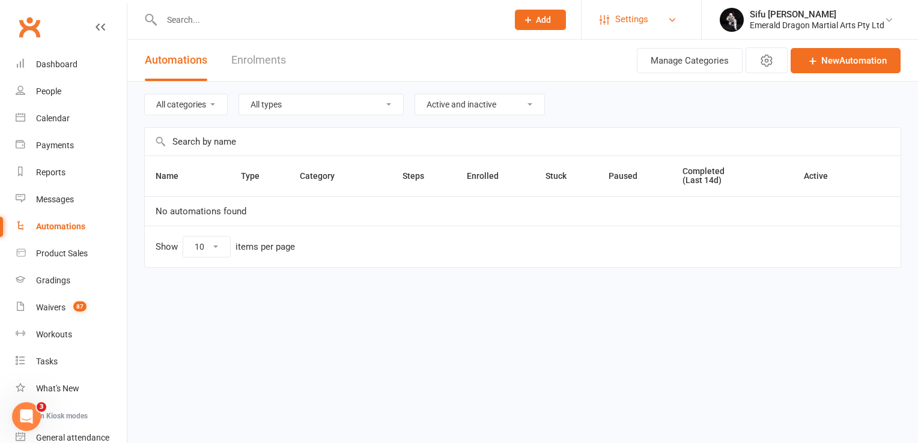
click at [650, 16] on link "Settings" at bounding box center [640, 19] width 83 height 27
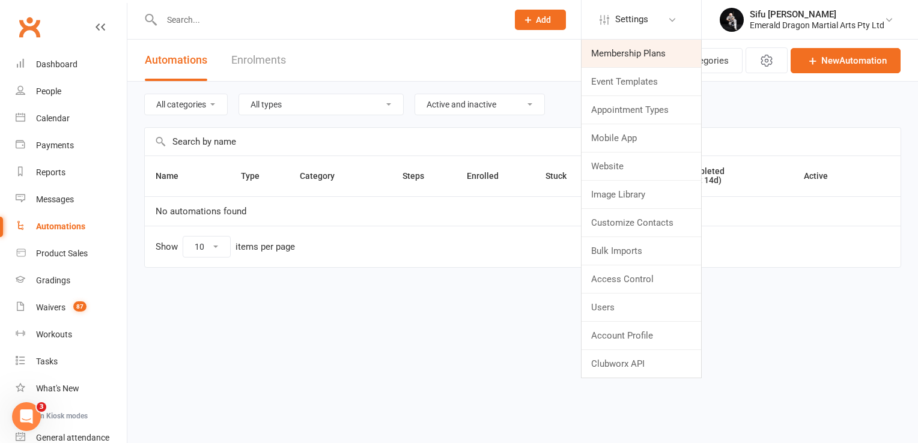
click at [648, 55] on link "Membership Plans" at bounding box center [641, 54] width 120 height 28
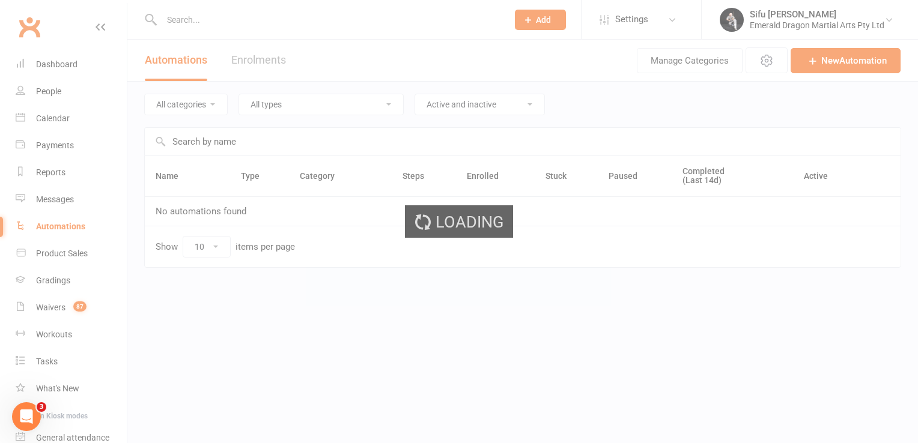
select select "100"
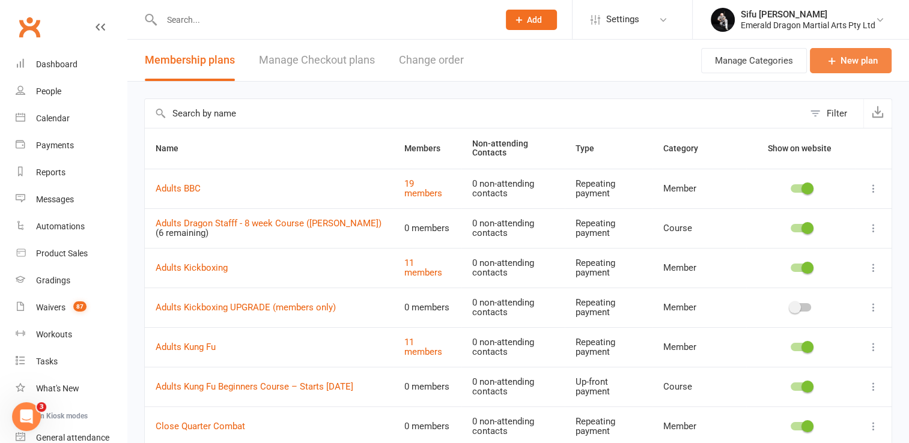
click at [845, 55] on link "New plan" at bounding box center [851, 60] width 82 height 25
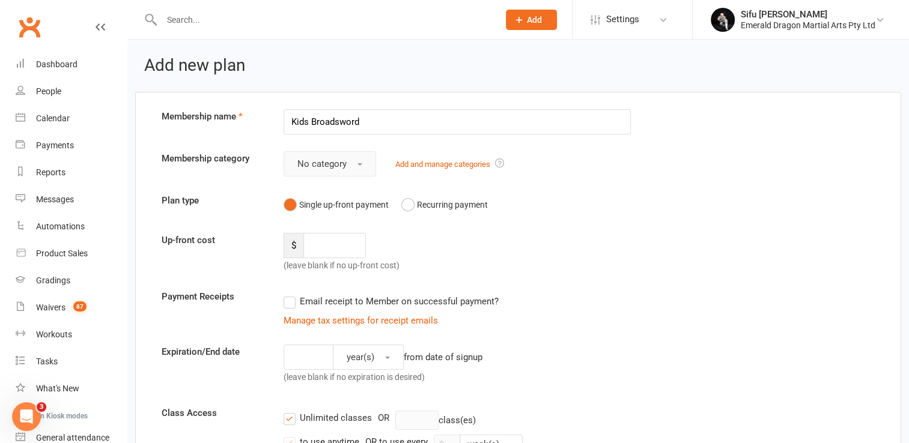
type input "Kids Broadsword"
click at [362, 163] on button "No category" at bounding box center [330, 163] width 93 height 25
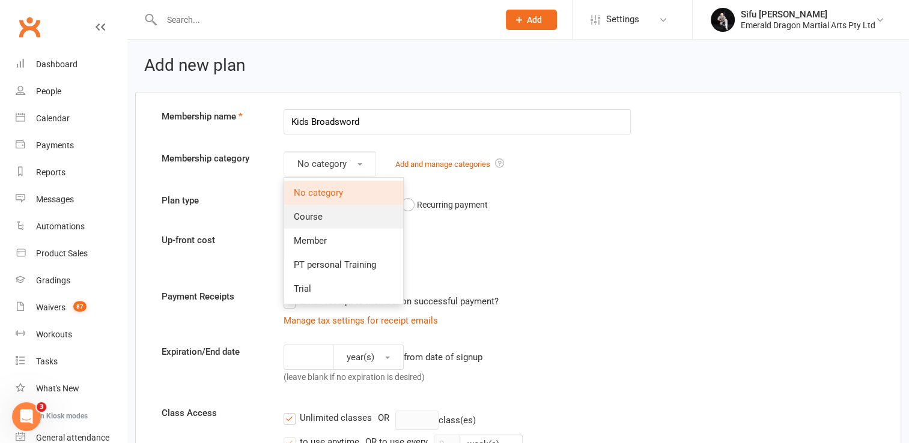
click at [356, 219] on link "Course" at bounding box center [343, 217] width 119 height 24
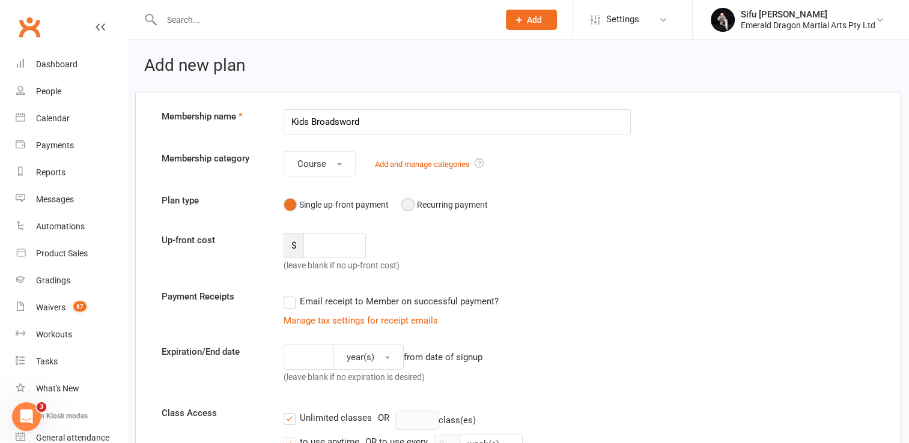
click at [411, 202] on button "Recurring payment" at bounding box center [444, 204] width 86 height 23
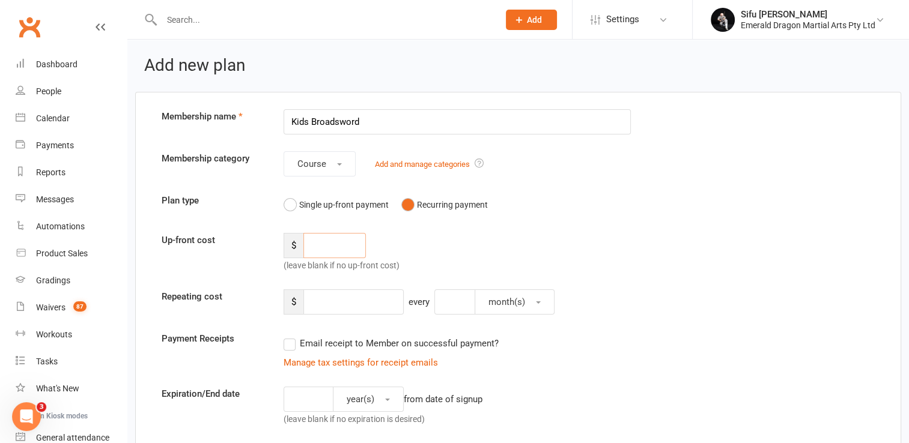
click at [333, 246] on input "number" at bounding box center [334, 245] width 62 height 25
type input "4"
type input "0"
click at [435, 242] on div "$ 0 (leave blank if no up-front cost)" at bounding box center [366, 253] width 183 height 40
click at [333, 244] on input "0" at bounding box center [334, 245] width 62 height 25
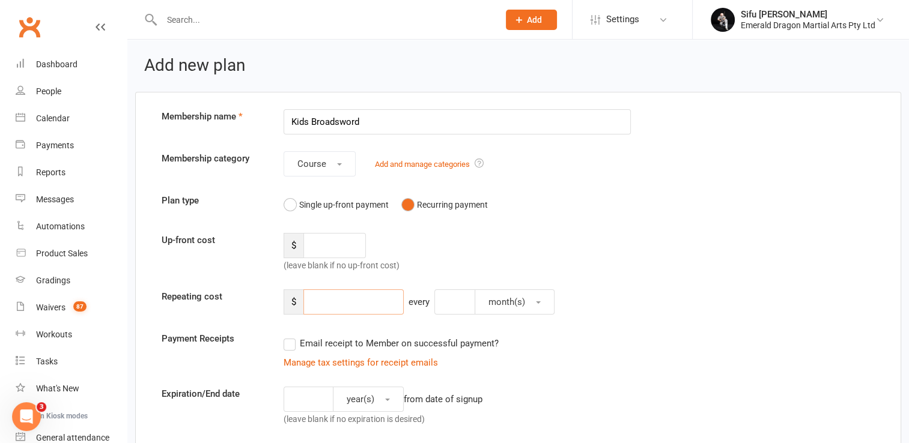
click at [356, 297] on input "number" at bounding box center [353, 302] width 100 height 25
type input "40"
click at [536, 298] on button "month(s)" at bounding box center [515, 302] width 80 height 25
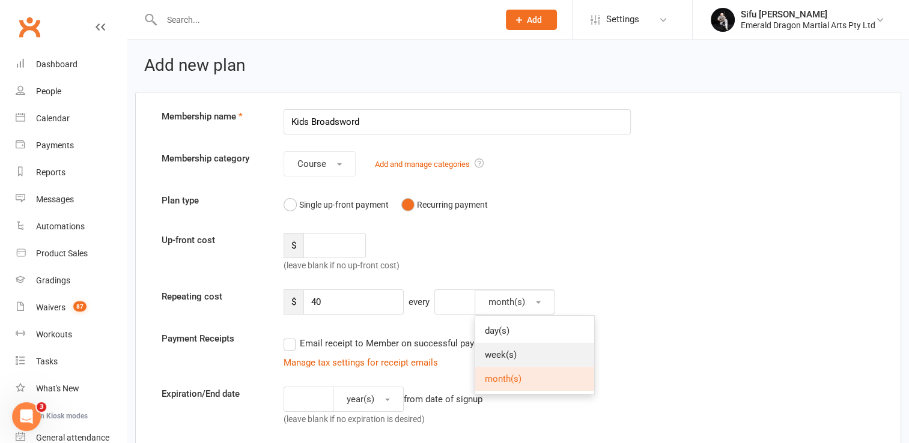
click at [521, 352] on link "week(s)" at bounding box center [534, 355] width 119 height 24
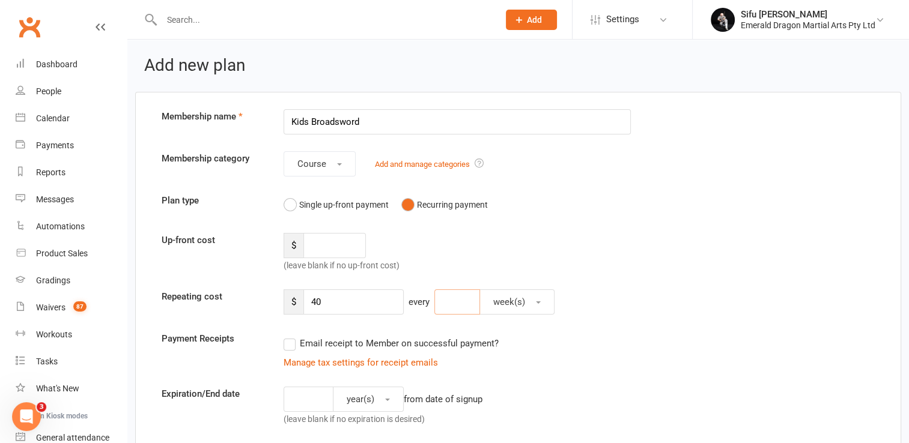
click at [467, 301] on input "number" at bounding box center [457, 302] width 46 height 25
type input "2"
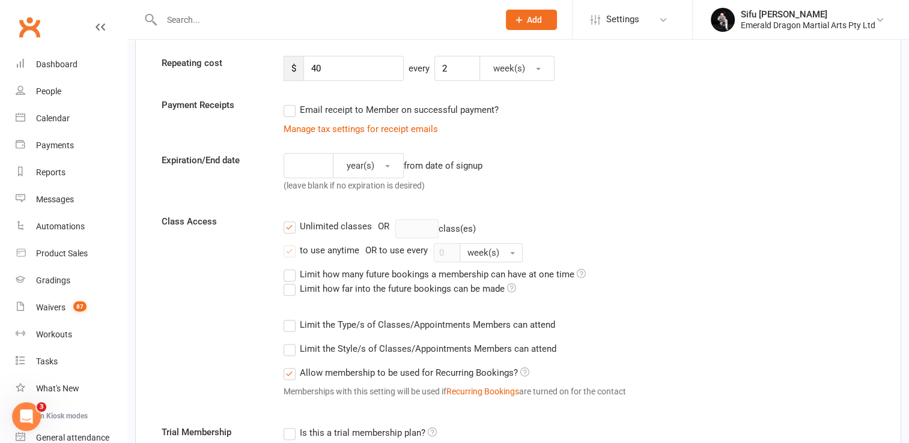
scroll to position [235, 0]
click at [315, 161] on input "number" at bounding box center [309, 164] width 50 height 25
type input "8"
click at [348, 163] on span "year(s)" at bounding box center [361, 164] width 28 height 11
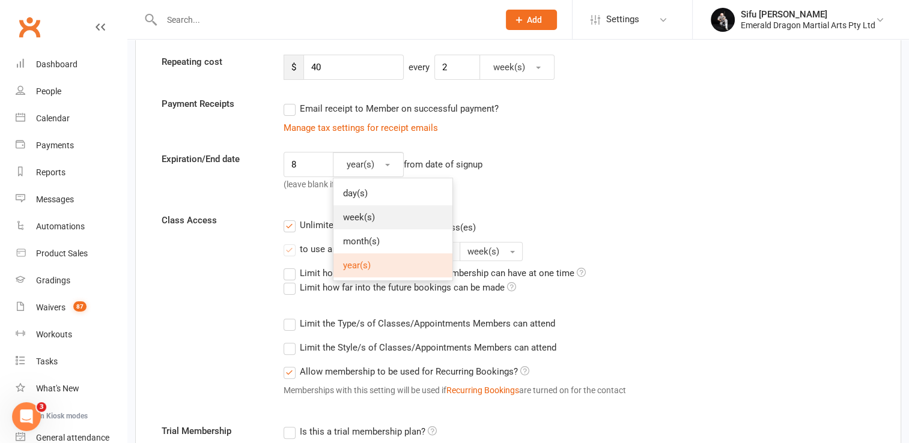
click at [357, 214] on span "week(s)" at bounding box center [359, 217] width 32 height 11
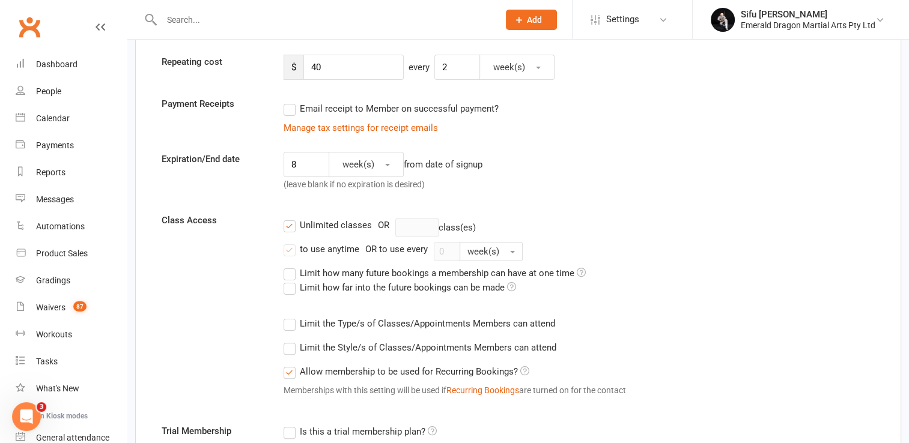
click at [541, 172] on div "8 week(s) from date of signup (leave blank if no expiration is desired)" at bounding box center [458, 174] width 366 height 44
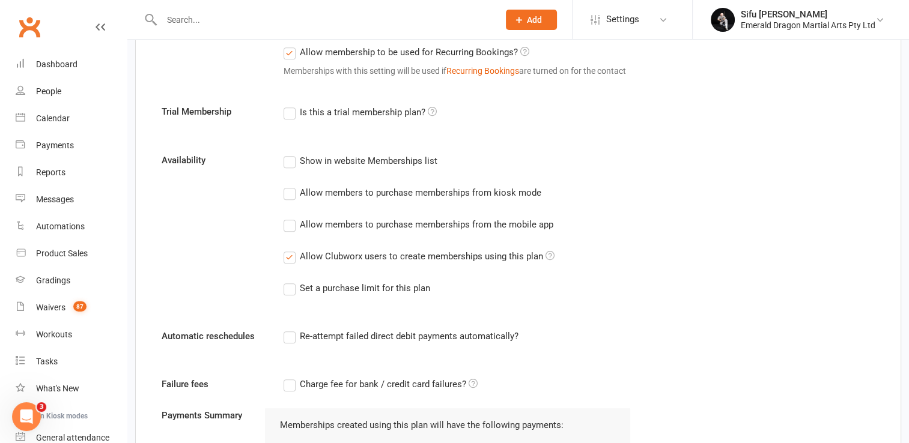
scroll to position [555, 0]
click at [288, 194] on label "Allow members to purchase memberships from kiosk mode" at bounding box center [413, 192] width 258 height 14
click at [288, 185] on input "Allow members to purchase memberships from kiosk mode" at bounding box center [288, 185] width 8 height 0
click at [294, 226] on label "Allow members to purchase memberships from the mobile app" at bounding box center [419, 224] width 270 height 14
click at [291, 217] on input "Allow members to purchase memberships from the mobile app" at bounding box center [288, 217] width 8 height 0
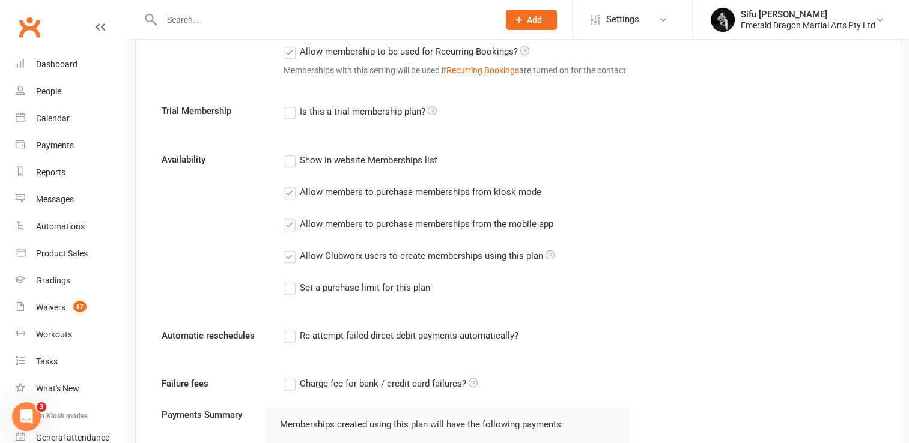
click at [275, 269] on div "Show in website Memberships list Allow members to purchase memberships from kio…" at bounding box center [458, 232] width 366 height 159
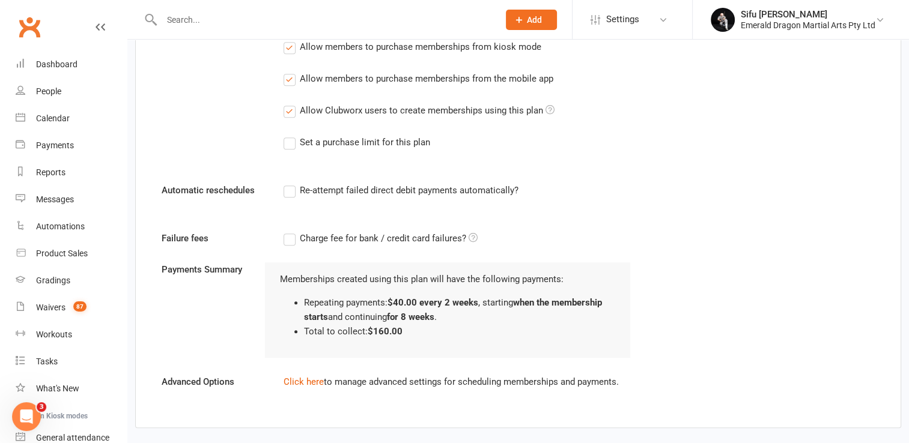
scroll to position [701, 0]
click at [291, 187] on label "Re-attempt failed direct debit payments automatically?" at bounding box center [401, 190] width 235 height 14
click at [291, 183] on input "Re-attempt failed direct debit payments automatically?" at bounding box center [288, 183] width 8 height 0
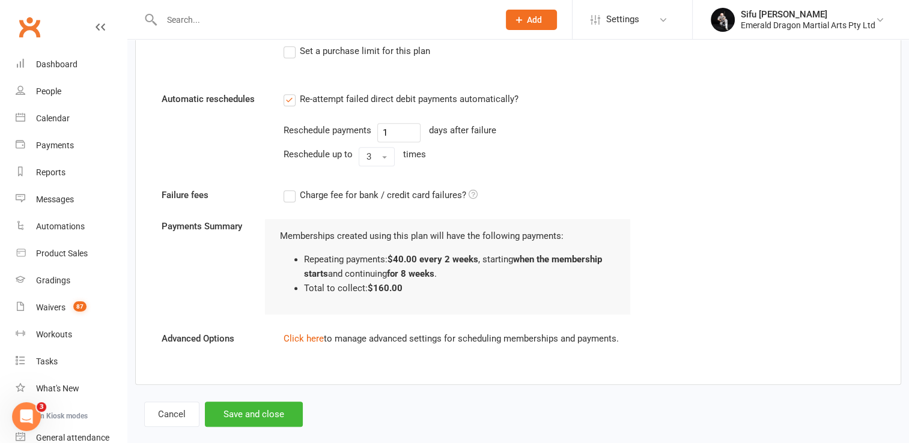
scroll to position [809, 0]
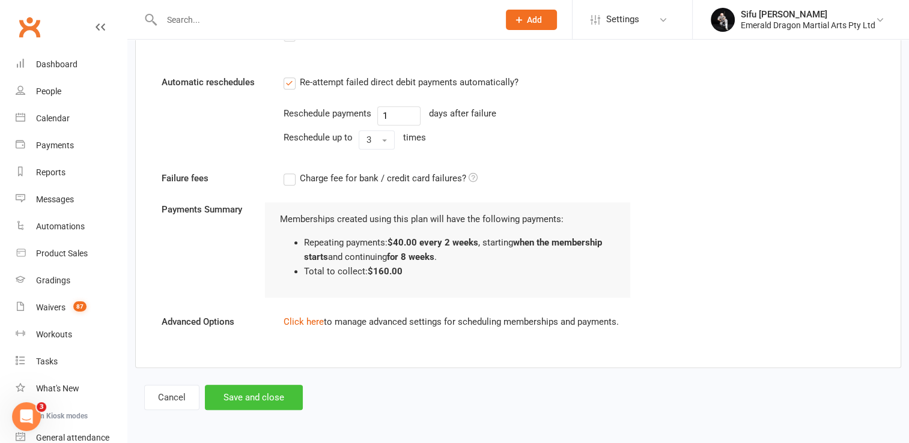
click at [262, 401] on button "Save and close" at bounding box center [254, 397] width 98 height 25
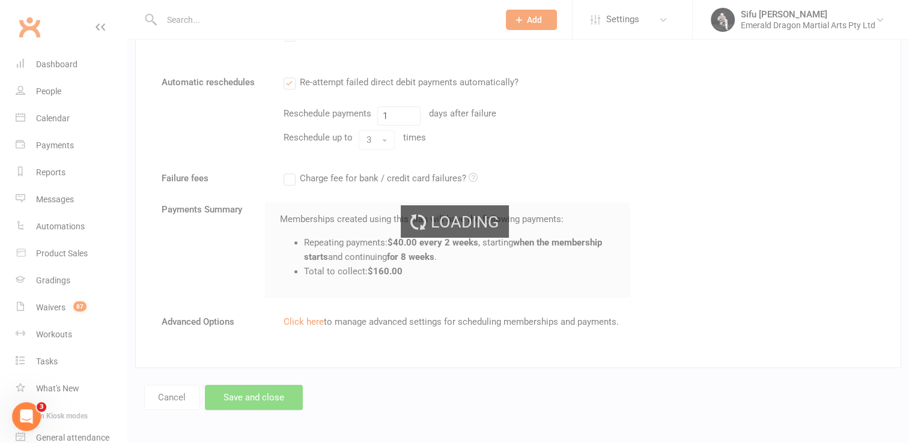
select select "100"
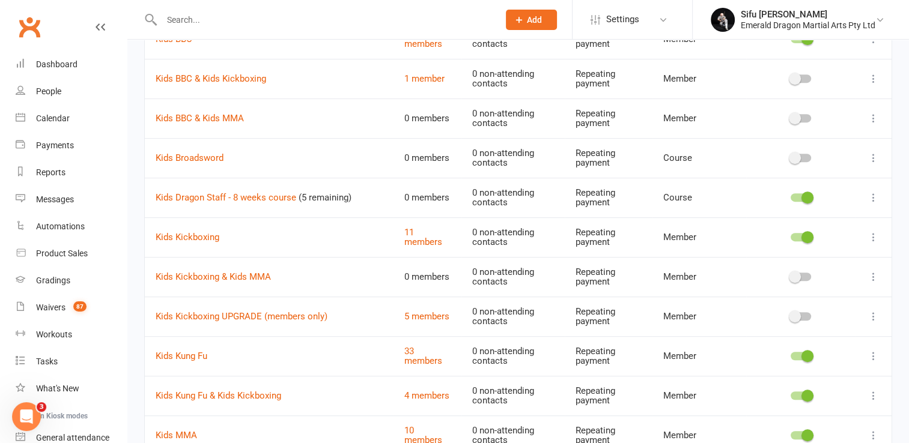
scroll to position [508, 0]
click at [214, 156] on link "Kids Broadsword" at bounding box center [190, 156] width 68 height 11
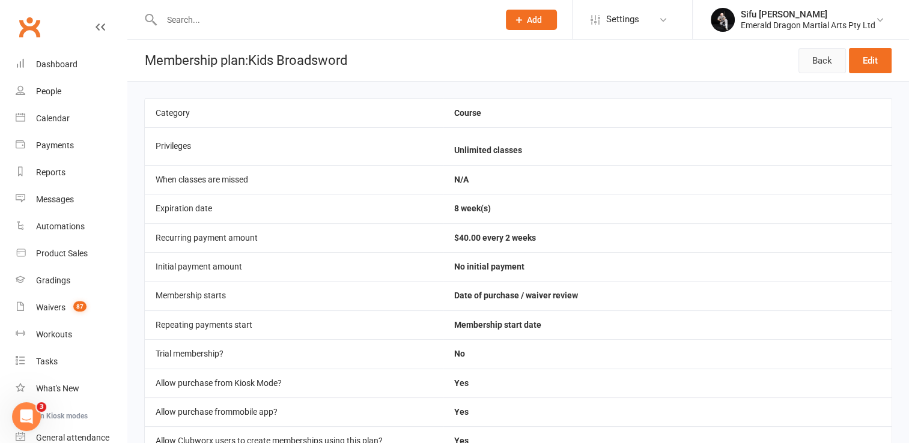
click at [819, 62] on link "Back" at bounding box center [821, 60] width 47 height 25
select select "100"
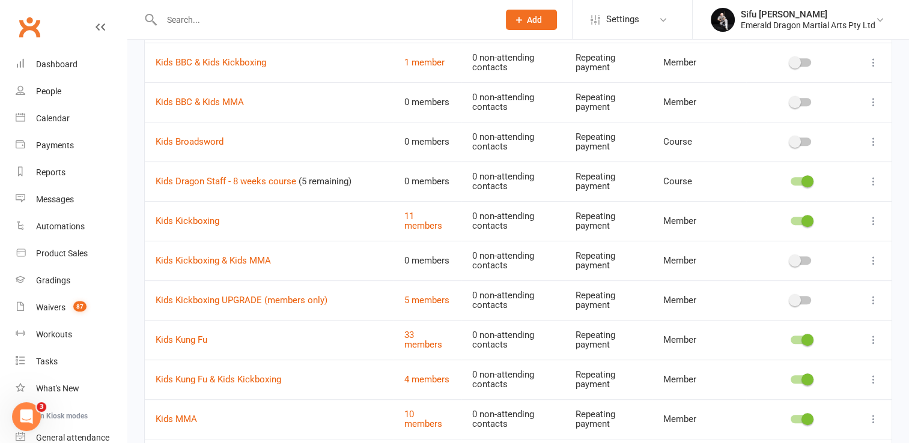
scroll to position [523, 0]
click at [873, 141] on icon at bounding box center [873, 141] width 12 height 12
click at [816, 184] on link "Duplicate" at bounding box center [811, 187] width 119 height 24
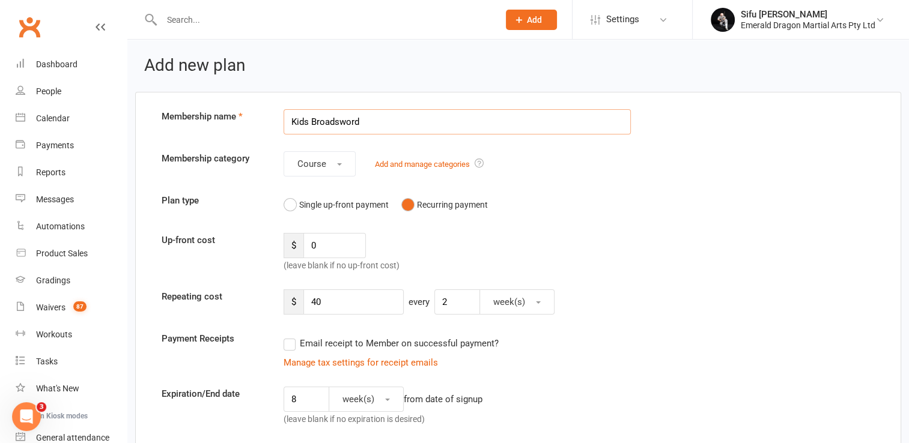
click at [293, 120] on input "Kids Broadsword" at bounding box center [458, 121] width 348 height 25
type input "Adults Broadsword"
click at [612, 238] on div "Up-front cost $ 0 (leave blank if no up-front cost)" at bounding box center [518, 253] width 731 height 40
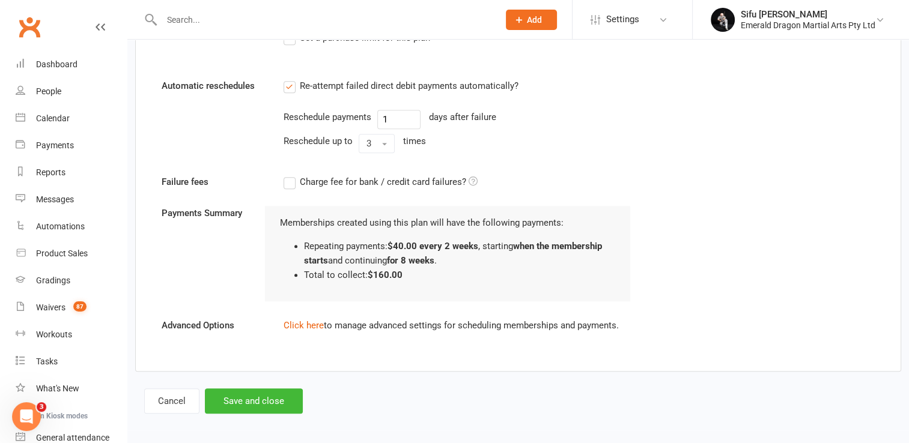
scroll to position [809, 0]
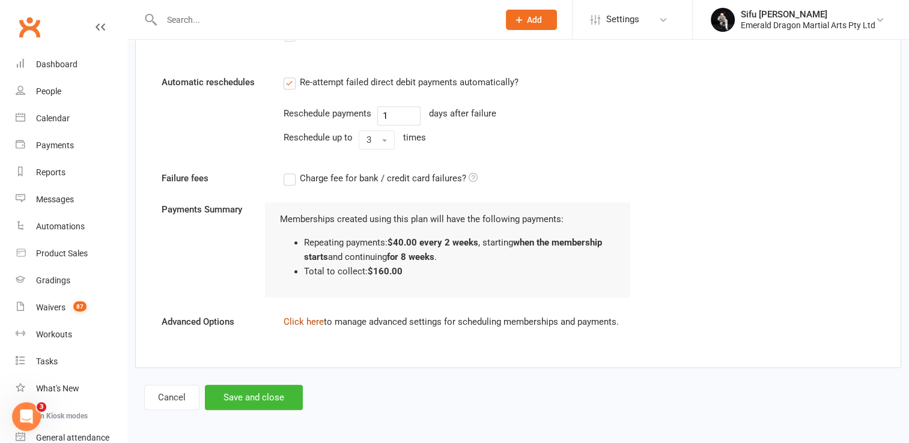
click at [300, 324] on link "Click here" at bounding box center [304, 322] width 40 height 11
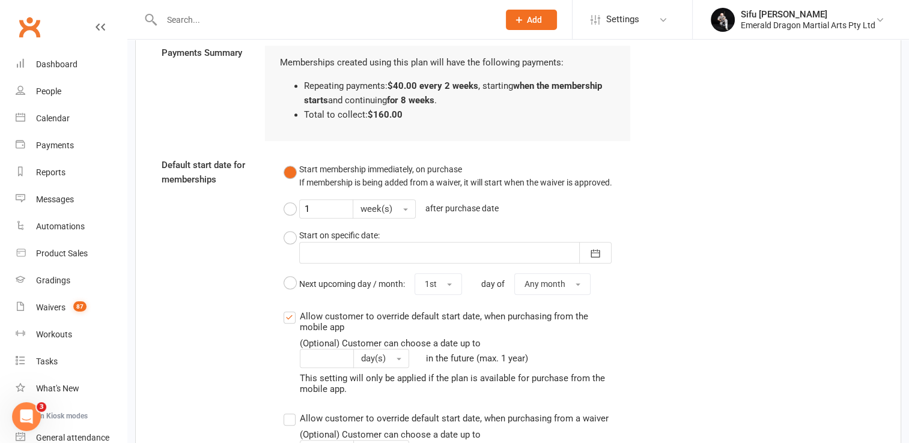
scroll to position [966, 0]
click at [294, 236] on button "Start on specific date: August 2025 Sun Mon Tue Wed Thu Fri Sat 31 27 28 29 30 …" at bounding box center [458, 245] width 348 height 45
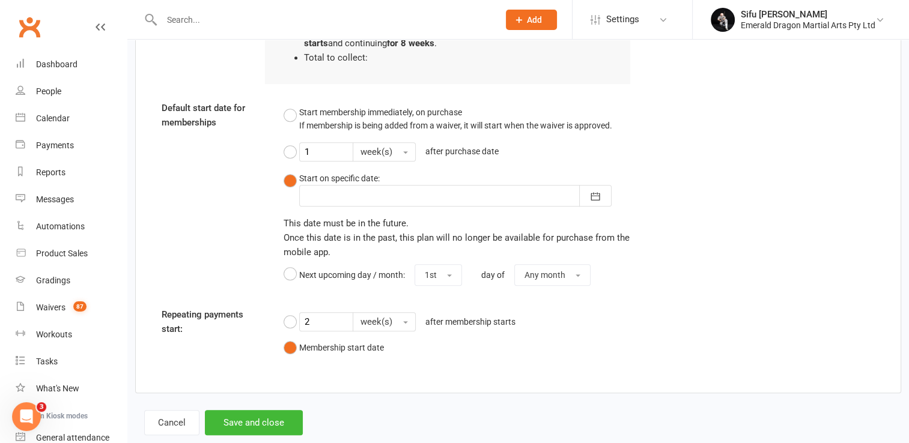
scroll to position [1026, 0]
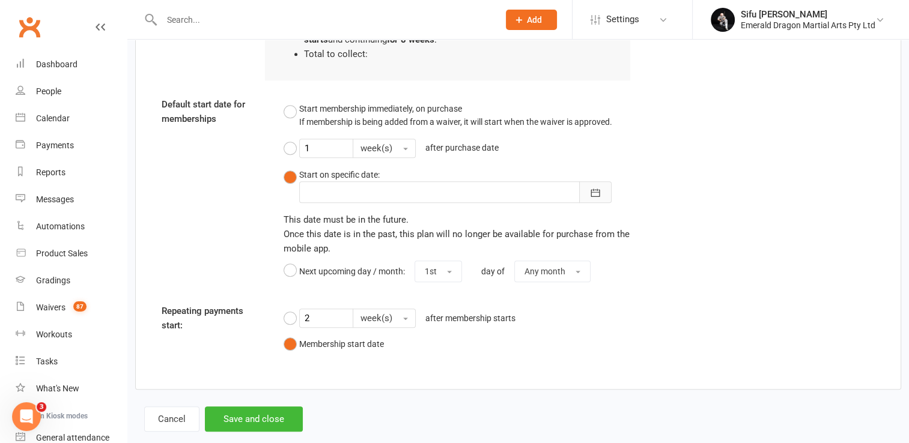
click at [593, 193] on icon "button" at bounding box center [595, 193] width 12 height 12
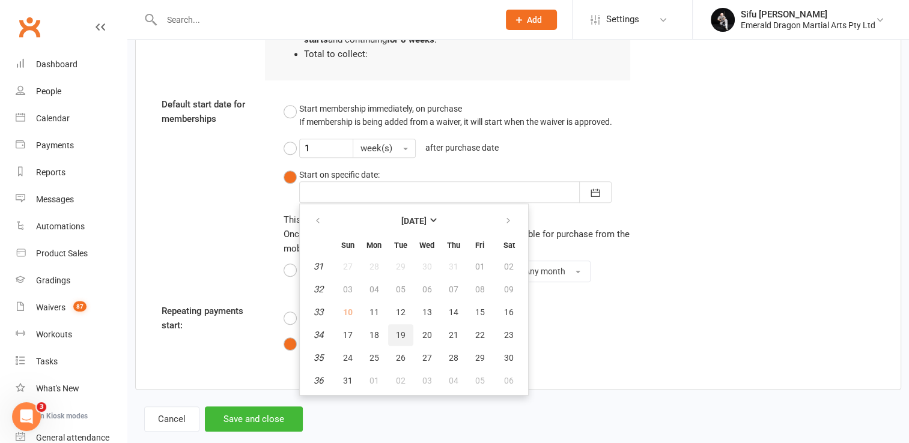
click at [406, 333] on button "19" at bounding box center [400, 335] width 25 height 22
type input "[DATE]"
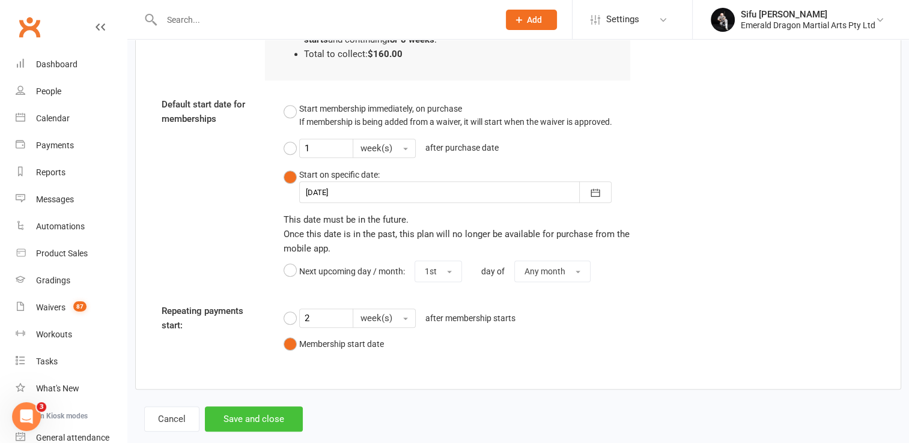
click at [269, 413] on button "Save and close" at bounding box center [254, 419] width 98 height 25
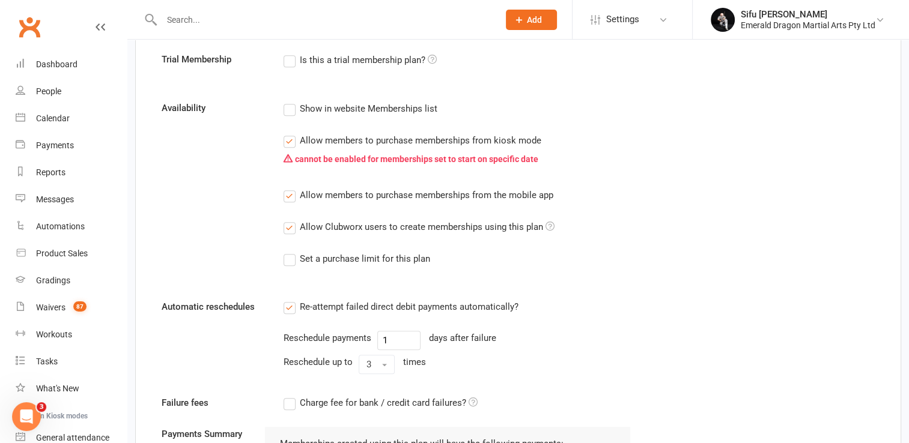
scroll to position [604, 0]
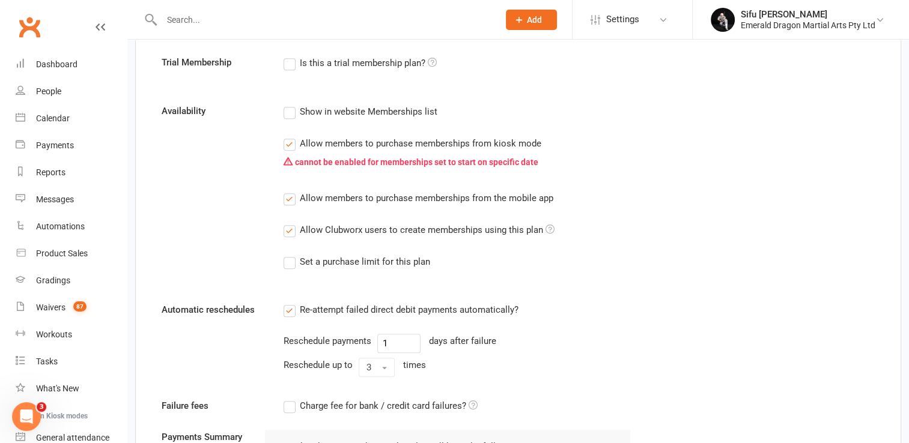
click at [290, 143] on label "Allow members to purchase memberships from kiosk mode" at bounding box center [413, 143] width 258 height 14
click at [290, 136] on input "Allow members to purchase memberships from kiosk mode" at bounding box center [288, 136] width 8 height 0
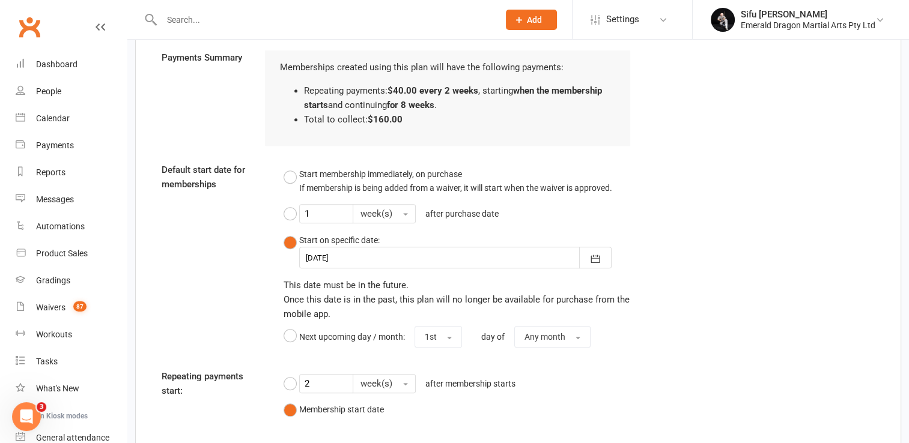
scroll to position [1071, 0]
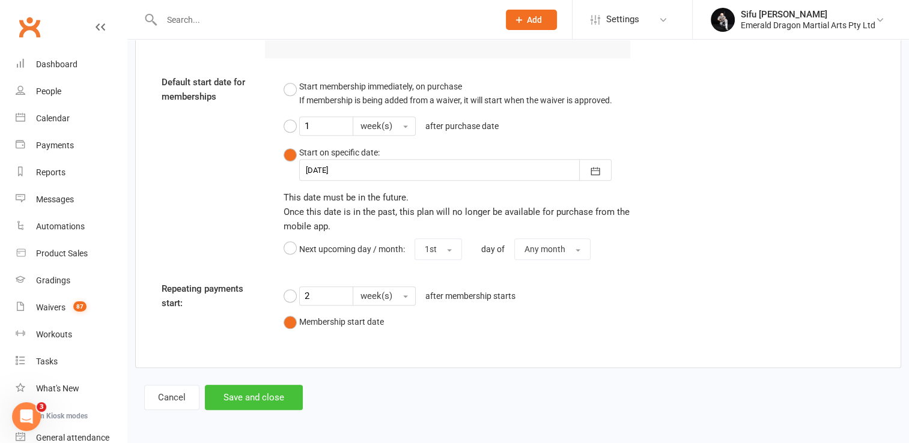
click at [243, 394] on button "Save and close" at bounding box center [254, 397] width 98 height 25
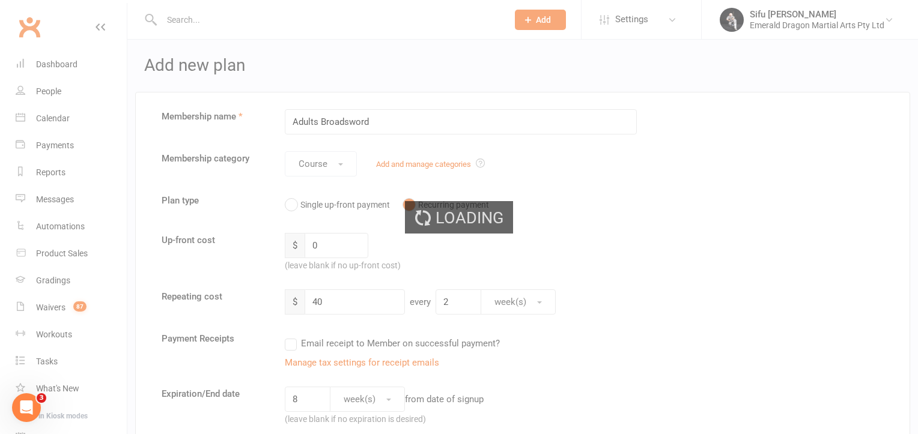
select select "100"
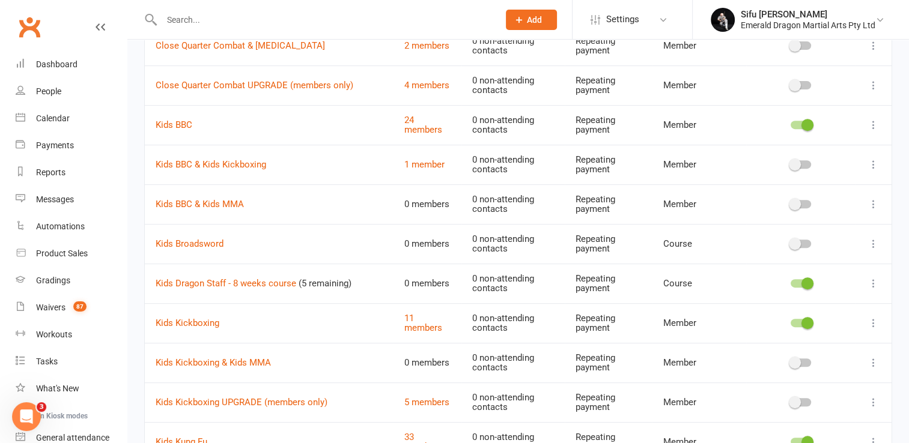
scroll to position [461, 0]
click at [873, 241] on icon at bounding box center [873, 243] width 12 height 12
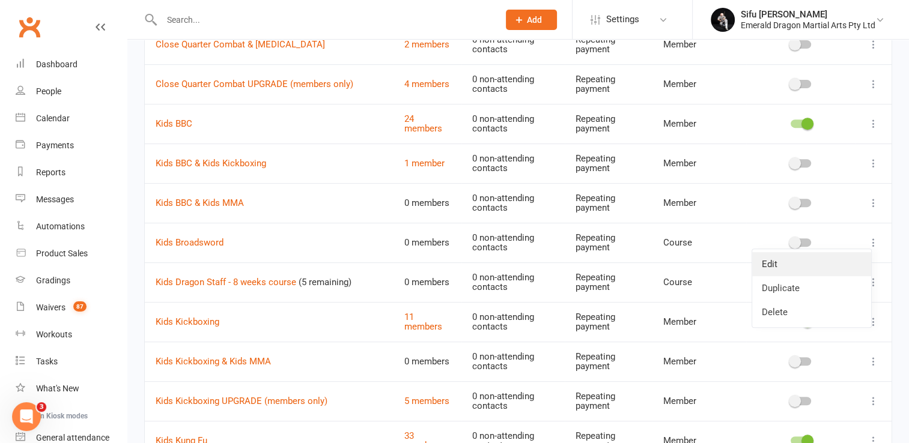
click at [807, 259] on link "Edit" at bounding box center [811, 264] width 119 height 24
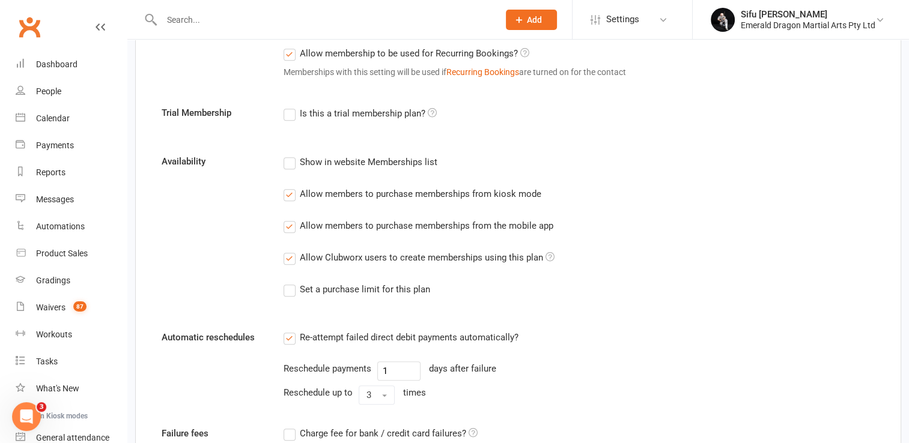
scroll to position [554, 0]
drag, startPoint x: 290, startPoint y: 191, endPoint x: 288, endPoint y: 198, distance: 6.8
click at [288, 198] on label "Allow members to purchase memberships from kiosk mode" at bounding box center [413, 193] width 258 height 14
click at [288, 186] on input "Allow members to purchase memberships from kiosk mode" at bounding box center [288, 186] width 8 height 0
click at [288, 198] on label "Allow members to purchase memberships from kiosk mode" at bounding box center [413, 193] width 258 height 14
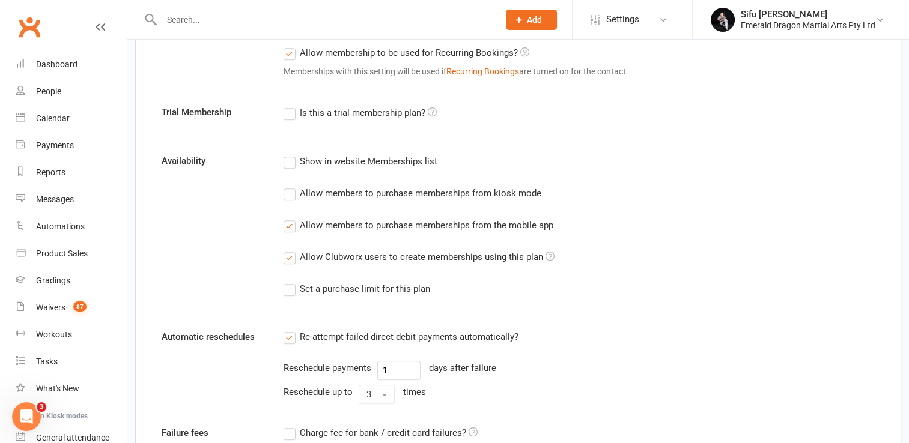
click at [288, 186] on input "Allow members to purchase memberships from kiosk mode" at bounding box center [288, 186] width 8 height 0
click at [288, 198] on label "Allow members to purchase memberships from kiosk mode" at bounding box center [413, 193] width 258 height 14
click at [288, 186] on input "Allow members to purchase memberships from kiosk mode" at bounding box center [288, 186] width 8 height 0
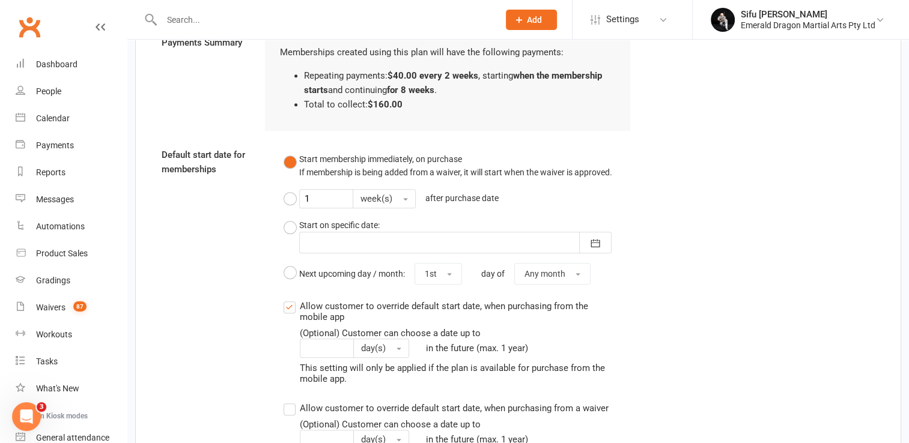
scroll to position [978, 0]
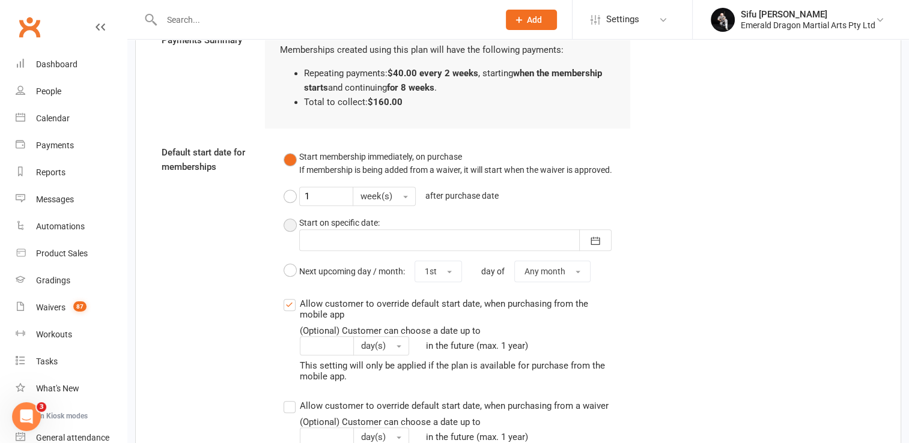
click at [294, 225] on button "Start on specific date: August 2025 Sun Mon Tue Wed Thu Fri Sat 31 27 28 29 30 …" at bounding box center [458, 233] width 348 height 45
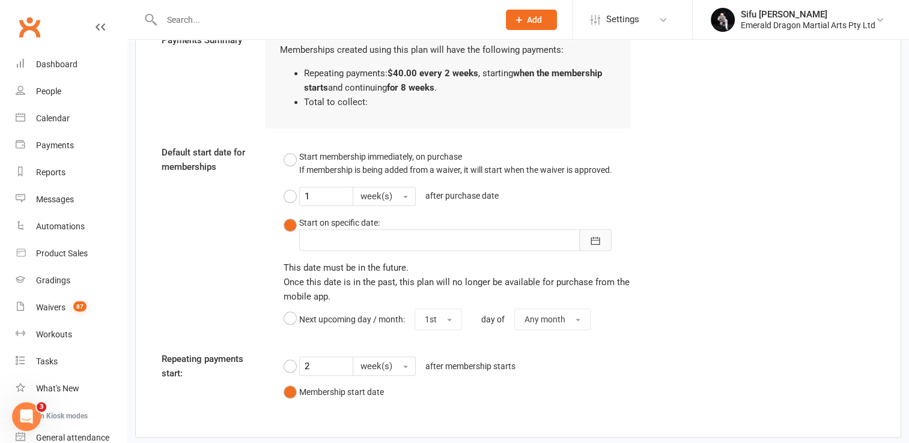
click at [598, 240] on icon "button" at bounding box center [595, 241] width 9 height 8
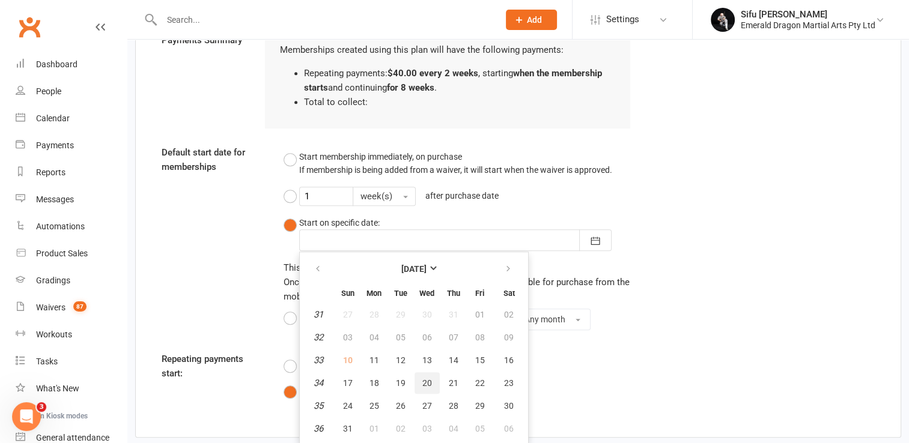
click at [425, 383] on span "20" at bounding box center [427, 383] width 10 height 10
type input "[DATE]"
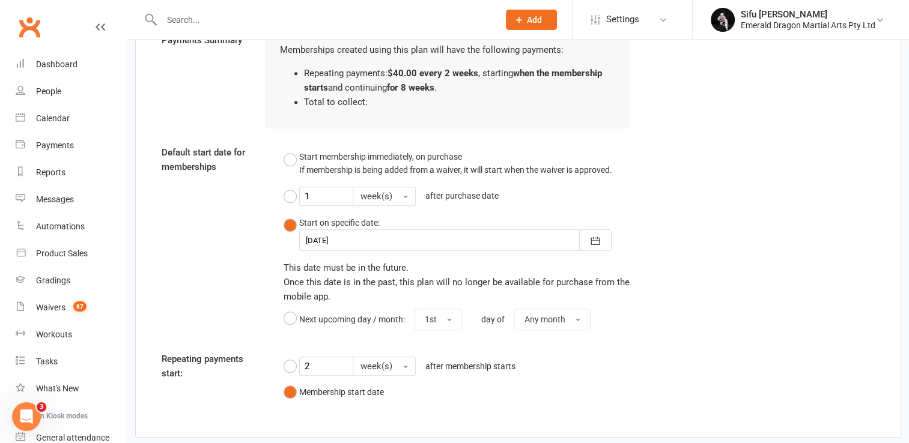
click at [590, 392] on div "2 week(s) after membership starts Membership start date" at bounding box center [458, 378] width 348 height 52
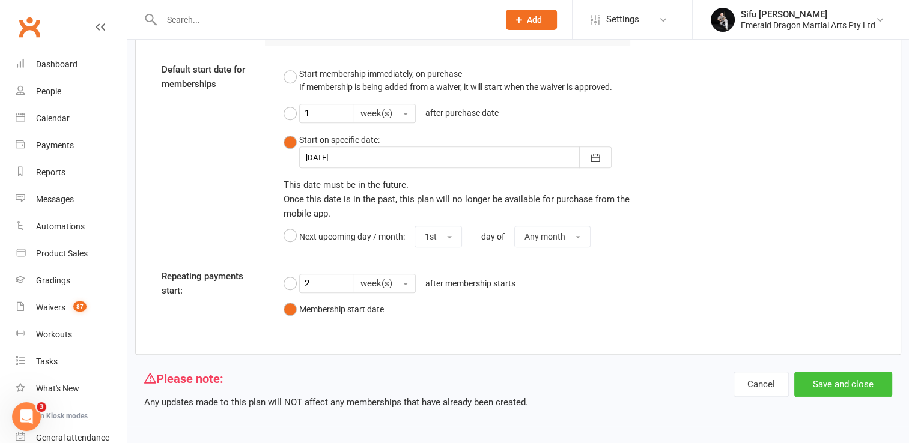
click at [862, 382] on button "Save and close" at bounding box center [843, 384] width 98 height 25
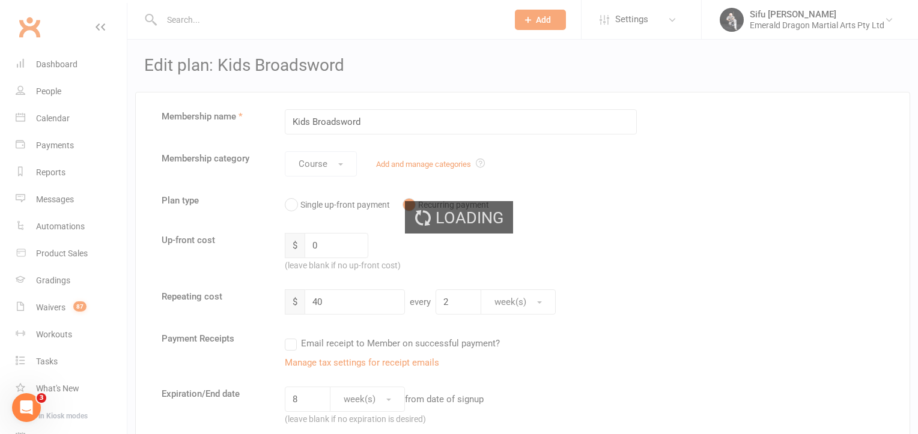
select select "100"
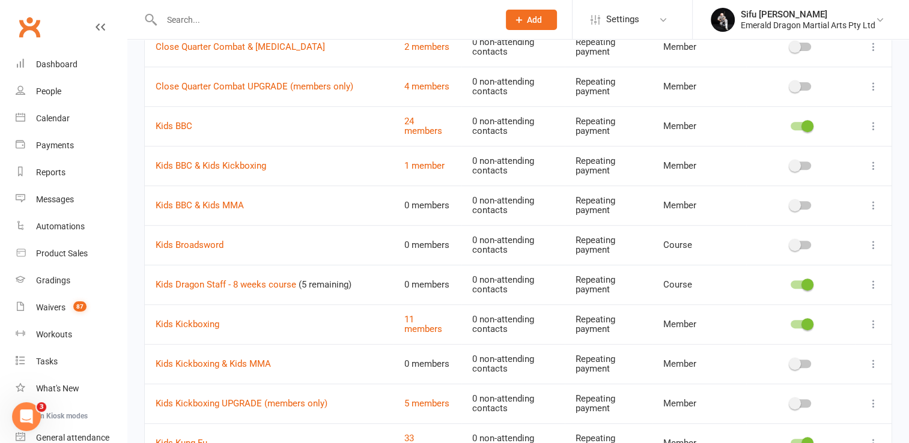
scroll to position [460, 0]
click at [190, 244] on link "Kids Broadsword" at bounding box center [190, 243] width 68 height 11
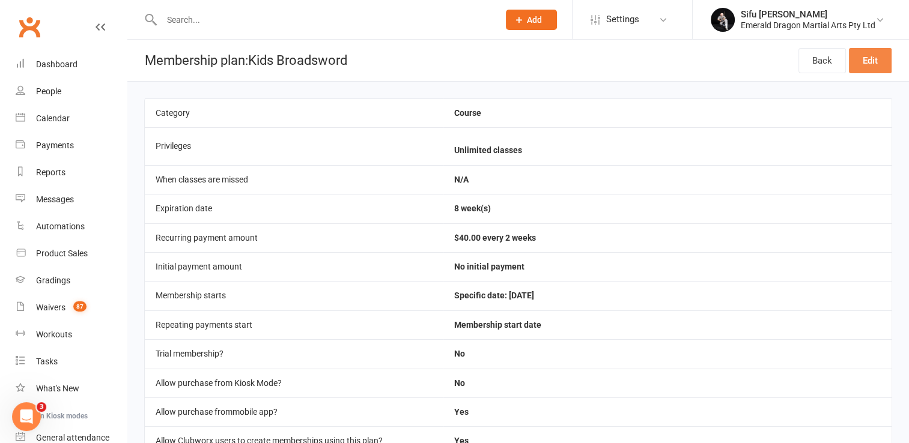
click at [877, 61] on link "Edit" at bounding box center [870, 60] width 43 height 25
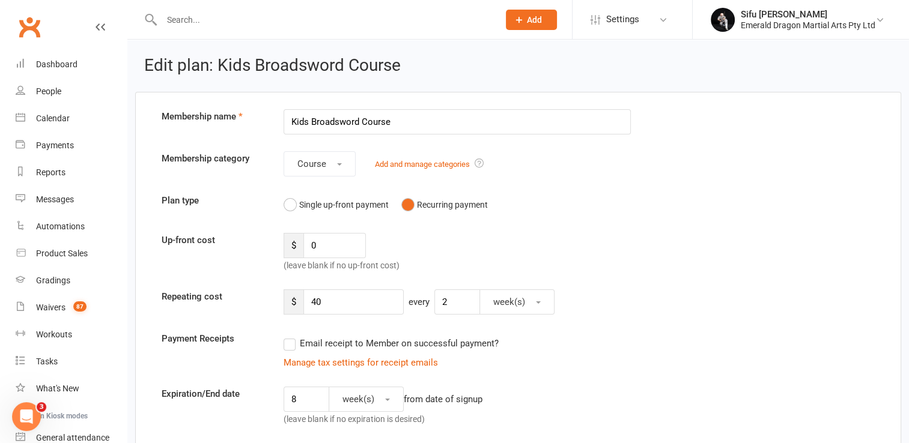
type input "Kids Broadsword Course"
click at [592, 202] on div "Single up-front payment Recurring payment" at bounding box center [458, 204] width 348 height 23
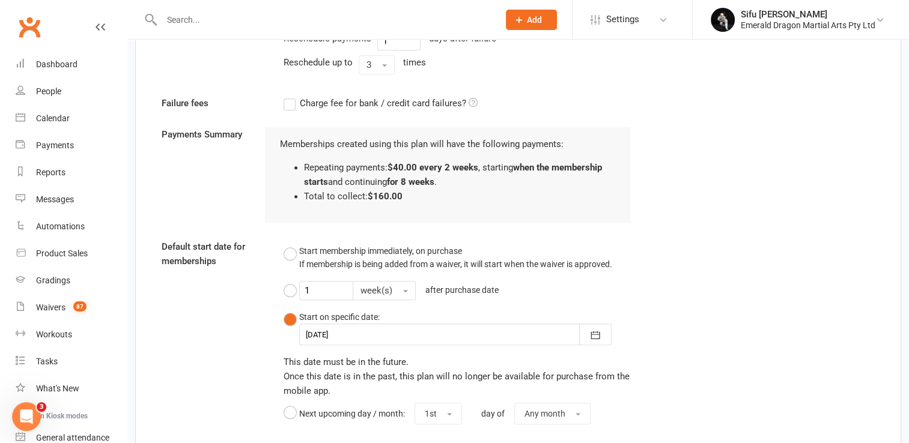
scroll to position [1061, 0]
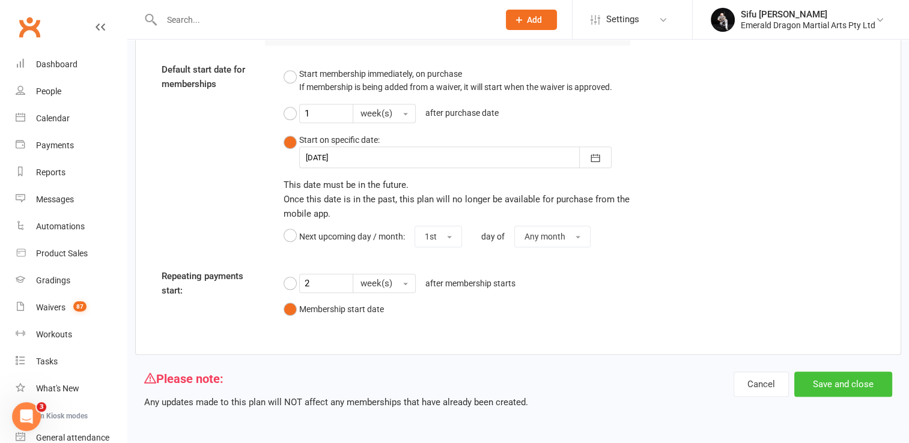
click at [845, 385] on button "Save and close" at bounding box center [843, 384] width 98 height 25
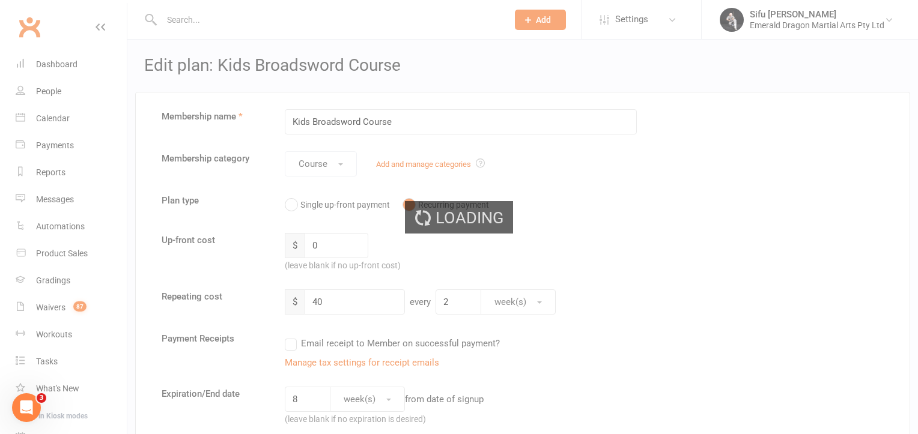
select select "100"
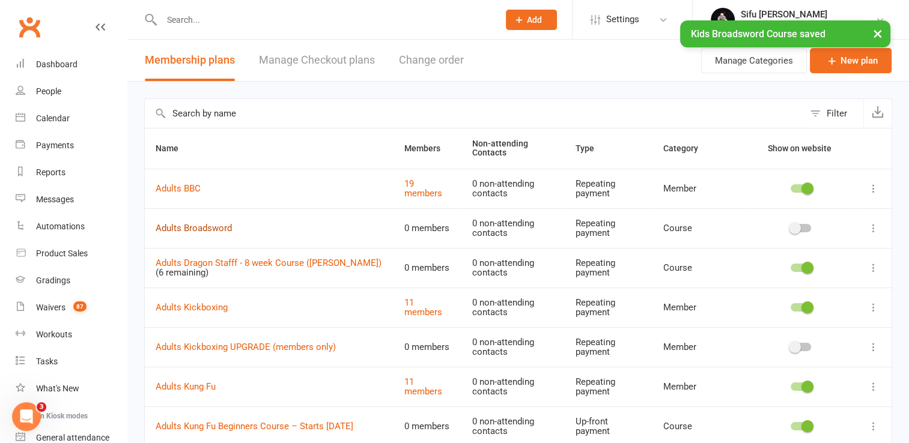
click at [217, 228] on link "Adults Broadsword" at bounding box center [194, 228] width 76 height 11
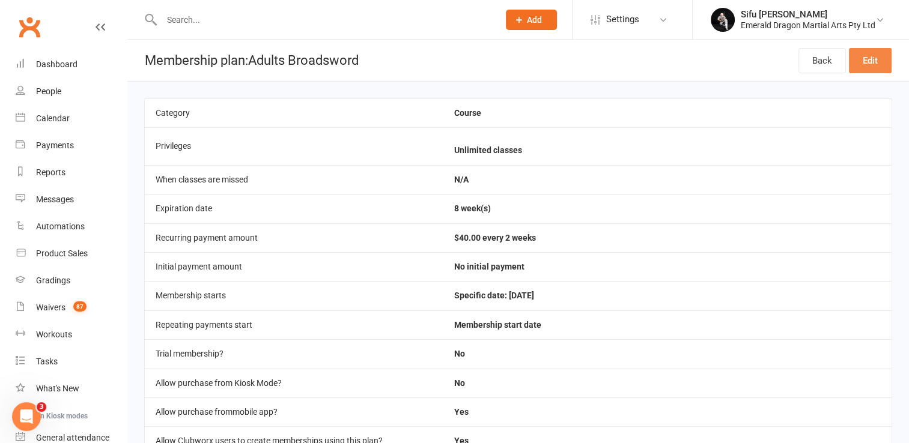
click at [863, 69] on link "Edit" at bounding box center [870, 60] width 43 height 25
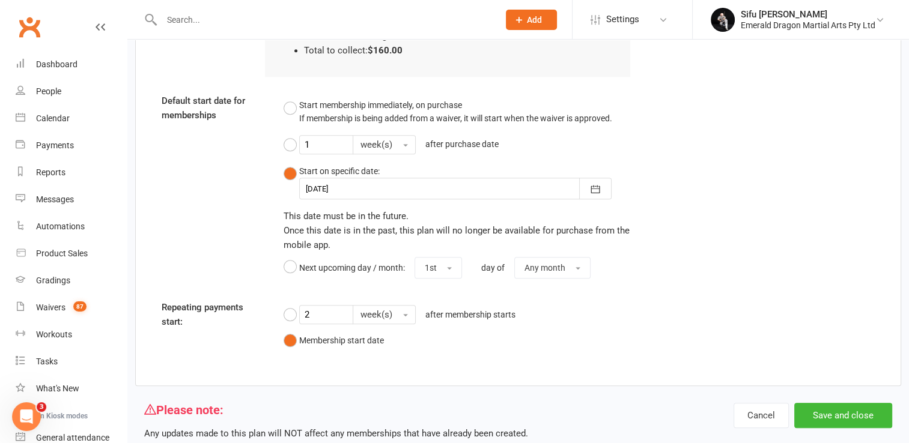
scroll to position [1061, 0]
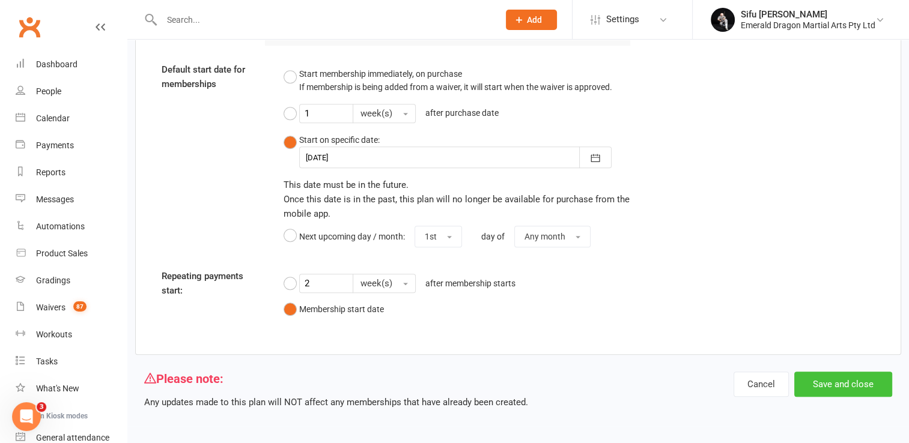
type input "Adults Broadsword Course"
click at [845, 375] on button "Save and close" at bounding box center [843, 384] width 98 height 25
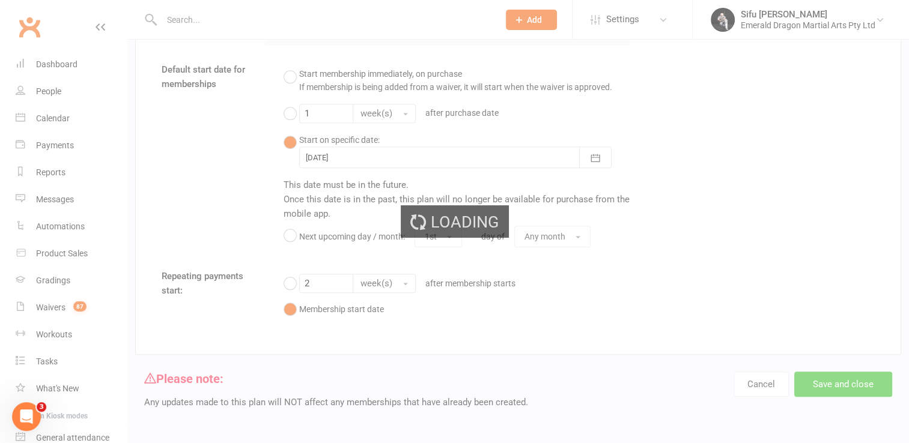
select select "100"
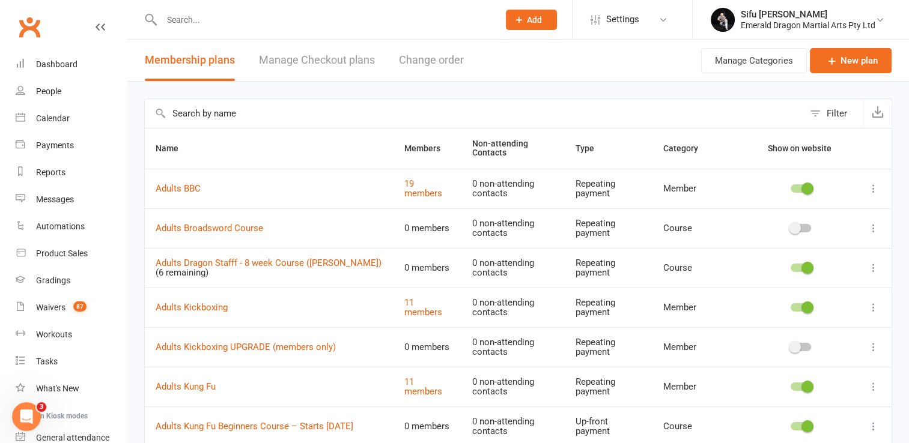
click at [872, 228] on icon at bounding box center [873, 228] width 12 height 12
click at [812, 250] on link "Edit" at bounding box center [811, 251] width 119 height 24
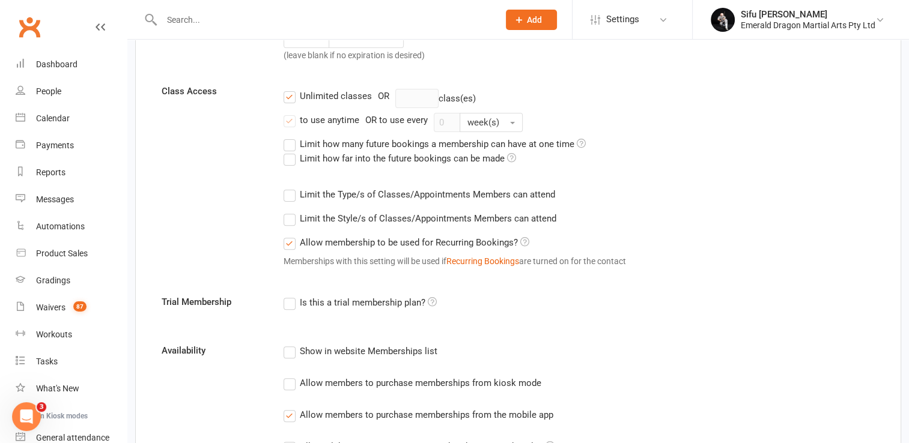
scroll to position [363, 0]
click at [294, 195] on label "Limit the Type/s of Classes/Appointments Members can attend" at bounding box center [420, 195] width 272 height 14
click at [291, 188] on input "Limit the Type/s of Classes/Appointments Members can attend" at bounding box center [288, 188] width 8 height 0
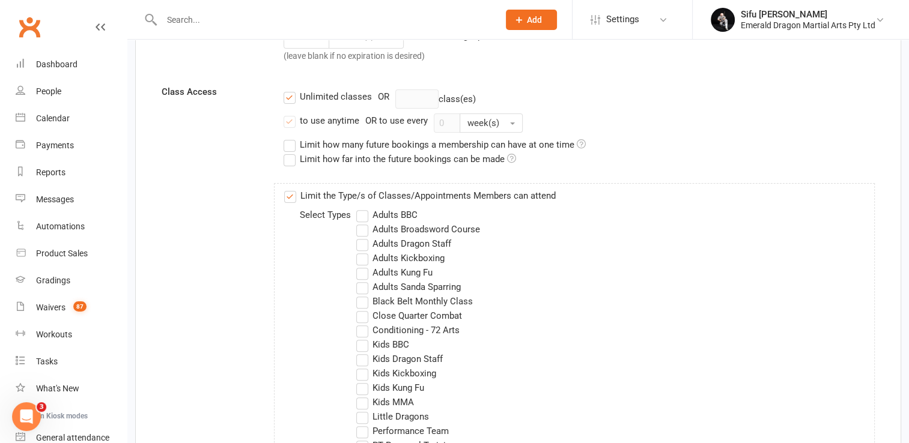
click at [365, 229] on label "Adults Broadsword Course" at bounding box center [418, 229] width 124 height 14
click at [364, 222] on input "Adults Broadsword Course" at bounding box center [360, 222] width 8 height 0
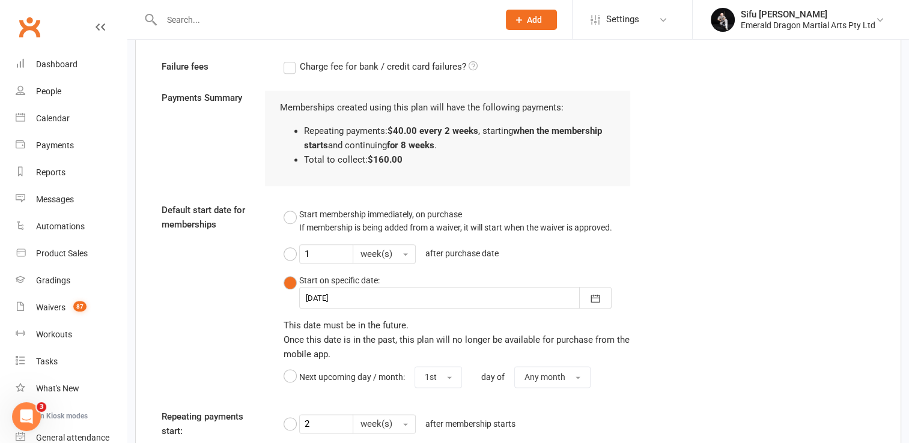
scroll to position [1479, 0]
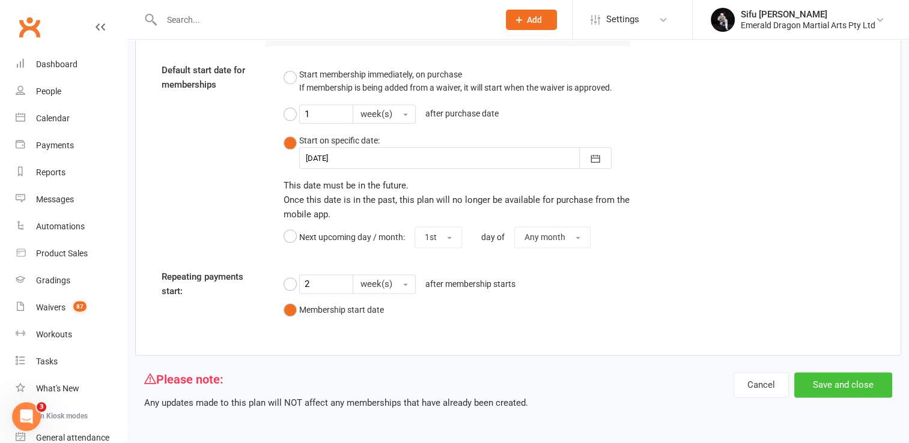
click at [833, 380] on button "Save and close" at bounding box center [843, 384] width 98 height 25
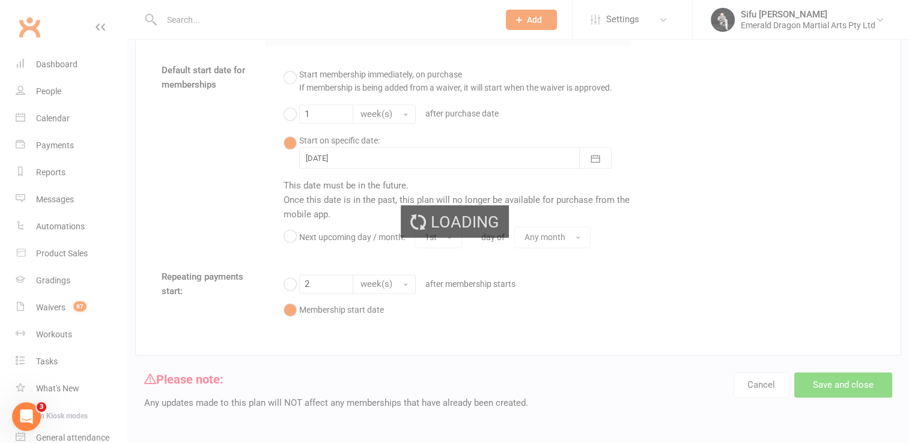
select select "100"
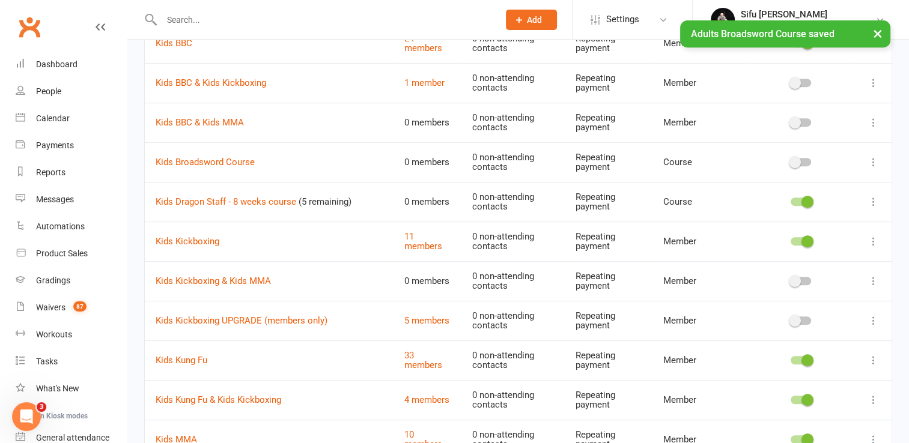
scroll to position [544, 0]
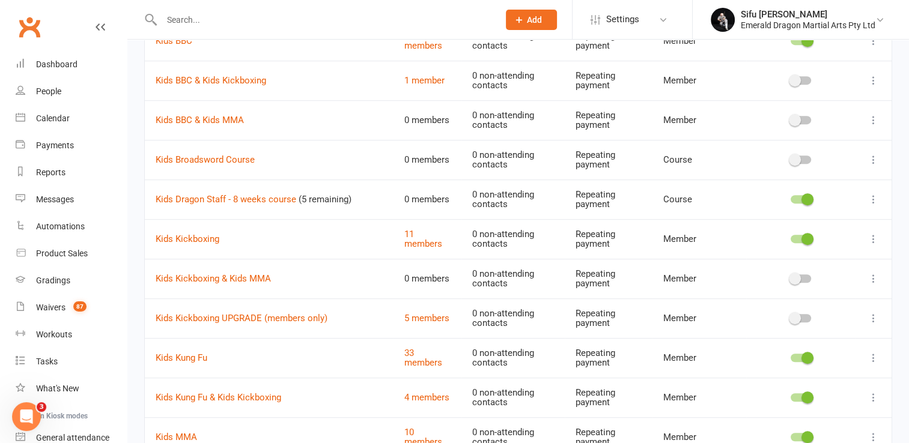
click at [873, 158] on icon at bounding box center [873, 160] width 12 height 12
click at [834, 183] on link "Edit" at bounding box center [811, 181] width 119 height 24
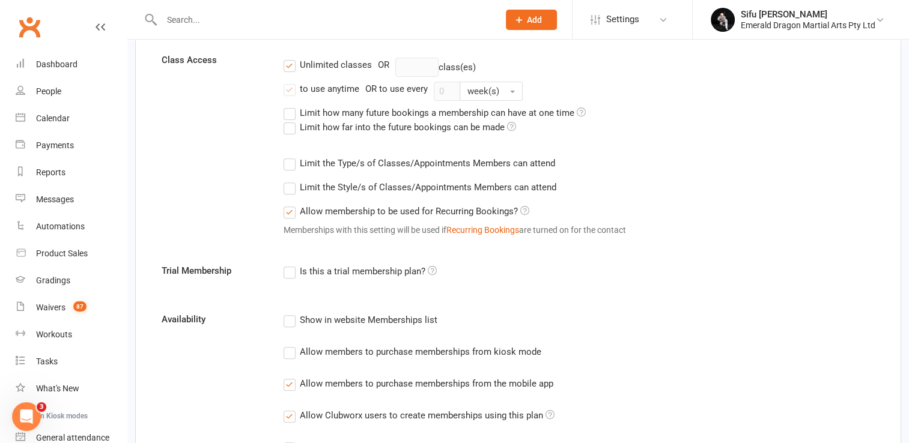
scroll to position [395, 0]
click at [287, 162] on label "Limit the Type/s of Classes/Appointments Members can attend" at bounding box center [420, 164] width 272 height 14
click at [287, 157] on input "Limit the Type/s of Classes/Appointments Members can attend" at bounding box center [288, 157] width 8 height 0
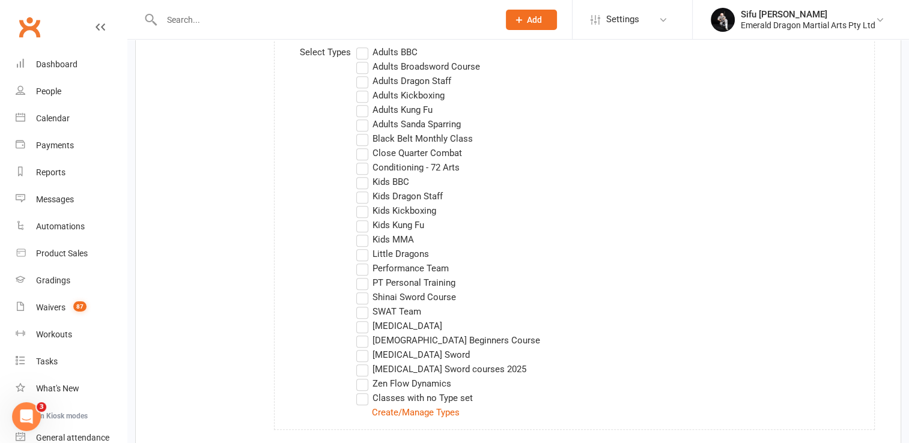
scroll to position [527, 0]
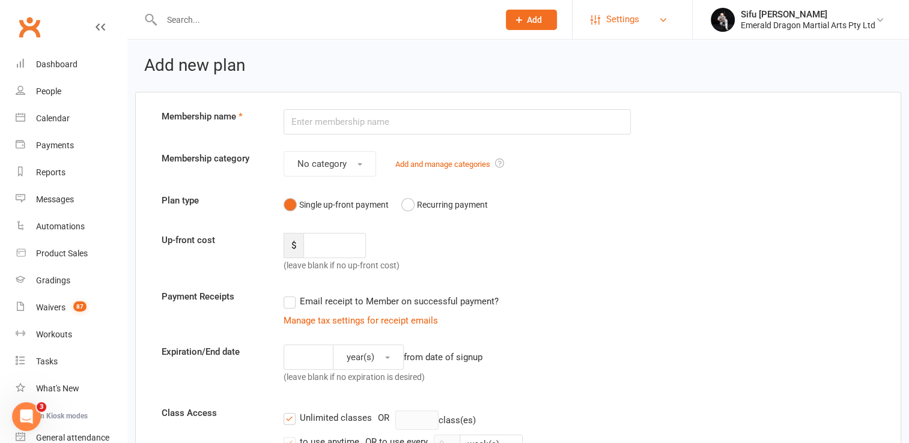
click at [615, 21] on span "Settings" at bounding box center [622, 19] width 33 height 27
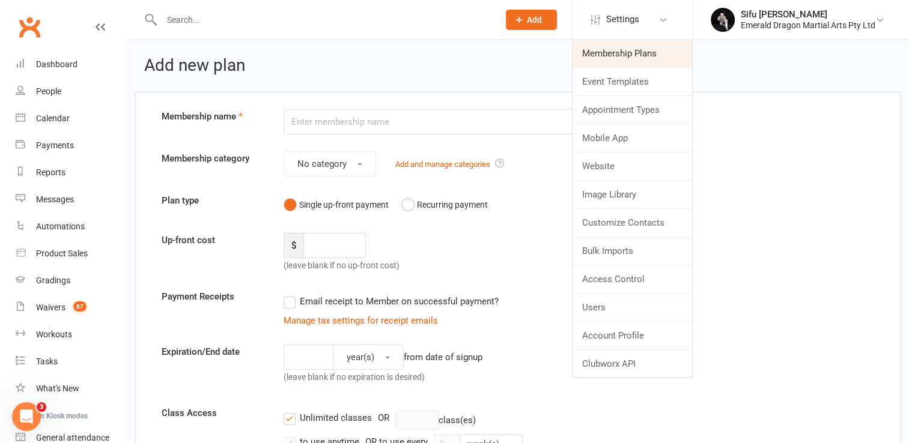
click at [613, 53] on link "Membership Plans" at bounding box center [632, 54] width 120 height 28
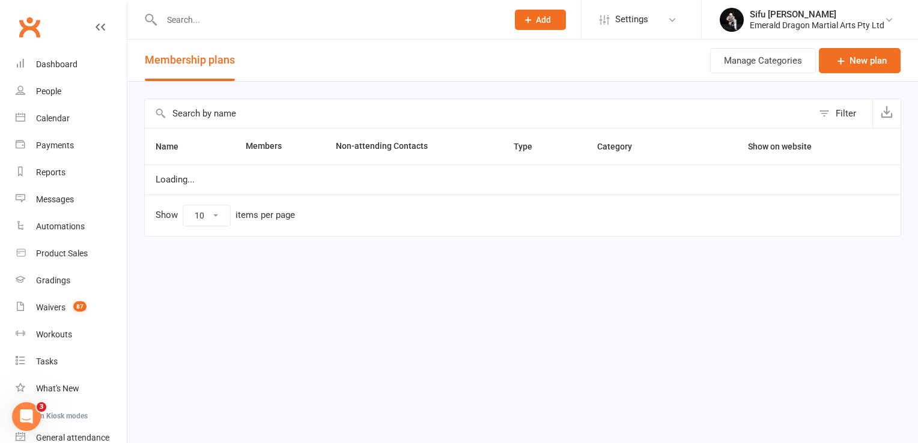
select select "100"
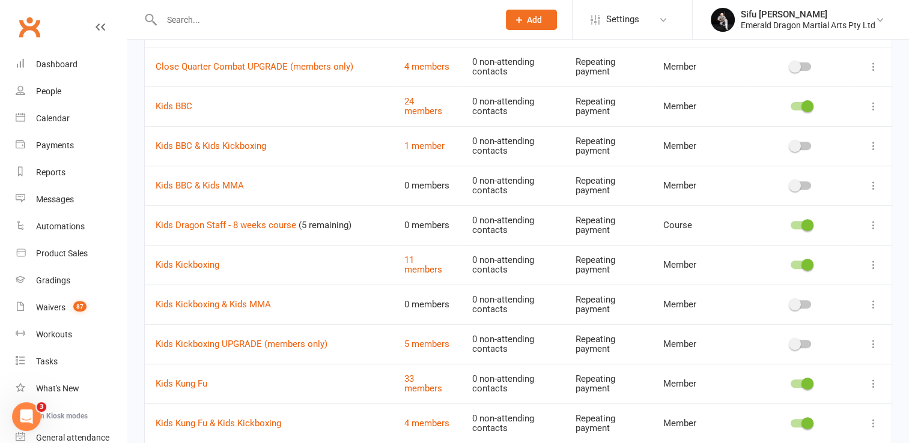
scroll to position [441, 0]
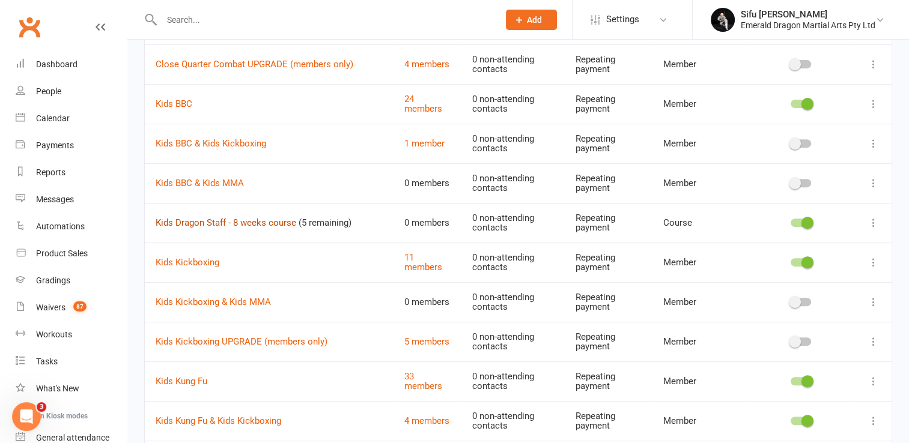
click at [273, 222] on link "Kids Dragon Staff - 8 weeks course" at bounding box center [226, 222] width 141 height 11
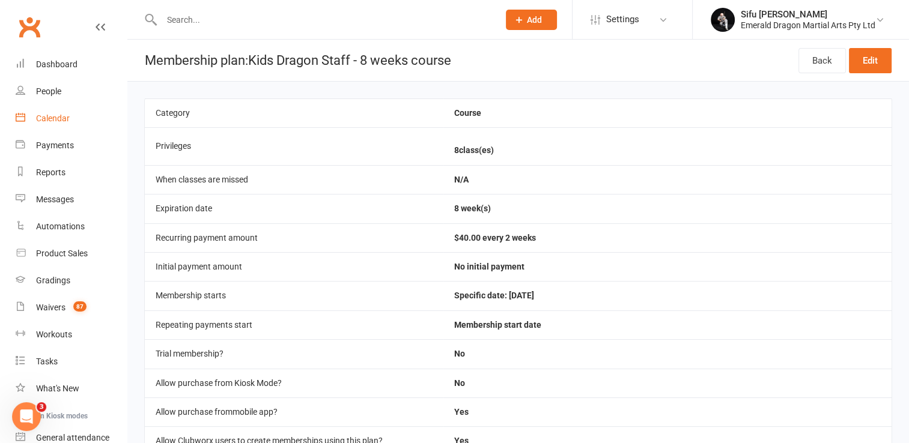
click at [55, 121] on div "Calendar" at bounding box center [53, 119] width 34 height 10
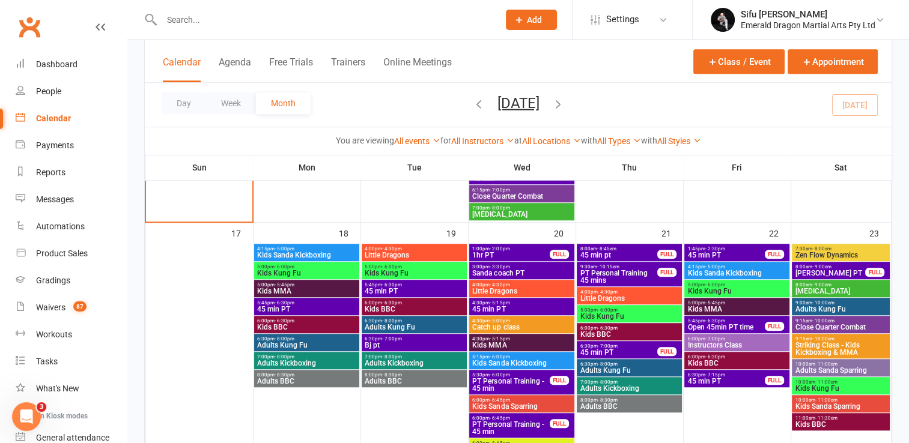
scroll to position [845, 0]
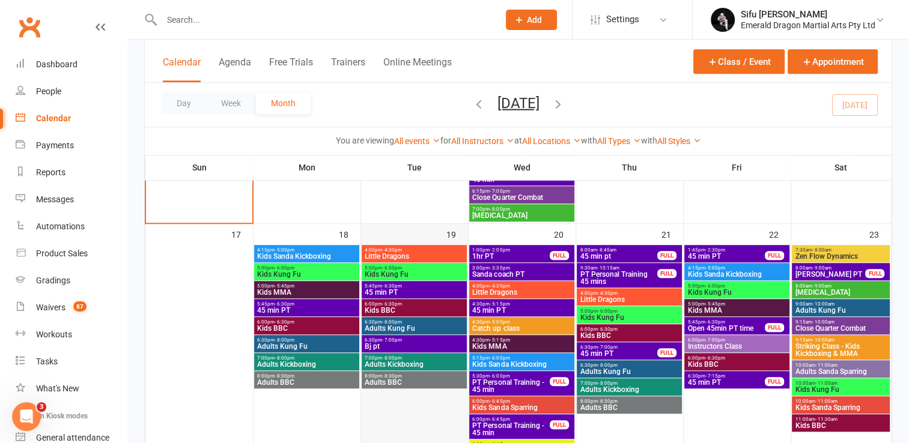
click at [399, 233] on div "19" at bounding box center [414, 359] width 107 height 270
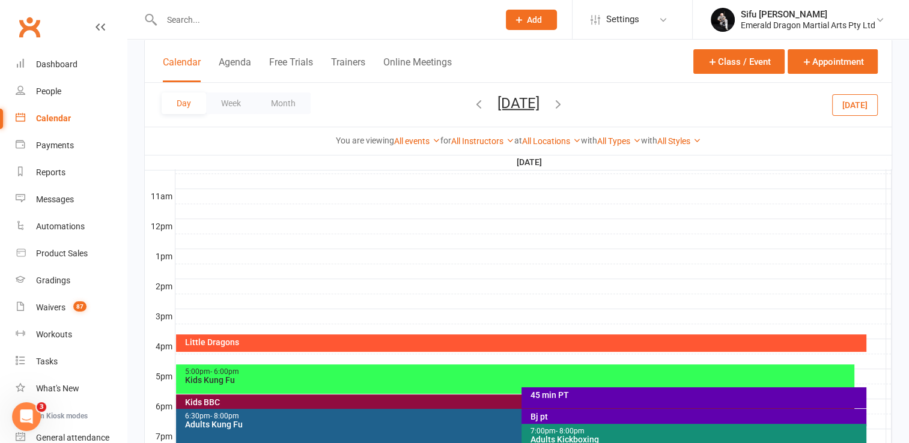
scroll to position [0, 0]
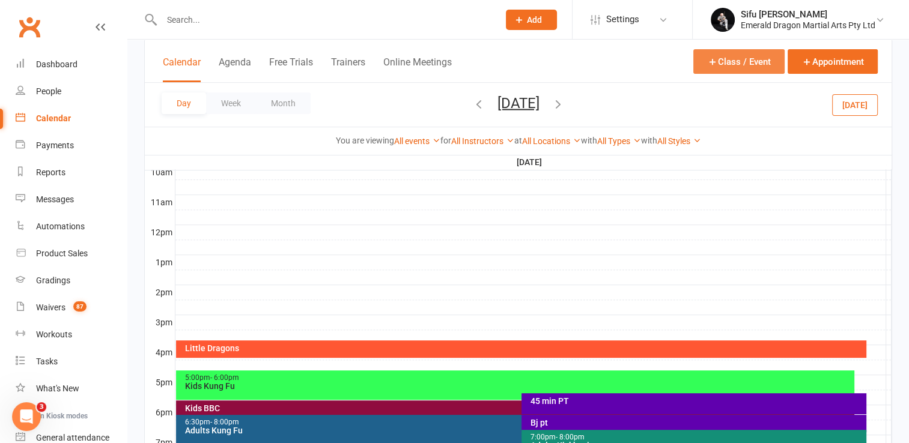
click at [718, 68] on button "Class / Event" at bounding box center [738, 61] width 91 height 25
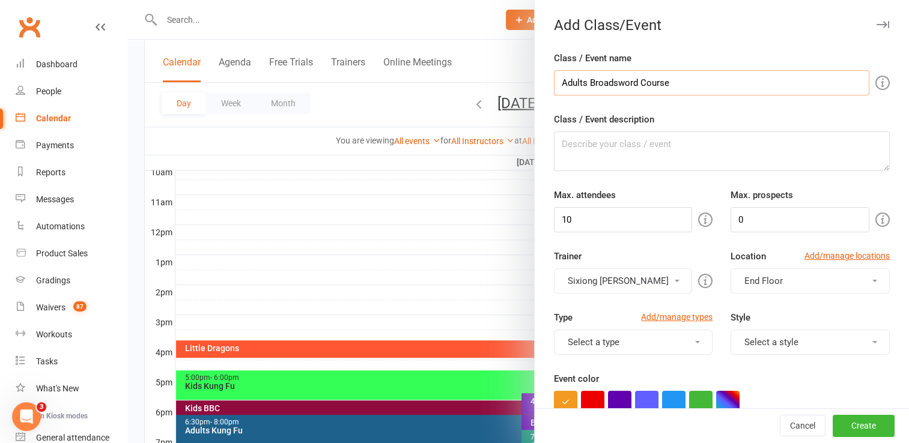
type input "Adults Broadsword Course"
click at [611, 151] on textarea "Class / Event description" at bounding box center [722, 152] width 336 height 40
type textarea "8 week course"
click at [648, 273] on button "Sixiong Mathew Lambeth" at bounding box center [623, 281] width 139 height 25
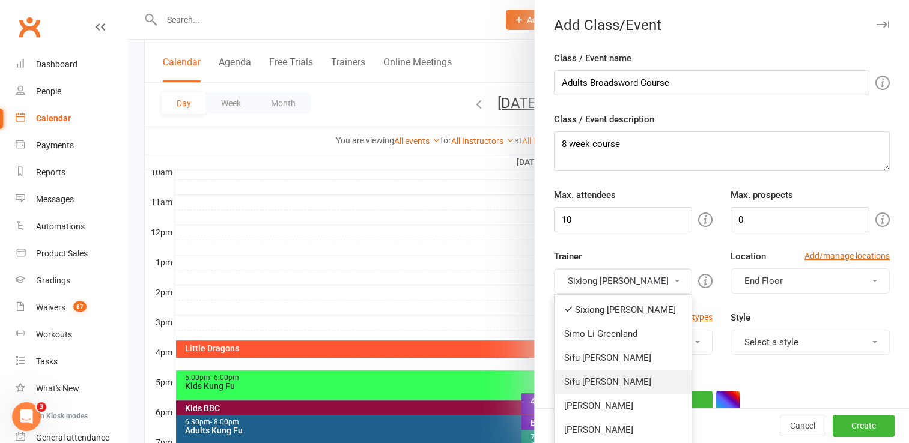
click at [622, 377] on link "Sifu [PERSON_NAME]" at bounding box center [623, 382] width 138 height 24
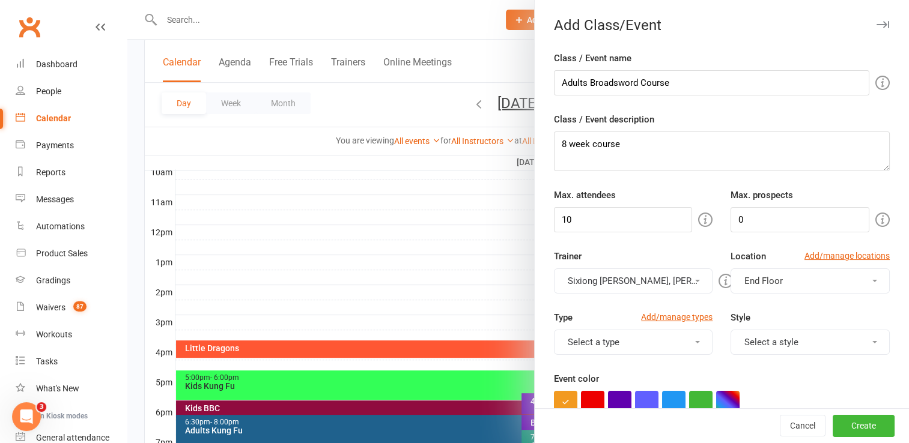
click at [614, 278] on button "Sixiong Mathew Lambeth, Sifu David Greenland" at bounding box center [633, 281] width 159 height 25
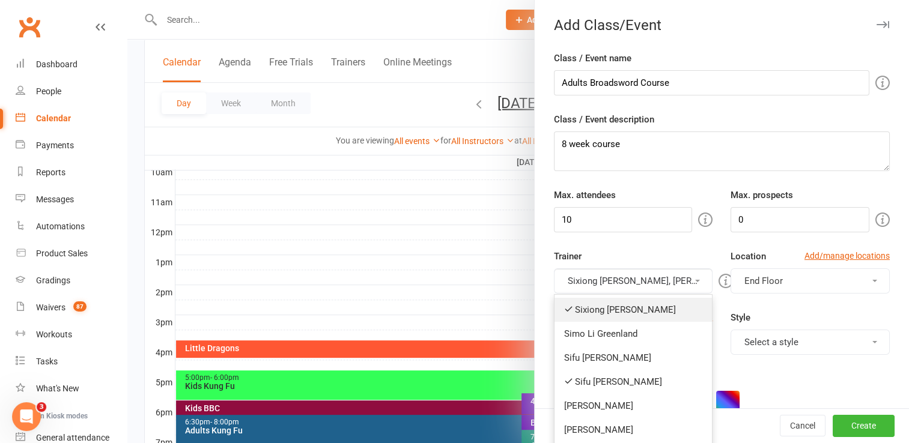
click at [609, 303] on link "Sixiong Mathew Lambeth" at bounding box center [633, 310] width 158 height 24
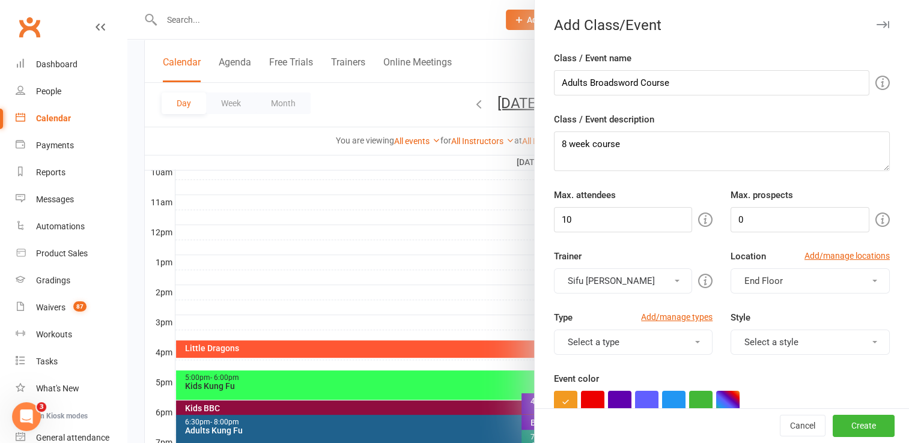
click at [745, 284] on span "End Floor" at bounding box center [763, 281] width 38 height 11
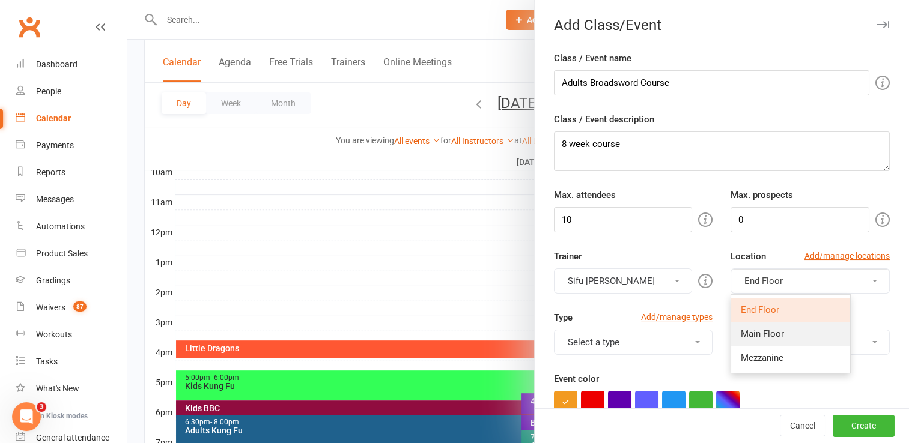
click at [750, 332] on span "Main Floor" at bounding box center [762, 334] width 43 height 11
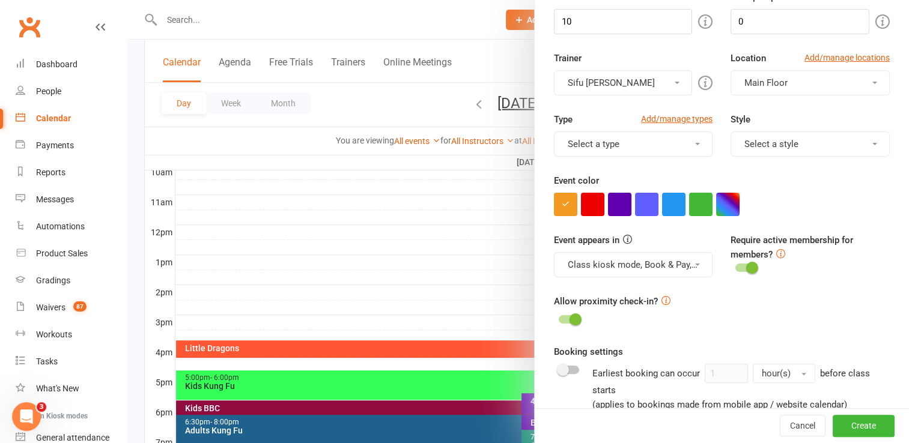
scroll to position [188, 0]
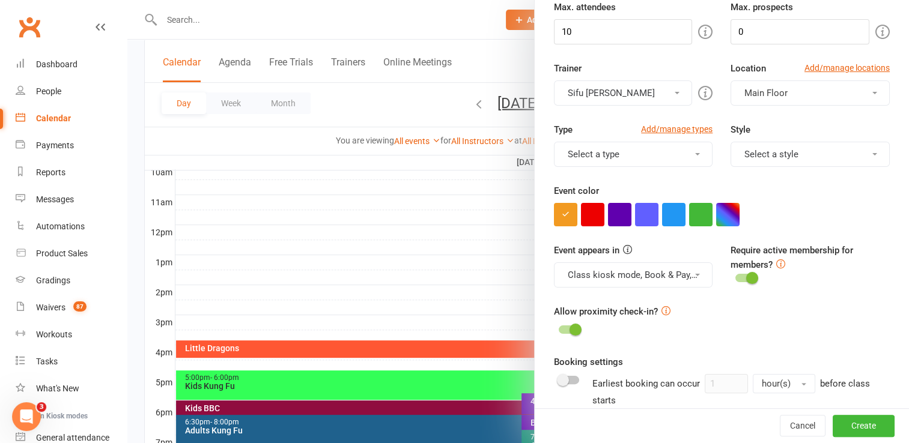
click at [670, 154] on button "Select a type" at bounding box center [633, 154] width 159 height 25
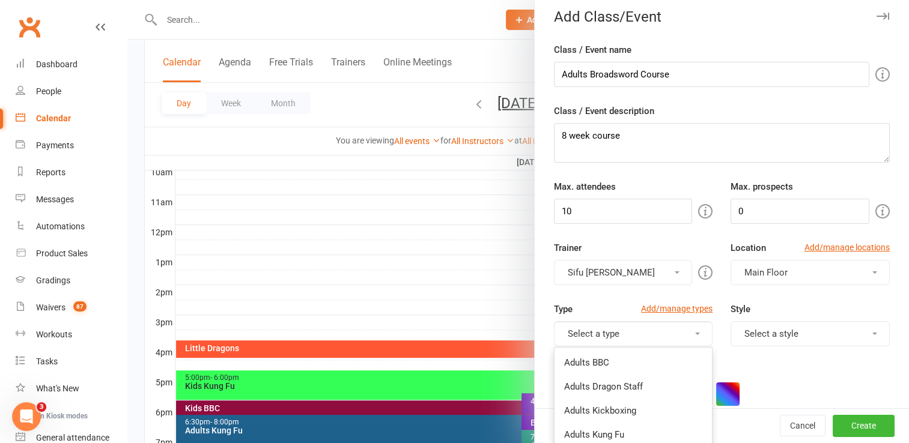
scroll to position [0, 0]
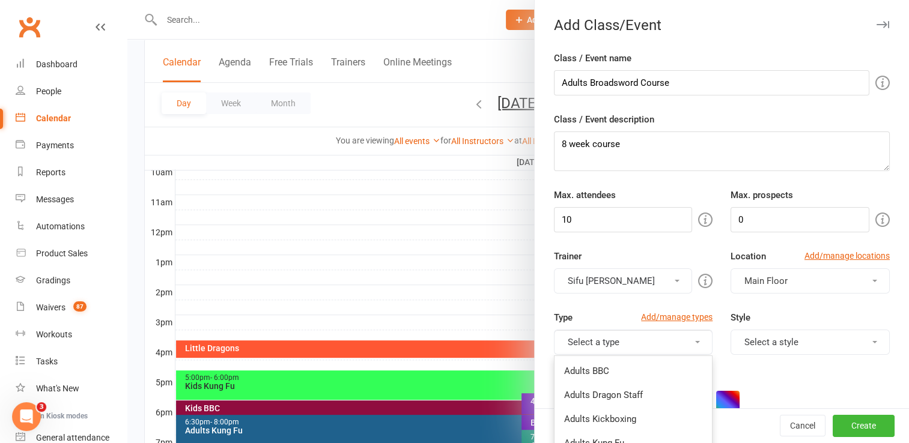
click at [614, 312] on div "Type Add/manage types" at bounding box center [633, 320] width 159 height 19
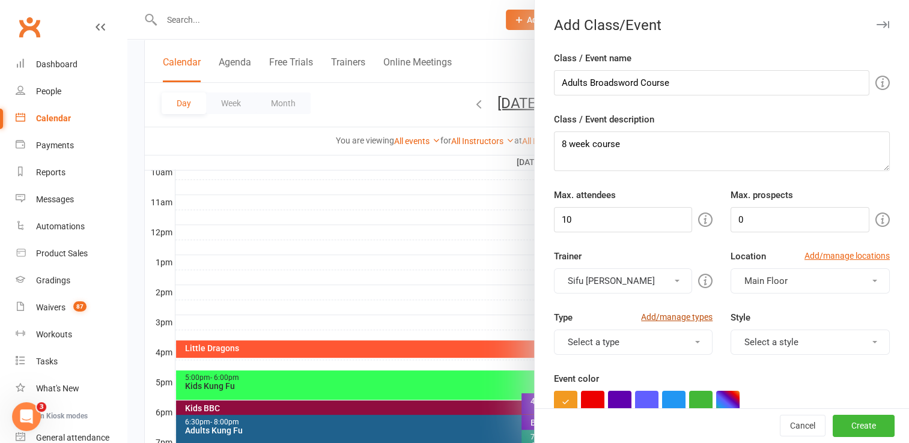
click at [664, 317] on link "Add/manage types" at bounding box center [676, 317] width 71 height 13
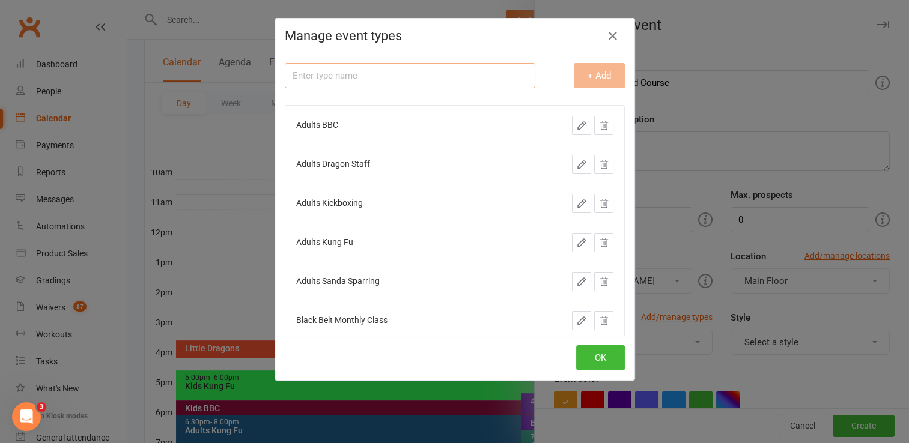
click at [337, 70] on input "text" at bounding box center [410, 75] width 250 height 25
type input "Adults Broadsword Course"
click at [592, 68] on button "+ Add" at bounding box center [599, 75] width 51 height 25
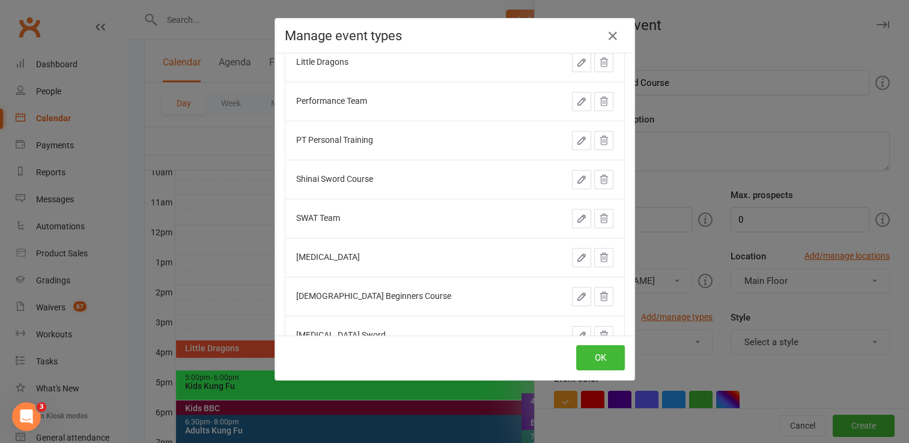
scroll to position [769, 0]
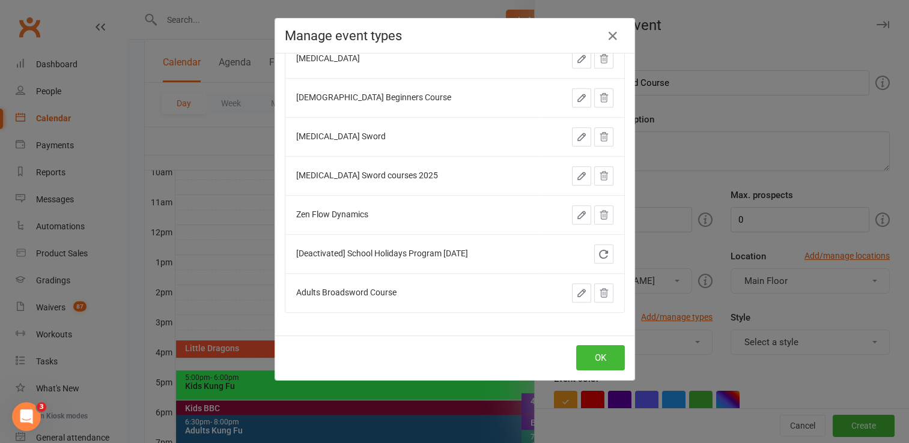
click at [541, 296] on td at bounding box center [582, 292] width 83 height 39
click at [362, 294] on td "Adults Broadsword Course" at bounding box center [412, 292] width 255 height 39
click at [481, 285] on td "Adults Broadsword Course" at bounding box center [412, 292] width 255 height 39
click at [594, 356] on button "OK" at bounding box center [600, 357] width 49 height 25
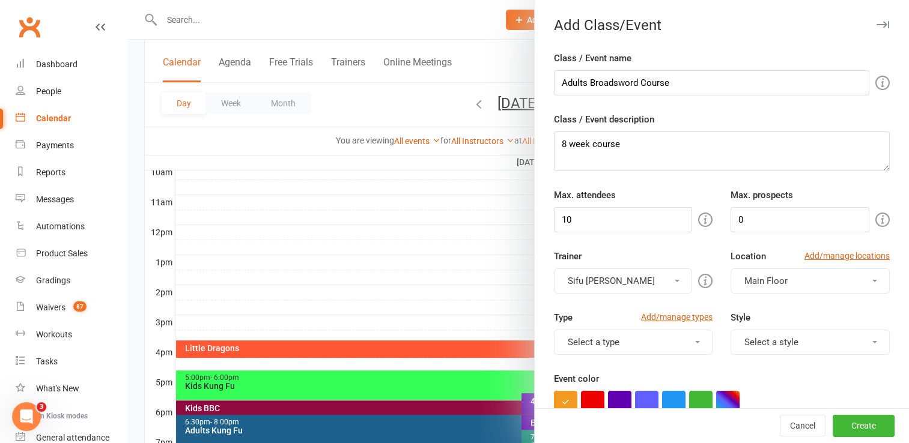
click at [596, 340] on button "Select a type" at bounding box center [633, 342] width 159 height 25
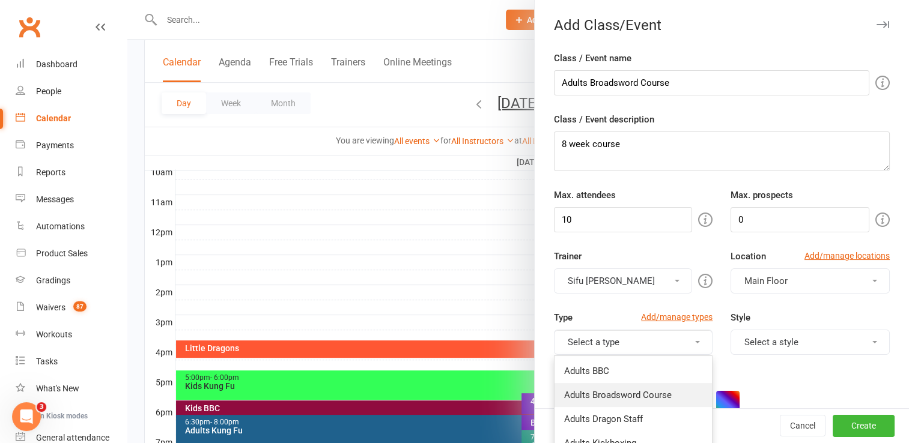
click at [617, 395] on link "Adults Broadsword Course" at bounding box center [633, 395] width 158 height 24
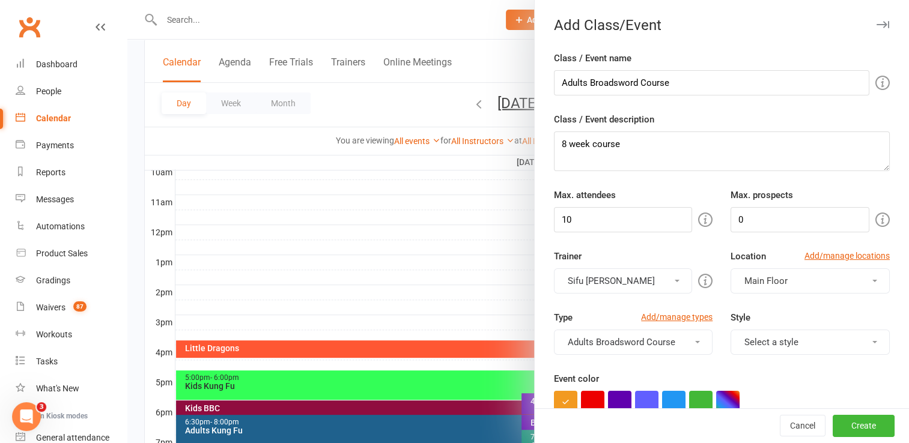
click at [672, 376] on div "Event color" at bounding box center [722, 393] width 336 height 43
click at [690, 316] on link "Add/manage types" at bounding box center [676, 317] width 71 height 13
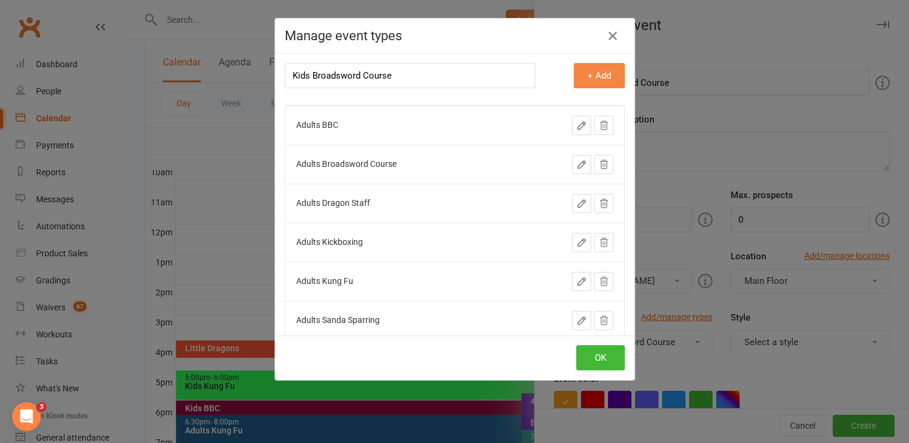
type input "Kids Broadsword Course"
click at [574, 69] on button "+ Add" at bounding box center [599, 75] width 51 height 25
click at [585, 355] on button "OK" at bounding box center [600, 357] width 49 height 25
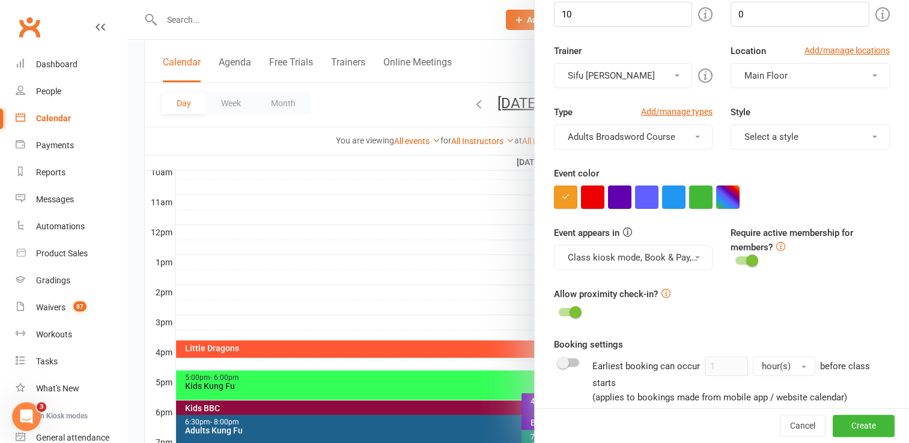
scroll to position [207, 0]
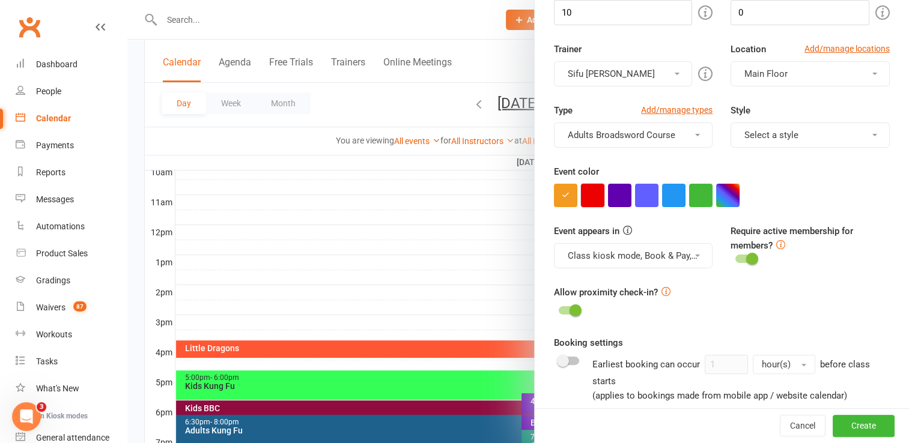
click at [586, 192] on button "button" at bounding box center [592, 195] width 23 height 23
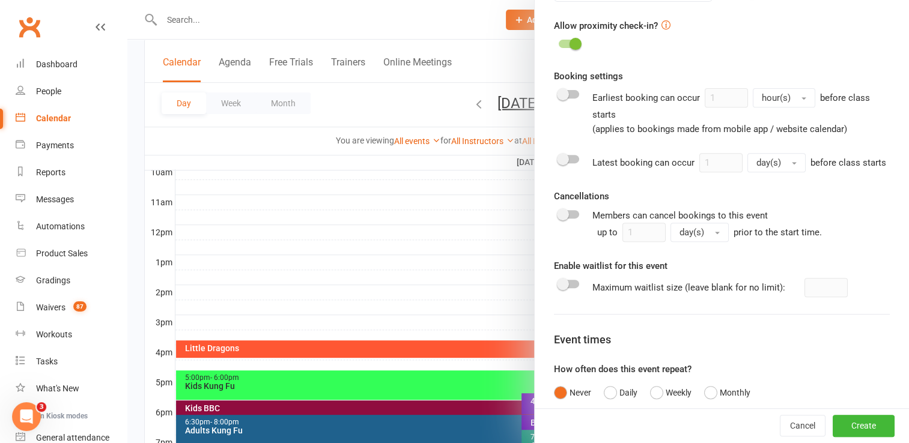
scroll to position [562, 0]
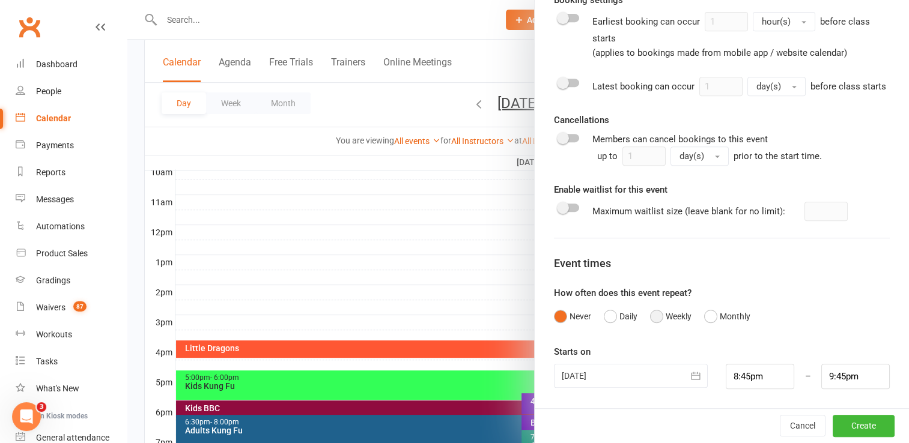
click at [652, 318] on button "Weekly" at bounding box center [670, 316] width 41 height 23
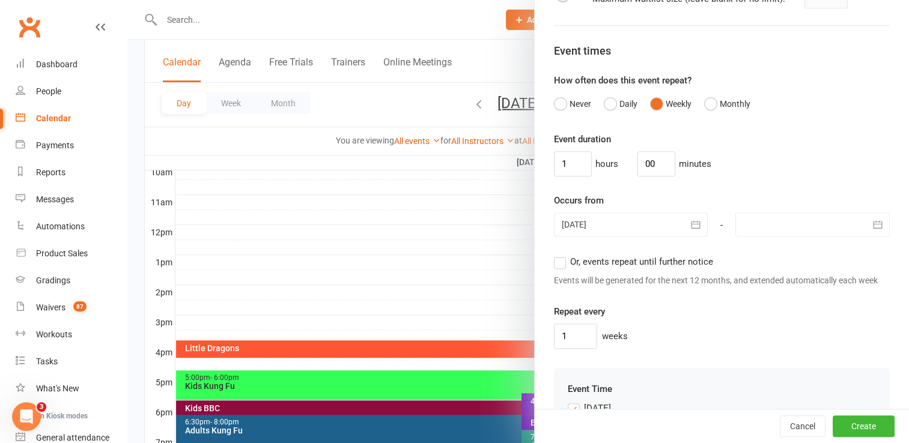
scroll to position [758, 0]
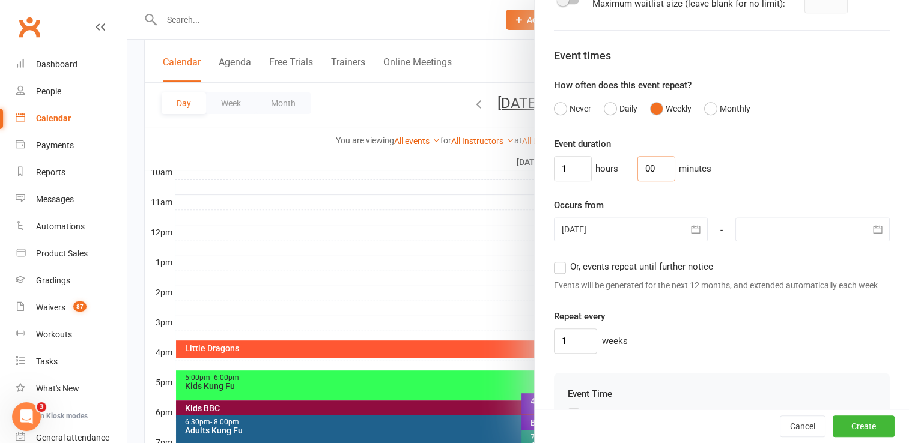
click at [637, 176] on input "00" at bounding box center [656, 168] width 38 height 25
click at [637, 176] on input "30" at bounding box center [656, 168] width 38 height 25
type input "30"
click at [563, 181] on input "1" at bounding box center [573, 168] width 38 height 25
type input "0"
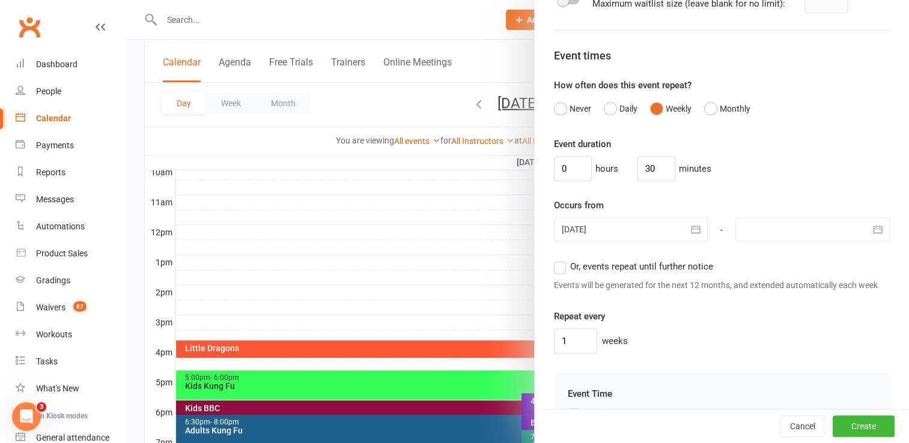
click at [726, 181] on div "0 hours 30 minutes" at bounding box center [722, 168] width 336 height 25
click at [690, 235] on icon "button" at bounding box center [696, 229] width 12 height 12
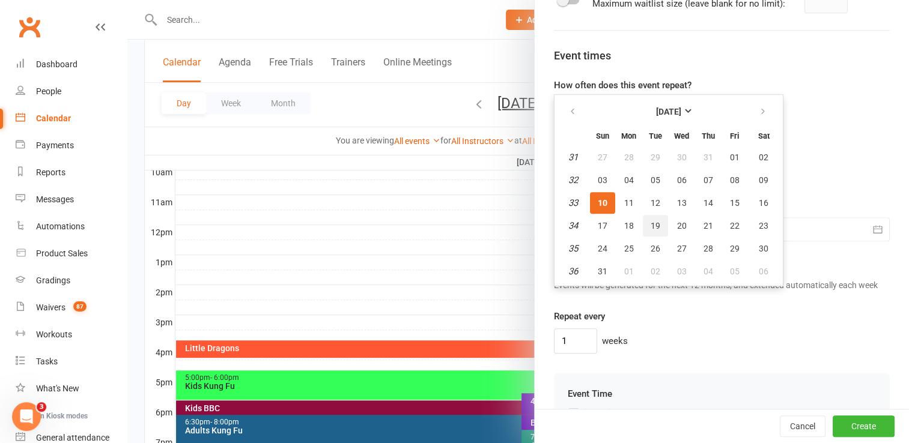
click at [651, 231] on span "19" at bounding box center [656, 226] width 10 height 10
type input "[DATE]"
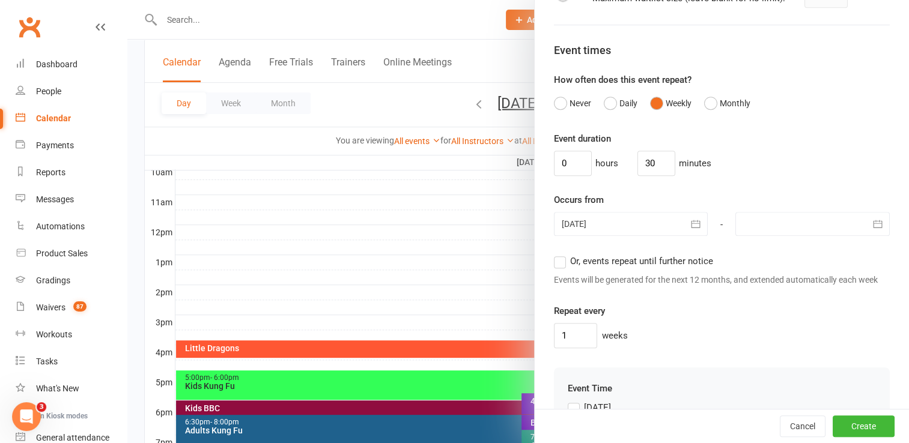
scroll to position [764, 0]
click at [766, 235] on div at bounding box center [812, 223] width 154 height 24
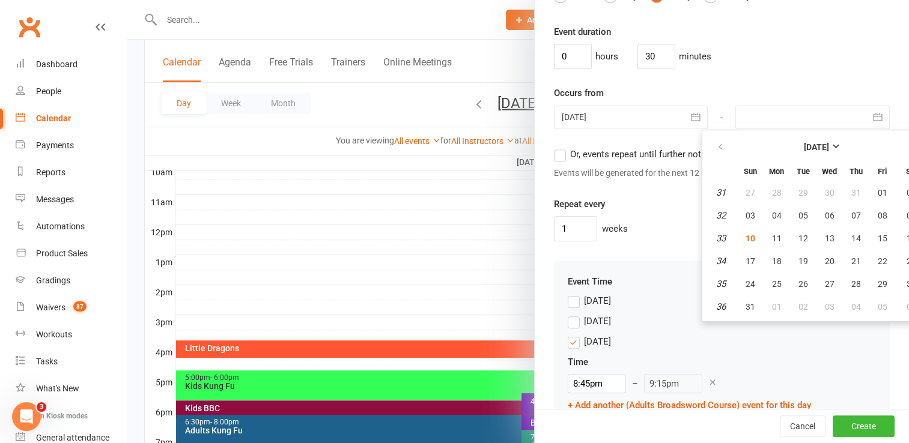
scroll to position [871, 0]
click at [829, 151] on strong "[DATE]" at bounding box center [816, 147] width 25 height 10
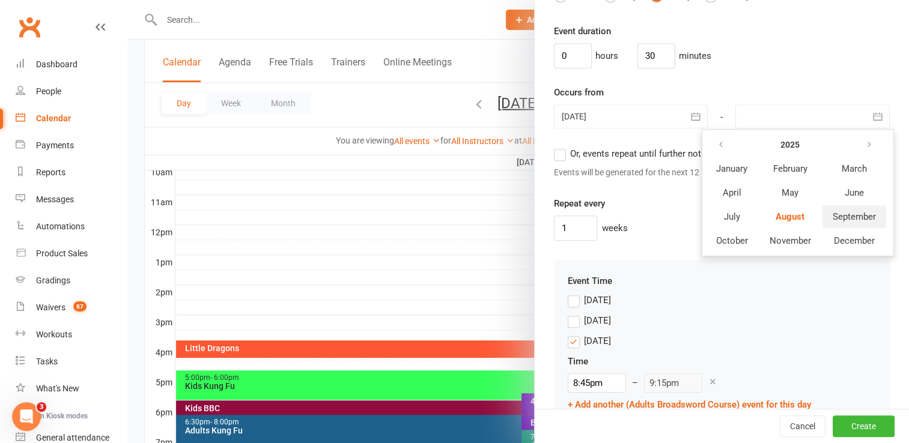
click at [833, 222] on span "September" at bounding box center [854, 216] width 43 height 11
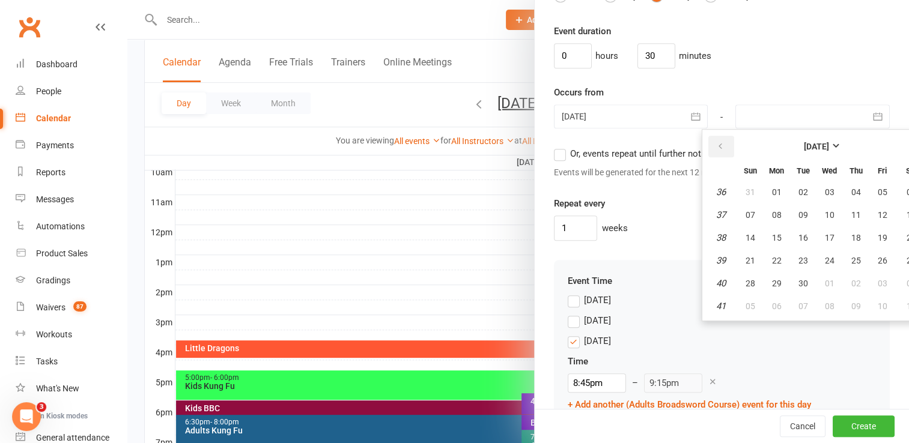
click at [716, 151] on icon "button" at bounding box center [720, 147] width 8 height 10
click at [829, 151] on strong "[DATE]" at bounding box center [816, 147] width 25 height 10
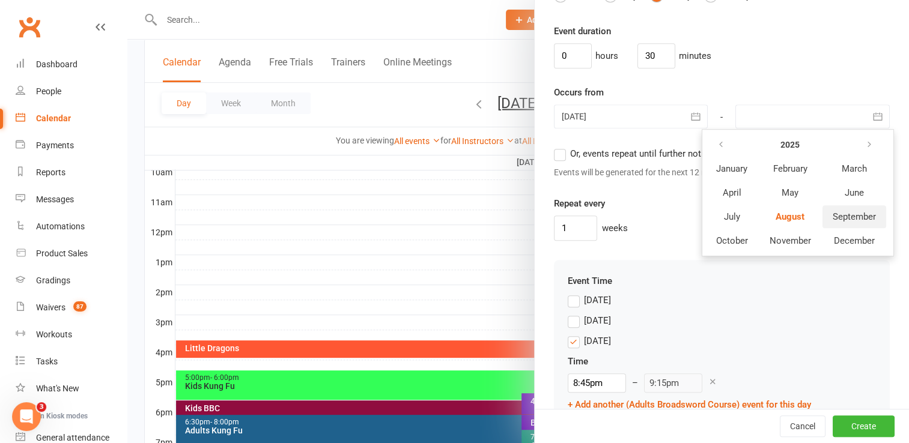
click at [835, 228] on button "September" at bounding box center [854, 216] width 64 height 23
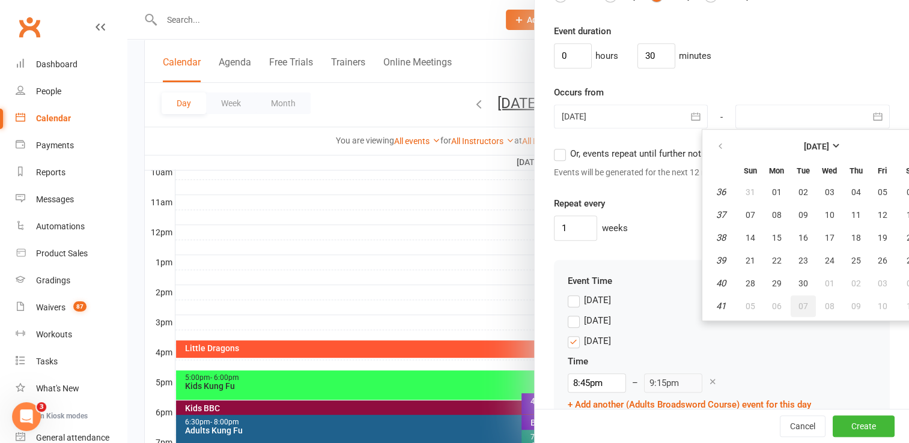
click at [798, 311] on span "07" at bounding box center [803, 307] width 10 height 10
type input "07 Oct 2025"
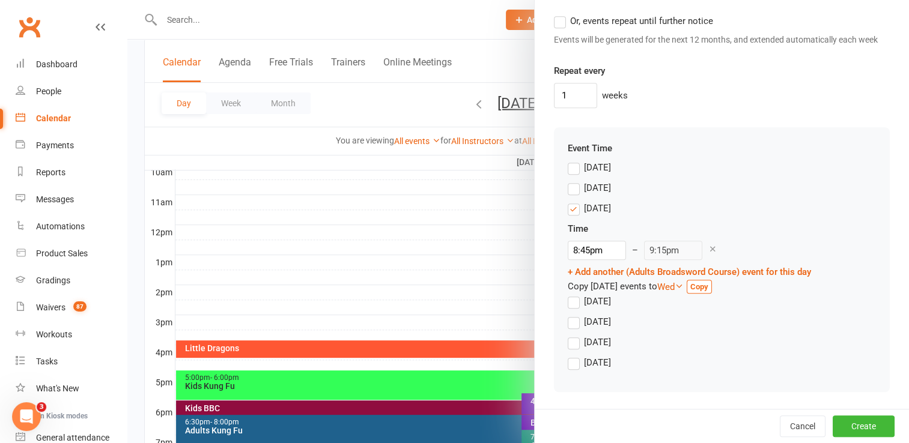
scroll to position [1024, 0]
click at [577, 257] on input "8:45pm" at bounding box center [597, 250] width 58 height 19
type input "6:00pm"
type input "6:30pm"
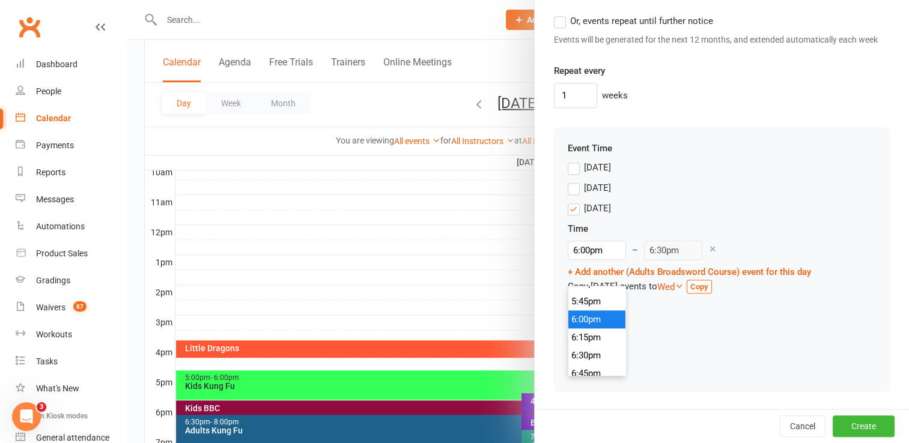
click at [589, 311] on li "6:00pm" at bounding box center [597, 320] width 58 height 18
click at [663, 325] on div "Thursday" at bounding box center [722, 325] width 308 height 20
click at [842, 424] on button "Create" at bounding box center [864, 427] width 62 height 22
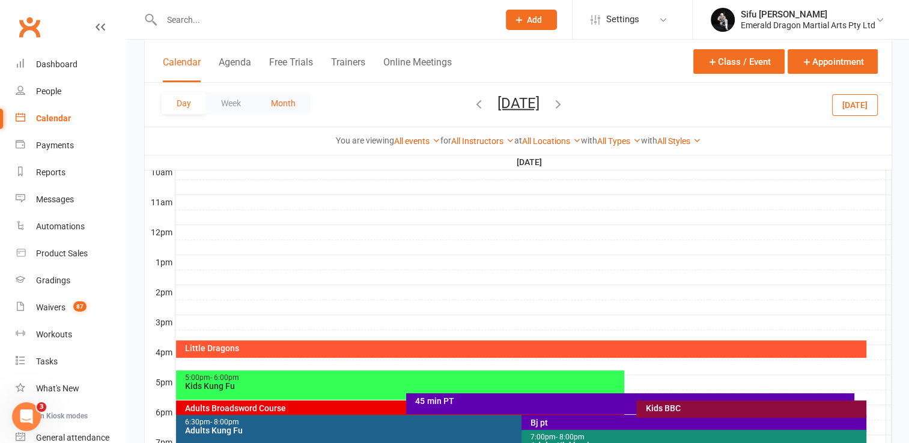
click at [292, 104] on button "Month" at bounding box center [283, 104] width 55 height 22
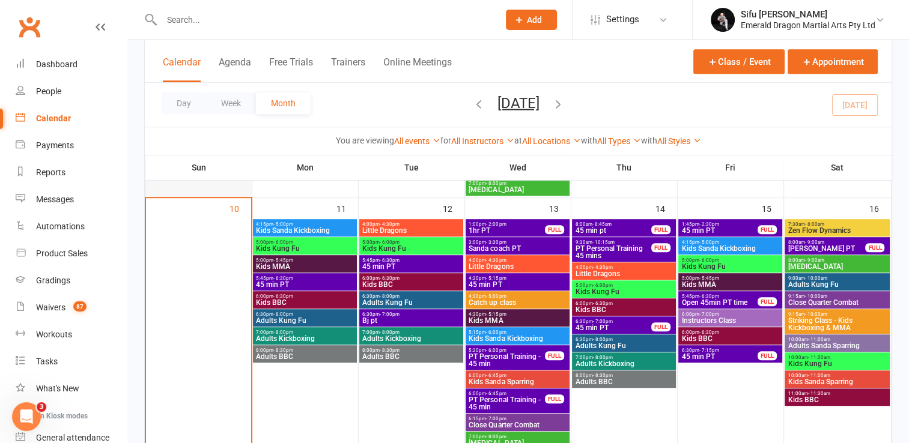
scroll to position [615, 0]
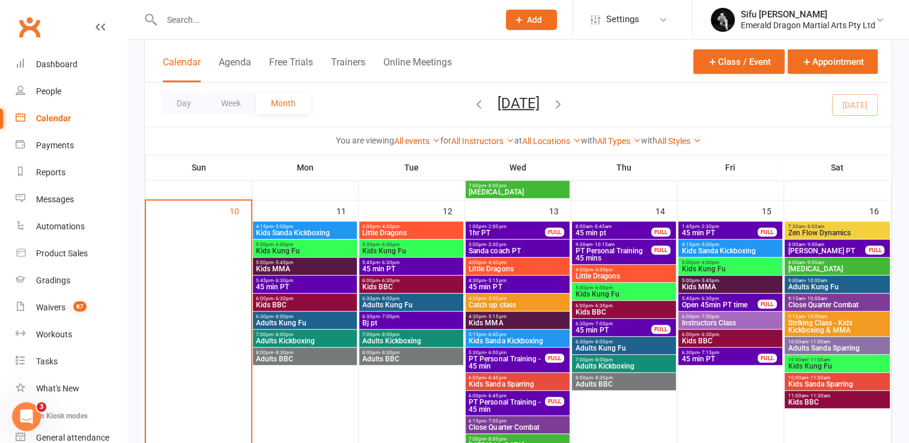
click at [521, 284] on span "45 min PT" at bounding box center [517, 287] width 99 height 7
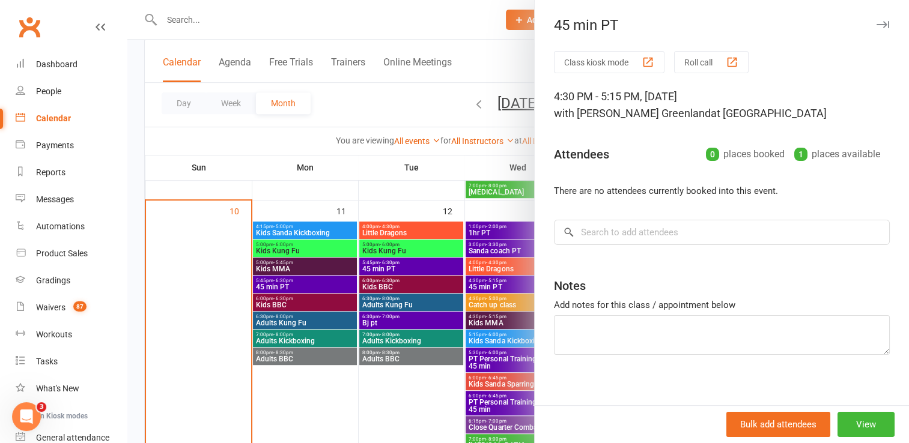
click at [876, 23] on icon "button" at bounding box center [882, 24] width 13 height 7
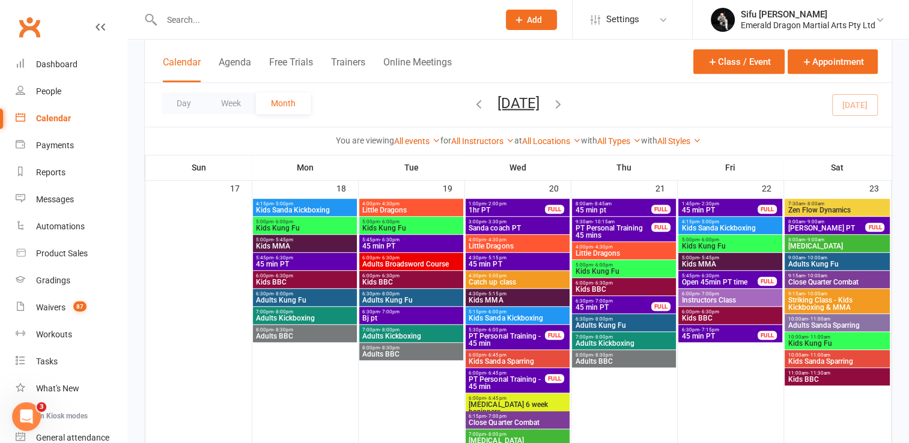
scroll to position [892, 0]
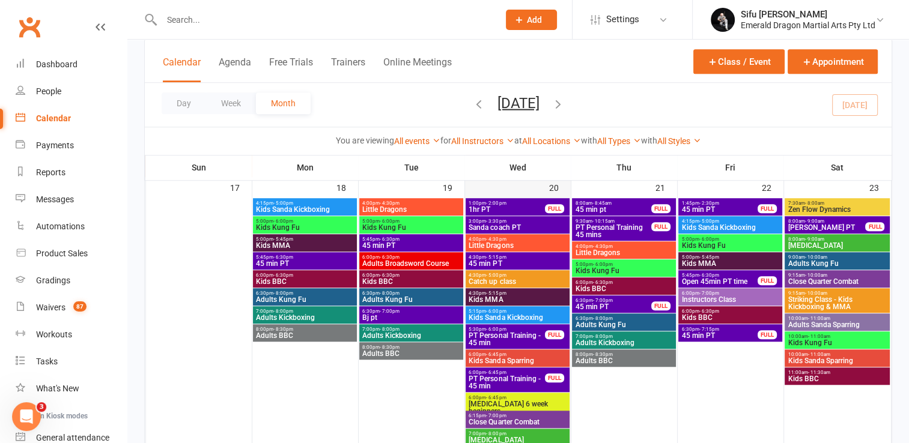
click at [514, 189] on div "20" at bounding box center [518, 312] width 106 height 270
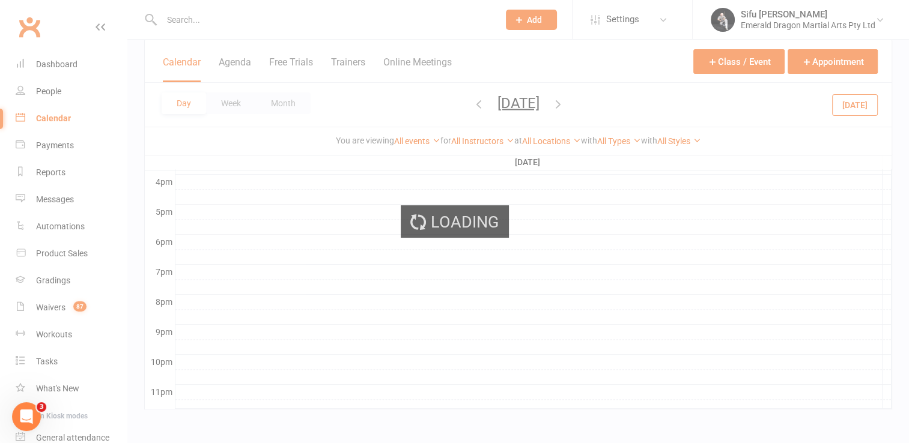
scroll to position [0, 0]
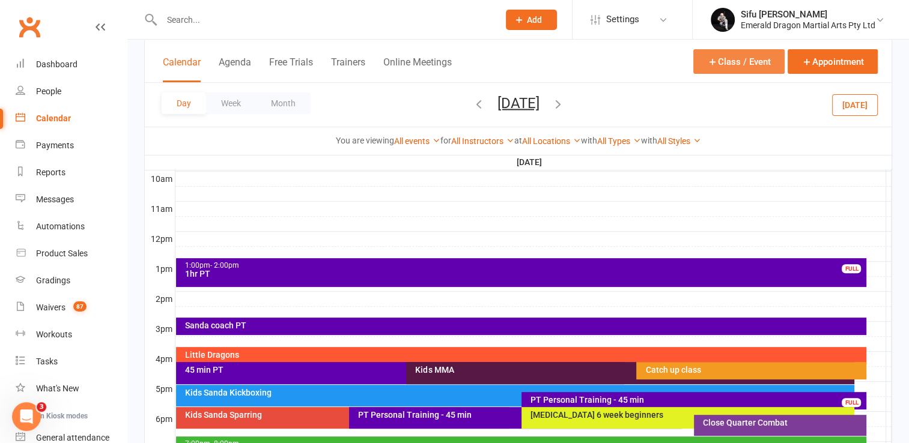
click at [727, 58] on button "Class / Event" at bounding box center [738, 61] width 91 height 25
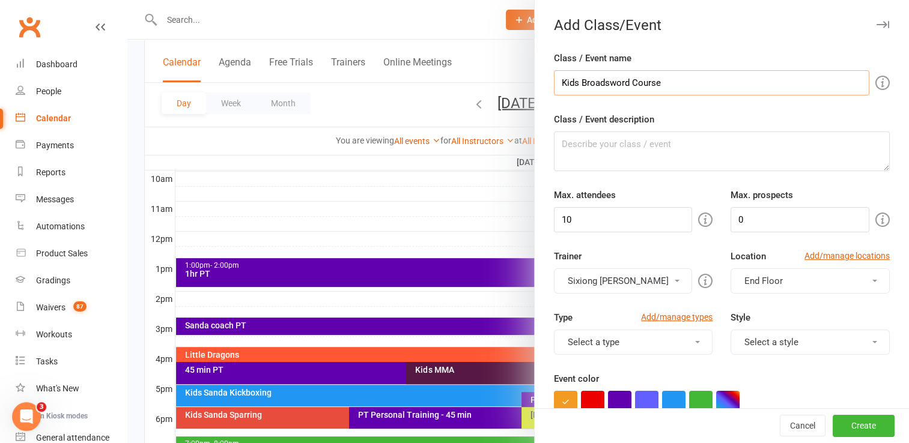
type input "Kids Broadsword Course"
click at [575, 217] on input "10" at bounding box center [623, 219] width 139 height 25
type input "12"
click at [617, 279] on button "Sixiong Mathew Lambeth" at bounding box center [623, 281] width 139 height 25
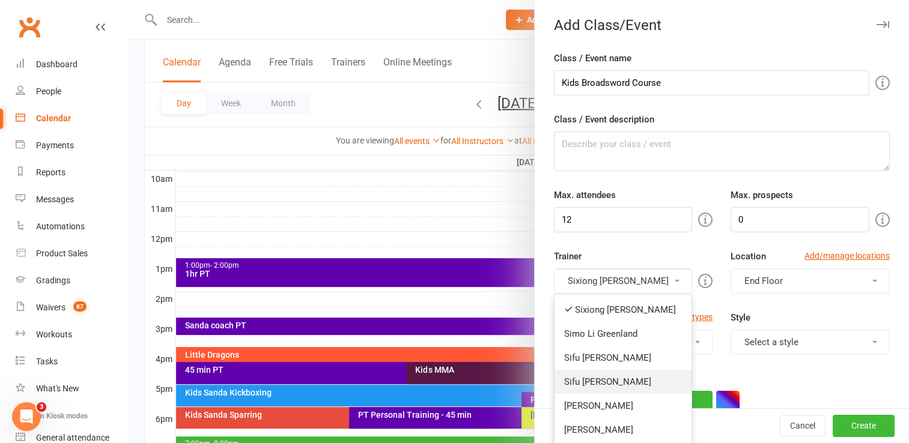
click at [626, 380] on link "Sifu [PERSON_NAME]" at bounding box center [623, 382] width 138 height 24
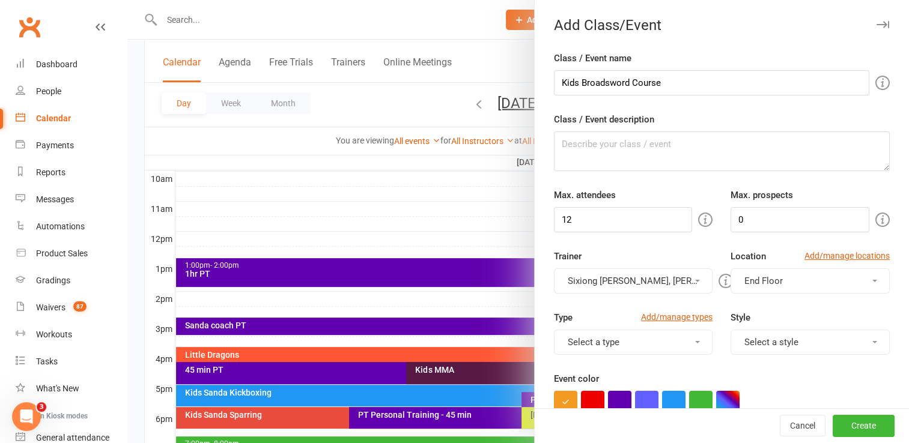
click at [627, 275] on button "Sixiong Mathew Lambeth, Sifu David Greenland" at bounding box center [633, 281] width 159 height 25
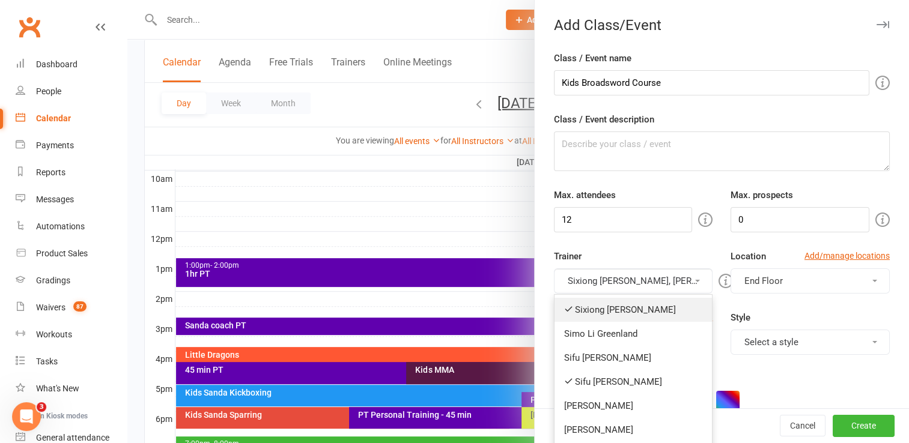
click at [624, 314] on link "Sixiong Mathew Lambeth" at bounding box center [633, 310] width 158 height 24
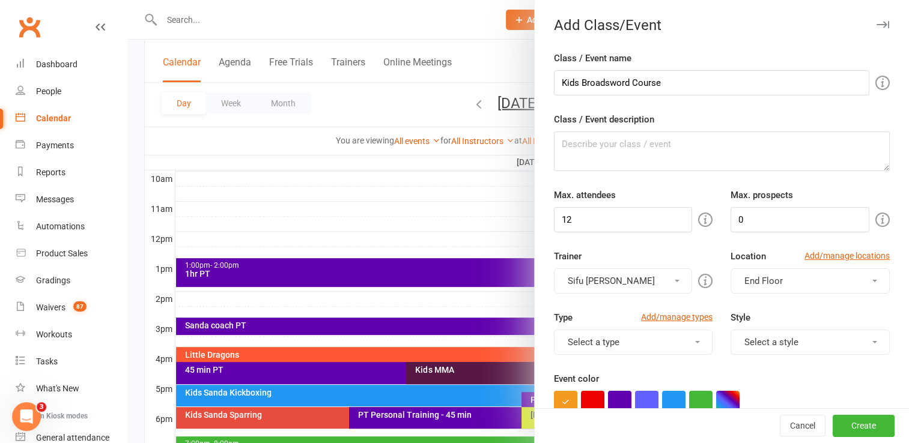
click at [744, 276] on span "End Floor" at bounding box center [763, 281] width 38 height 11
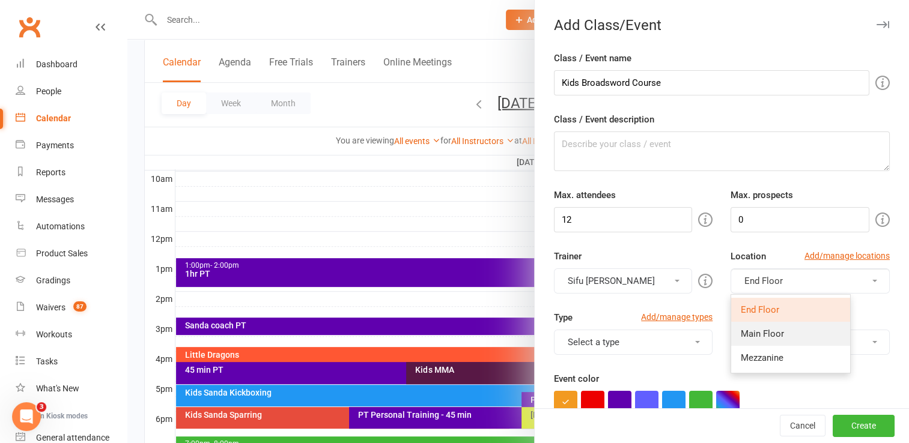
click at [750, 333] on span "Main Floor" at bounding box center [762, 334] width 43 height 11
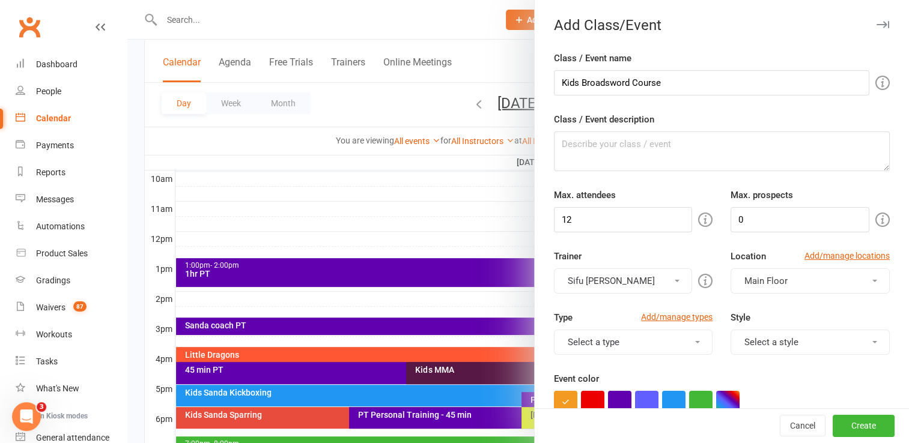
click at [695, 341] on span at bounding box center [697, 342] width 5 height 2
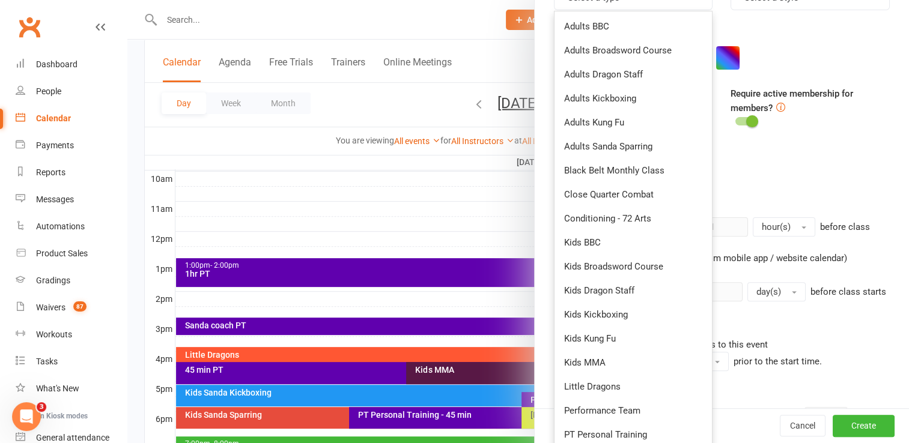
scroll to position [353, 0]
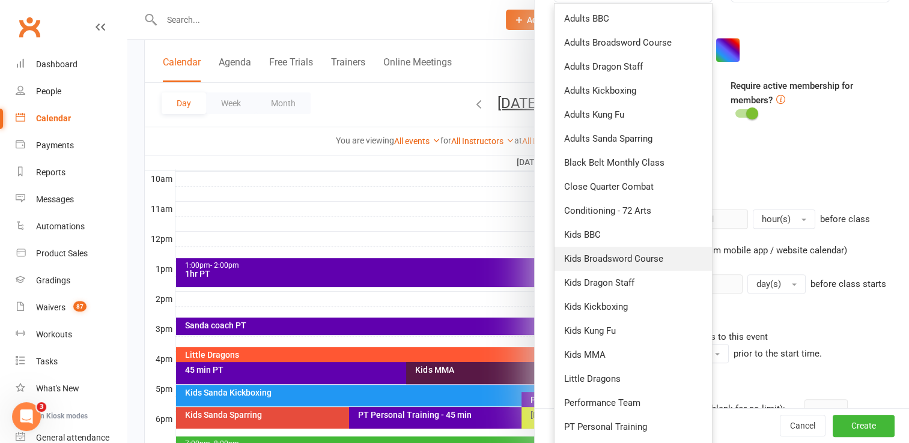
click at [649, 261] on link "Kids Broadsword Course" at bounding box center [633, 259] width 158 height 24
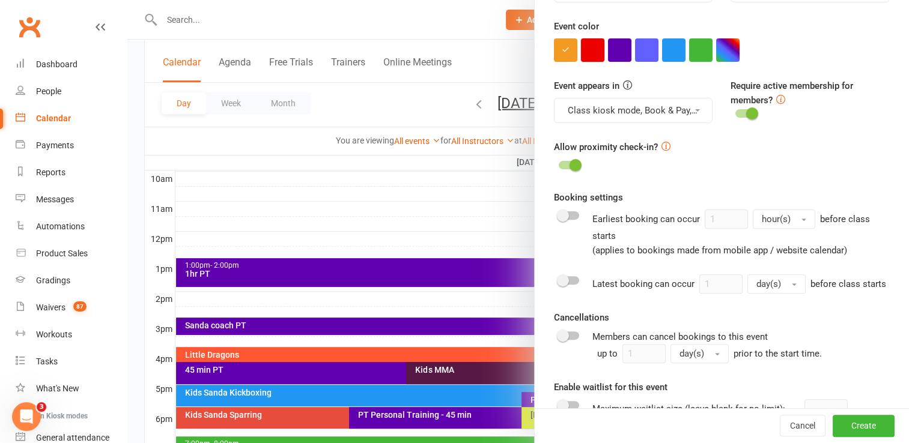
click at [590, 50] on button "button" at bounding box center [592, 49] width 23 height 23
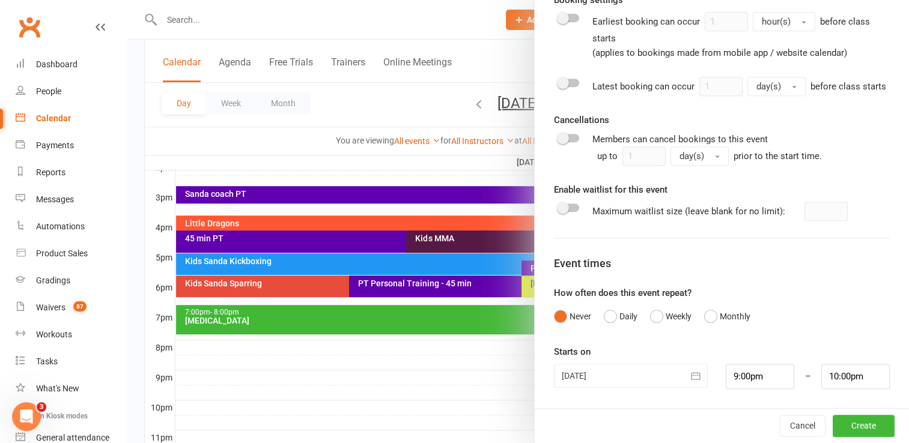
scroll to position [512, 0]
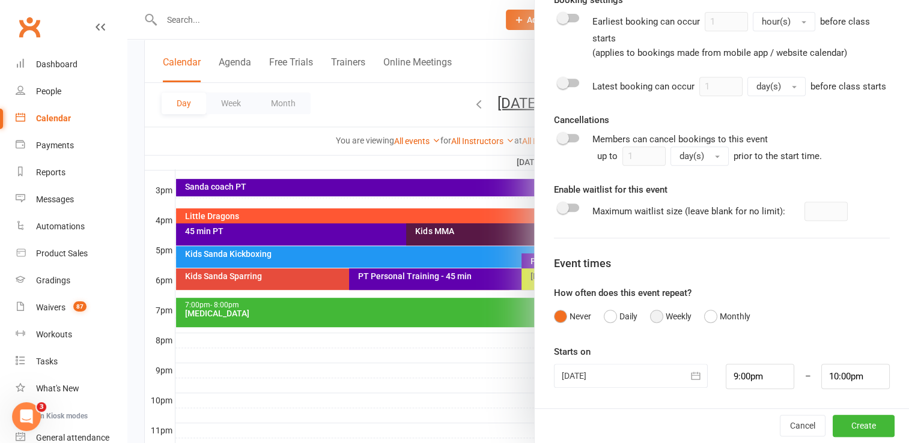
click at [654, 318] on button "Weekly" at bounding box center [670, 316] width 41 height 23
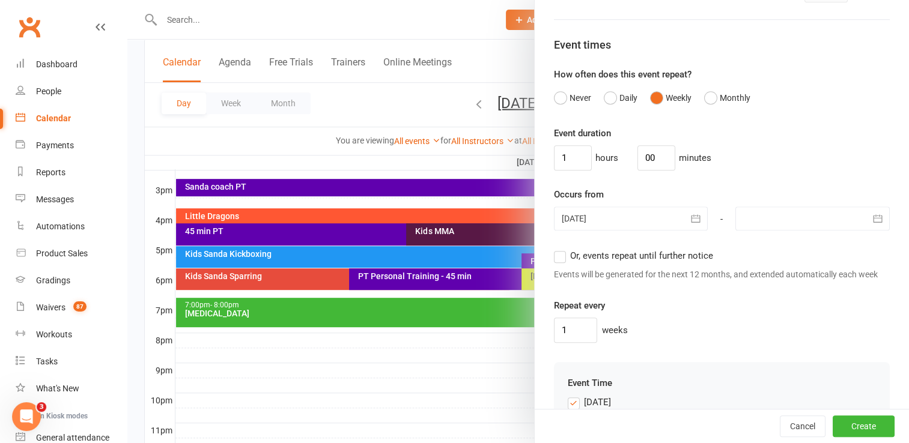
scroll to position [787, 0]
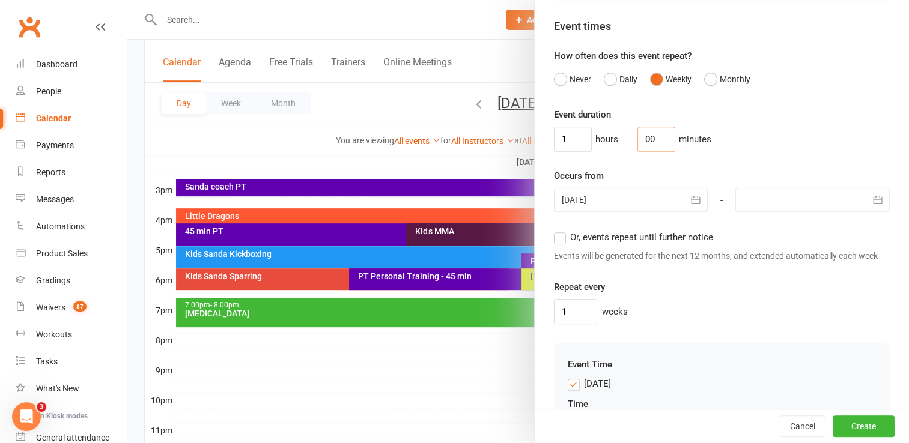
click at [642, 152] on input "00" at bounding box center [656, 139] width 38 height 25
type input "30"
click at [576, 152] on input "1" at bounding box center [573, 139] width 38 height 25
type input "0"
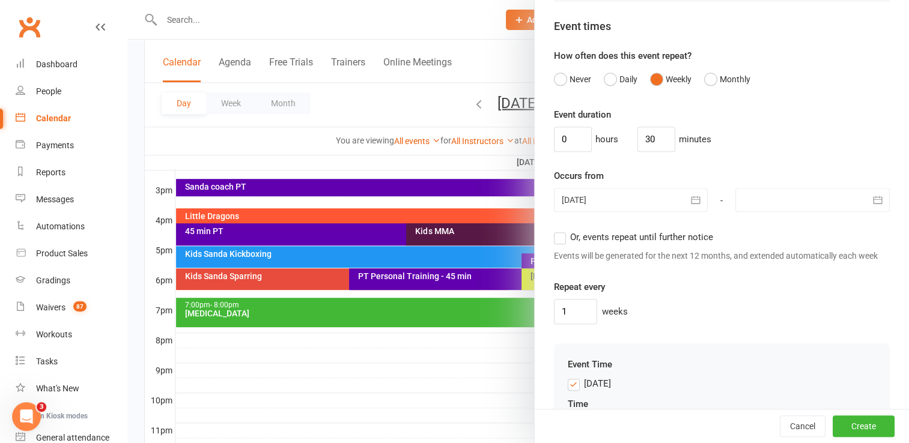
click at [611, 188] on div "Occurs from 10 Aug 2025 August 2025 Sun Mon Tue Wed Thu Fri Sat 31 27 28 29 30 …" at bounding box center [722, 191] width 336 height 44
click at [684, 211] on button "button" at bounding box center [696, 200] width 24 height 24
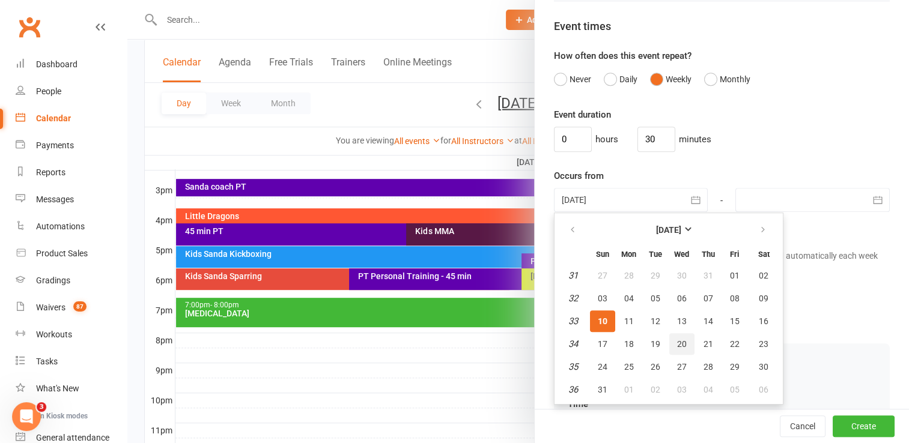
click at [677, 349] on span "20" at bounding box center [682, 344] width 10 height 10
type input "[DATE]"
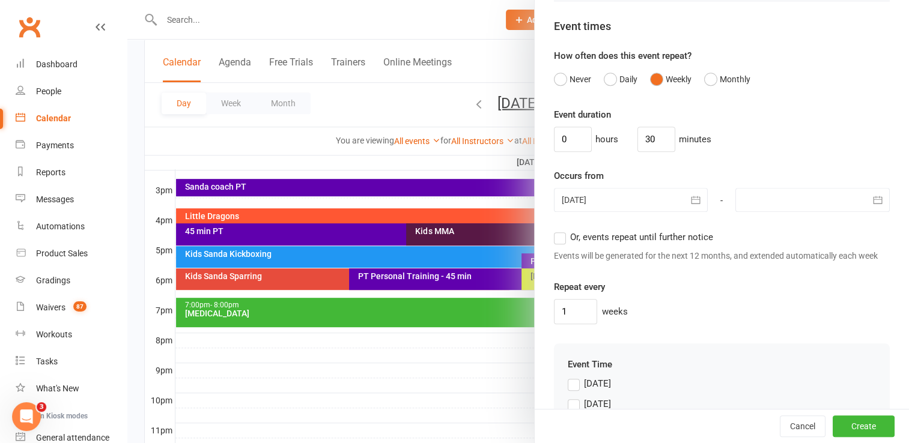
click at [872, 206] on icon "button" at bounding box center [878, 200] width 12 height 12
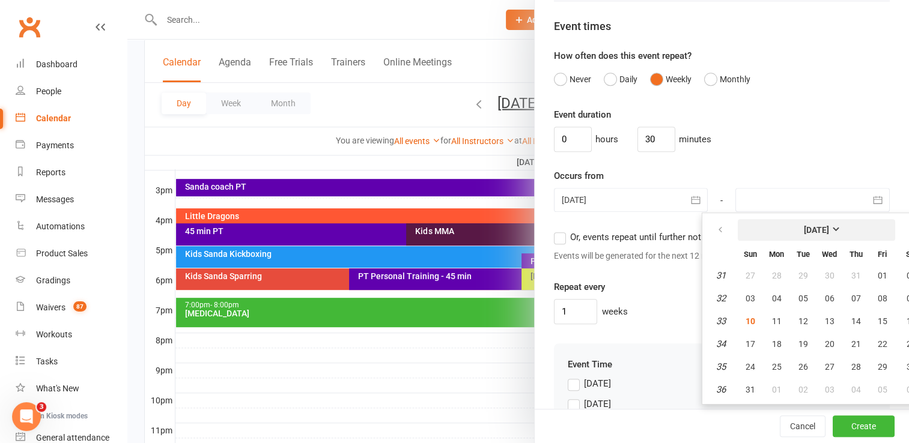
click at [839, 241] on button "[DATE]" at bounding box center [816, 230] width 157 height 22
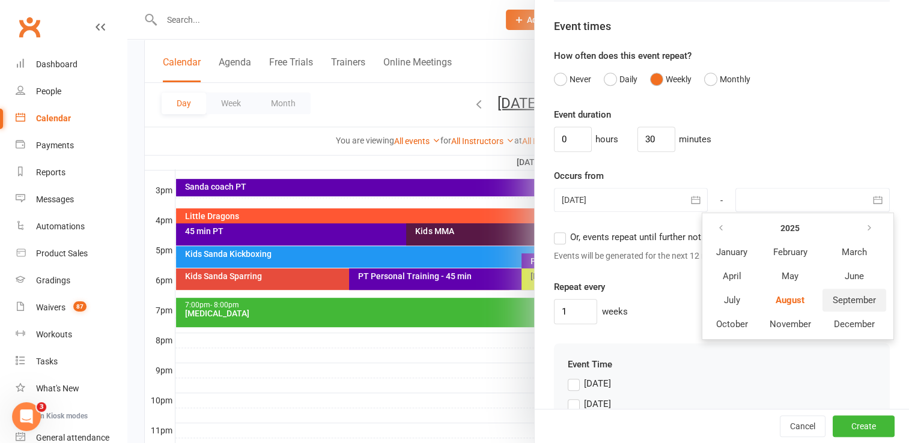
click at [822, 305] on button "September" at bounding box center [854, 300] width 64 height 23
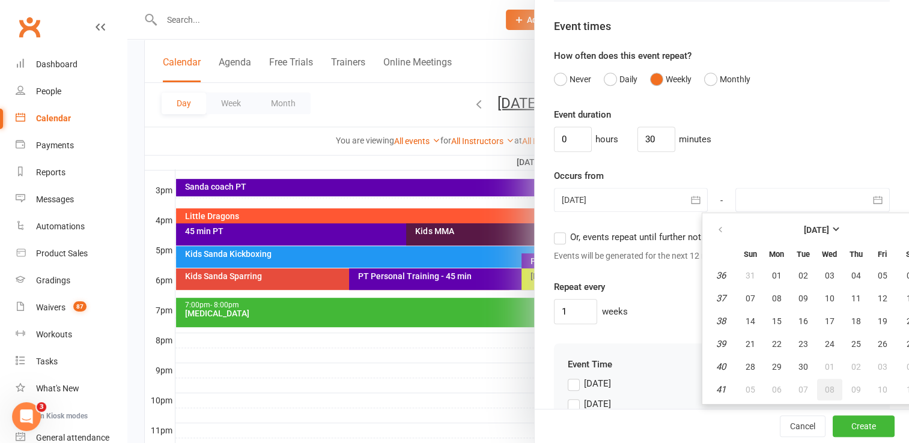
click at [825, 395] on span "08" at bounding box center [830, 390] width 10 height 10
type input "08 Oct 2025"
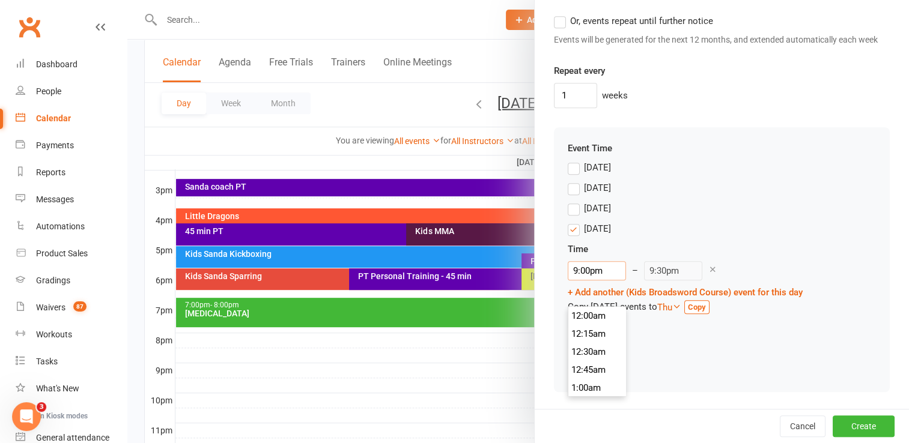
scroll to position [1496, 0]
click at [584, 271] on input "9:00pm" at bounding box center [597, 270] width 58 height 19
type input "3:45pm"
type input "4:15pm"
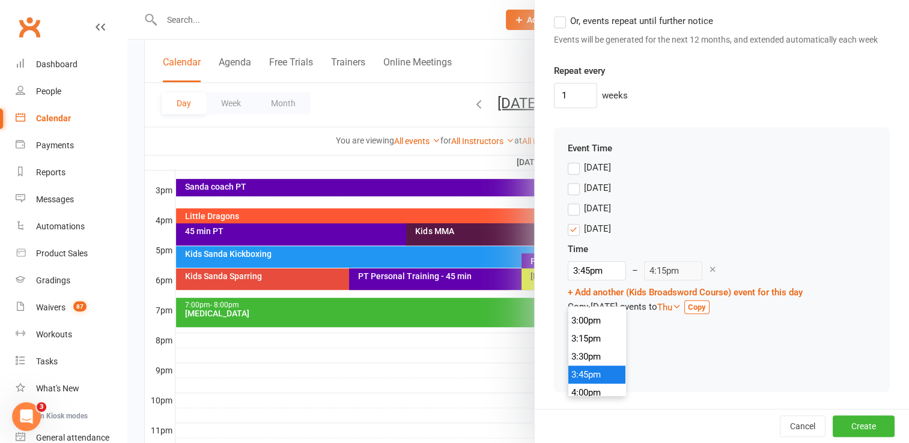
click at [595, 366] on li "3:45pm" at bounding box center [597, 375] width 58 height 18
click at [604, 267] on input "3:45pm" at bounding box center [597, 270] width 58 height 19
type input "4:45pm"
type input "5:15pm"
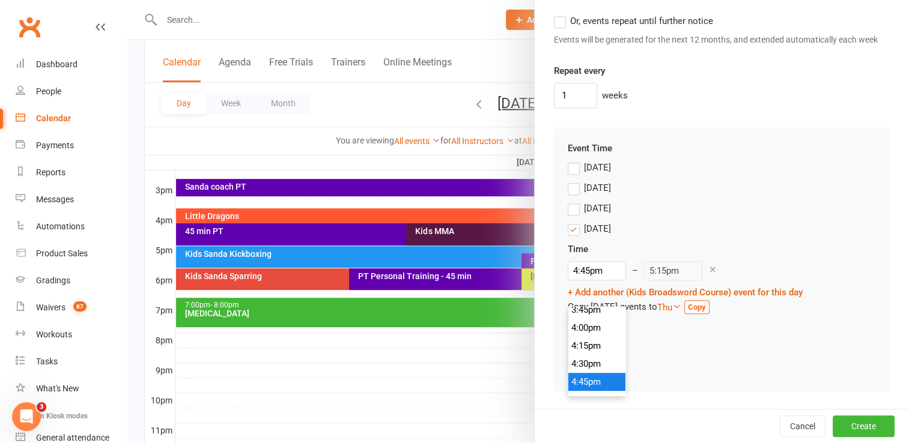
click at [592, 373] on li "4:45pm" at bounding box center [597, 382] width 58 height 18
click at [651, 358] on div "Saturday" at bounding box center [722, 366] width 308 height 20
click at [843, 420] on button "Create" at bounding box center [864, 427] width 62 height 22
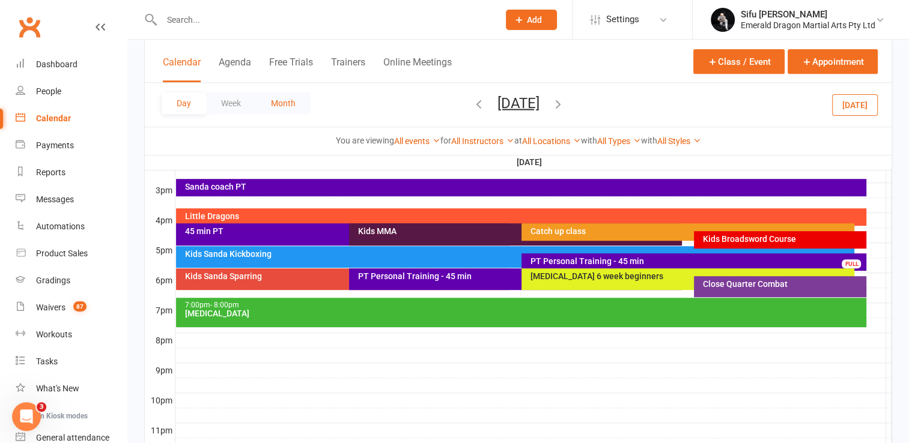
click at [282, 101] on button "Month" at bounding box center [283, 104] width 55 height 22
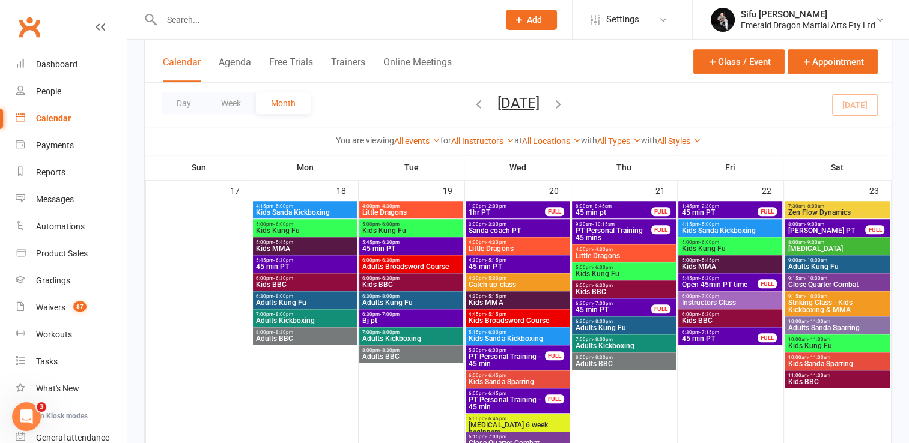
scroll to position [888, 0]
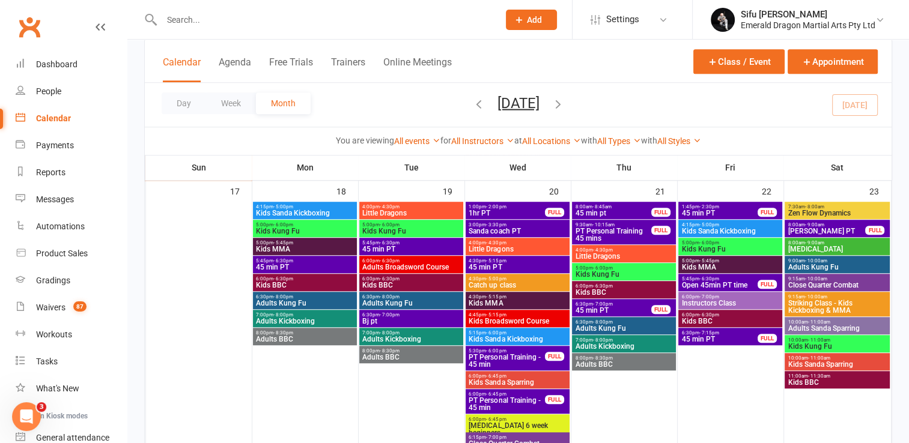
click at [396, 264] on span "Adults Broadsword Course" at bounding box center [411, 267] width 99 height 7
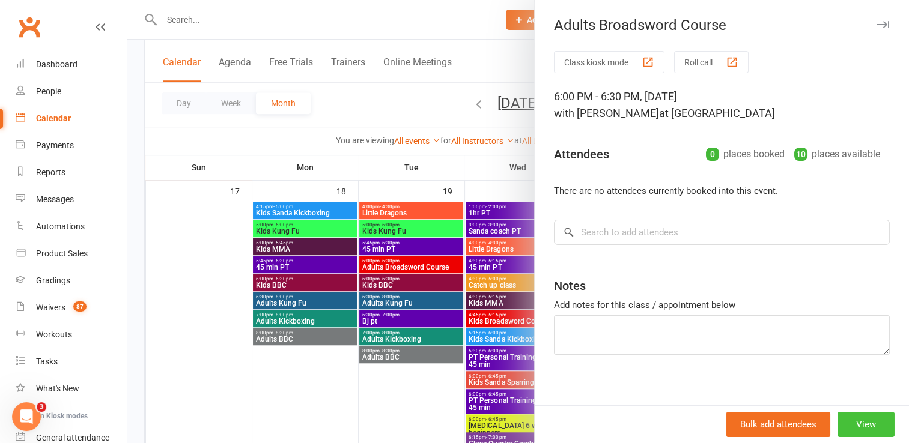
click at [839, 416] on button "View" at bounding box center [865, 424] width 57 height 25
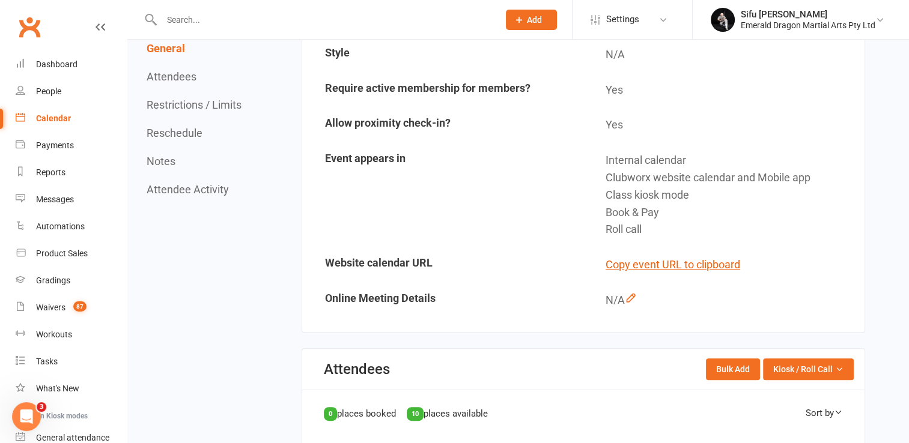
scroll to position [318, 0]
click at [648, 267] on button "Copy event URL to clipboard" at bounding box center [672, 264] width 135 height 17
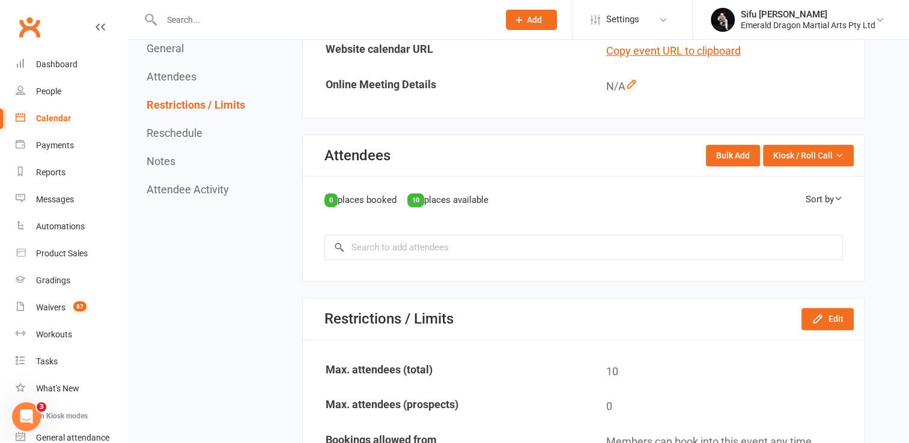
scroll to position [0, 0]
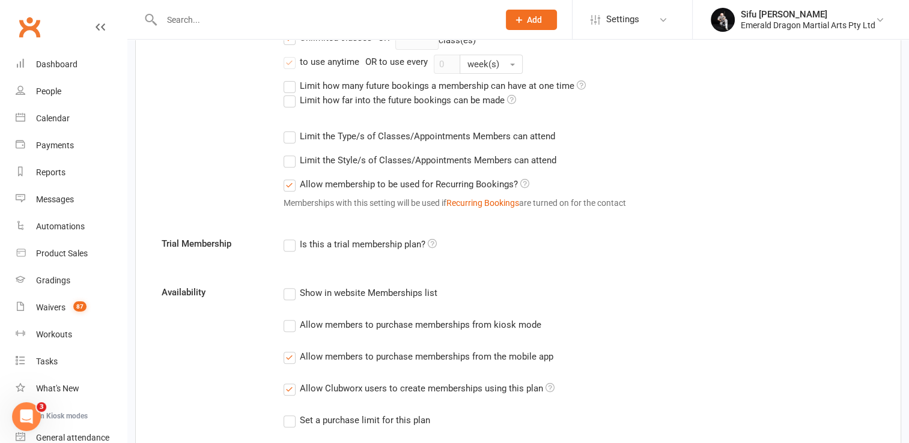
scroll to position [420, 0]
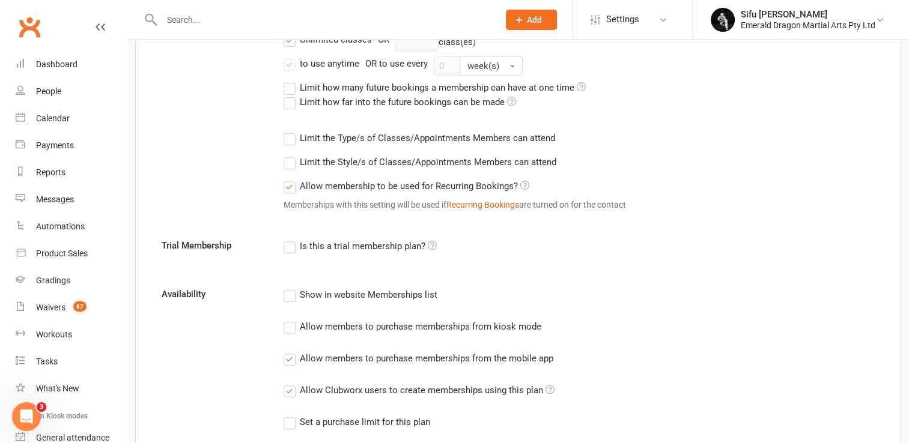
click at [291, 137] on label "Limit the Type/s of Classes/Appointments Members can attend" at bounding box center [420, 138] width 272 height 14
click at [291, 131] on input "Limit the Type/s of Classes/Appointments Members can attend" at bounding box center [288, 131] width 8 height 0
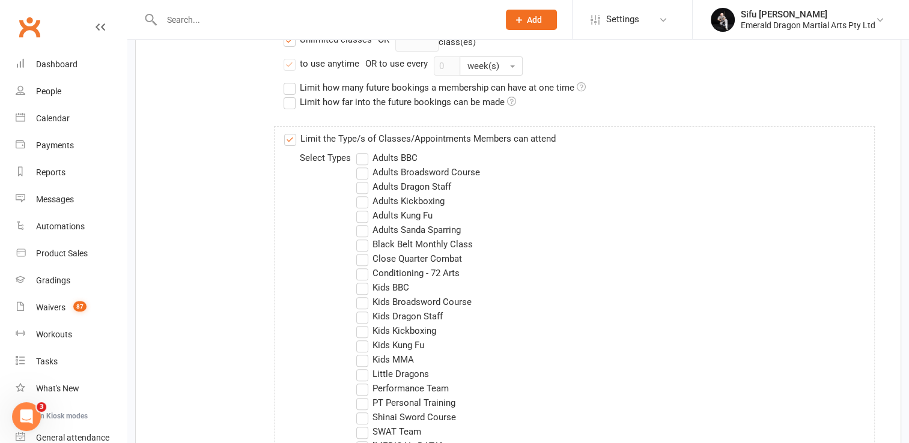
click at [365, 302] on label "Kids Broadsword Course" at bounding box center [413, 302] width 115 height 14
click at [364, 295] on input "Kids Broadsword Course" at bounding box center [360, 295] width 8 height 0
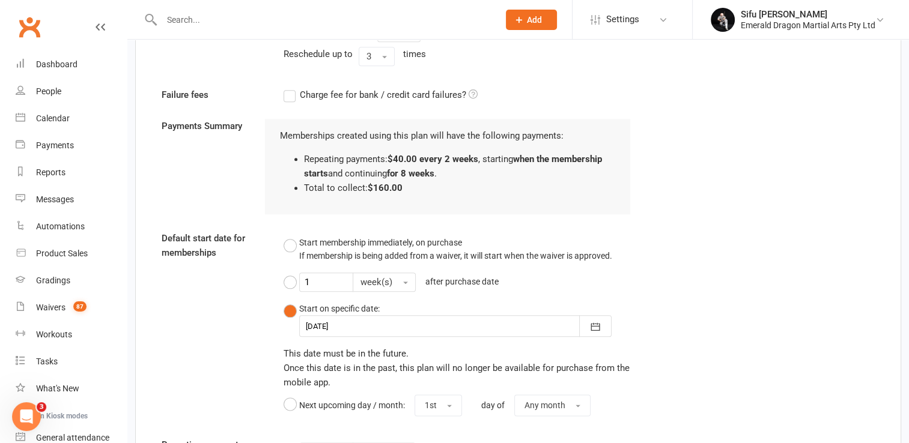
scroll to position [1494, 0]
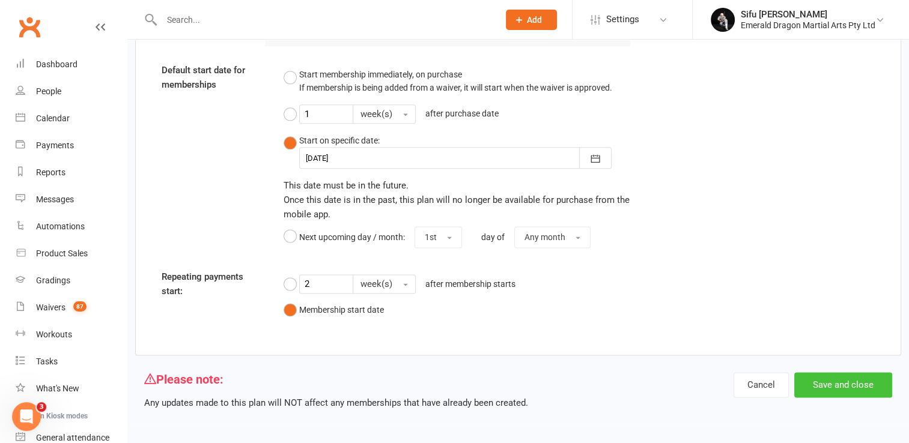
click at [820, 372] on button "Save and close" at bounding box center [843, 384] width 98 height 25
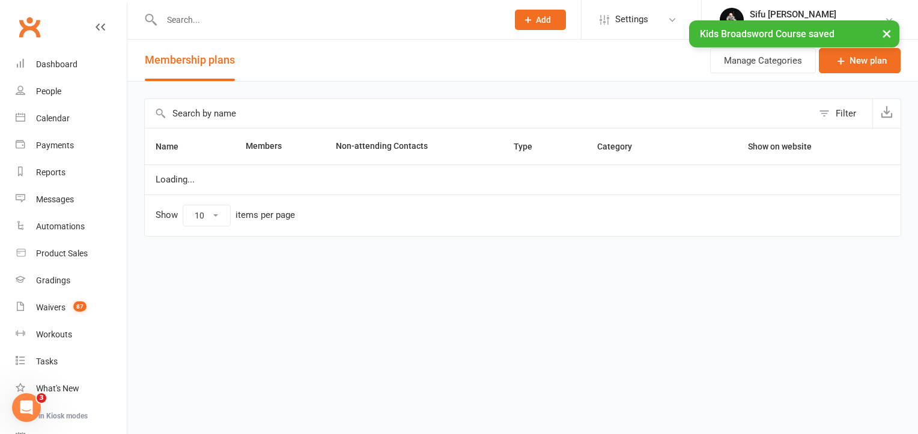
select select "100"
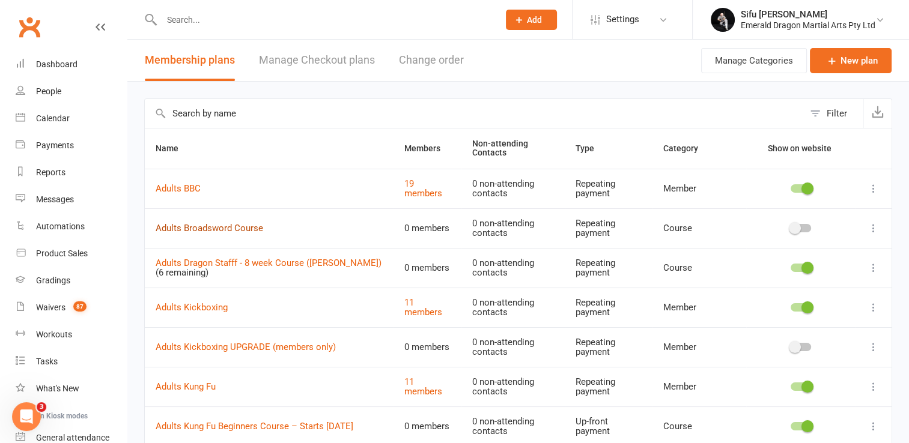
click at [252, 231] on link "Adults Broadsword Course" at bounding box center [210, 228] width 108 height 11
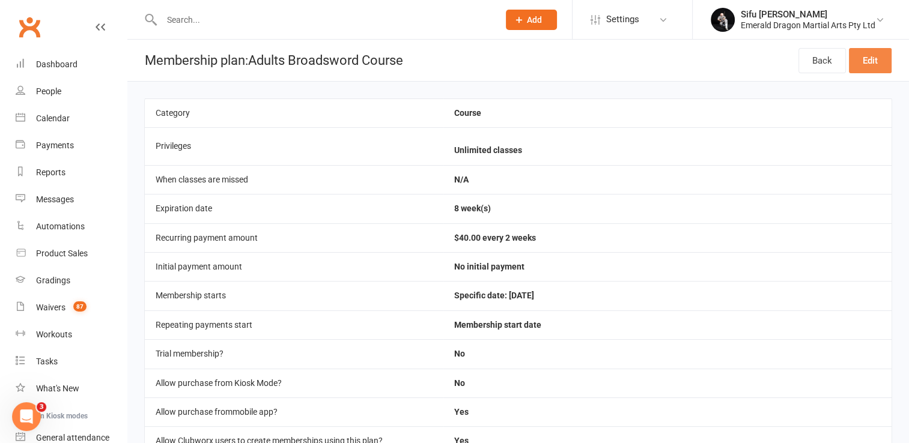
click at [864, 58] on link "Edit" at bounding box center [870, 60] width 43 height 25
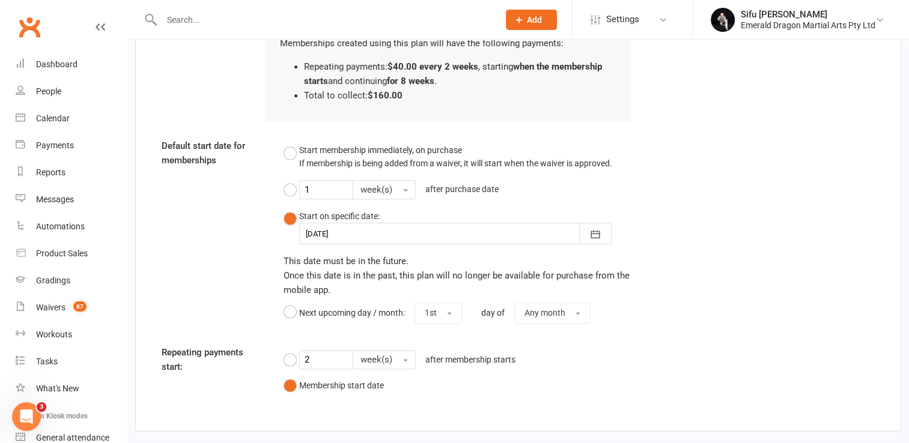
scroll to position [1494, 0]
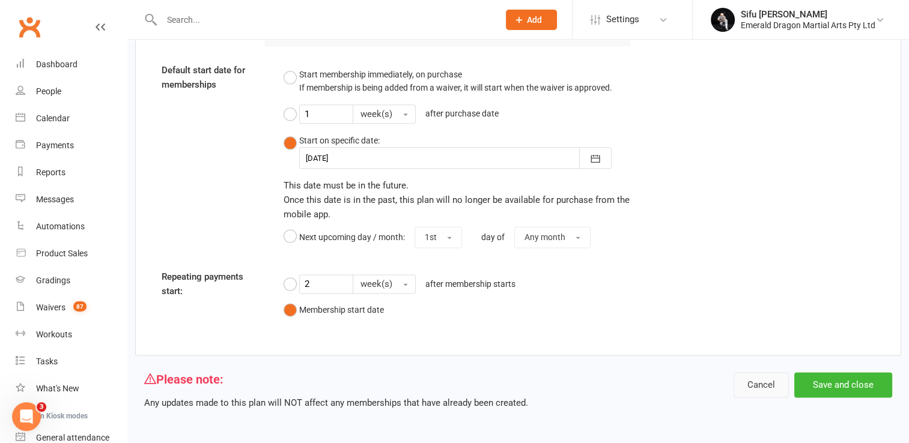
click at [768, 388] on button "Cancel" at bounding box center [760, 384] width 55 height 25
select select "100"
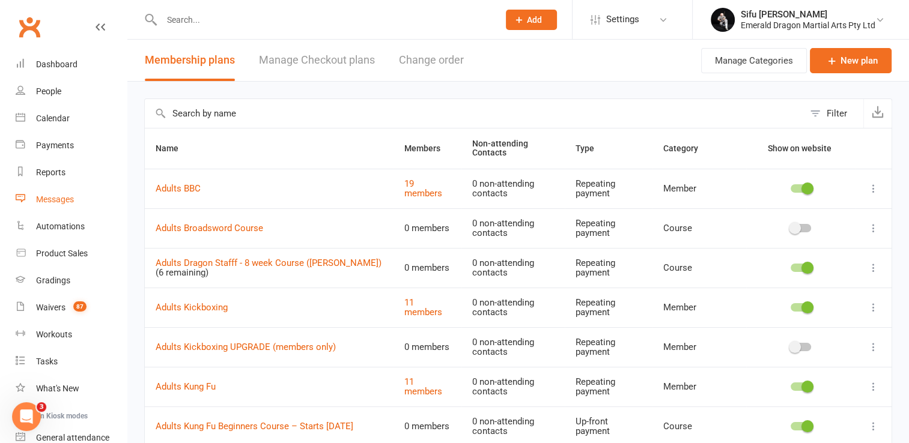
click at [67, 201] on div "Messages" at bounding box center [55, 200] width 38 height 10
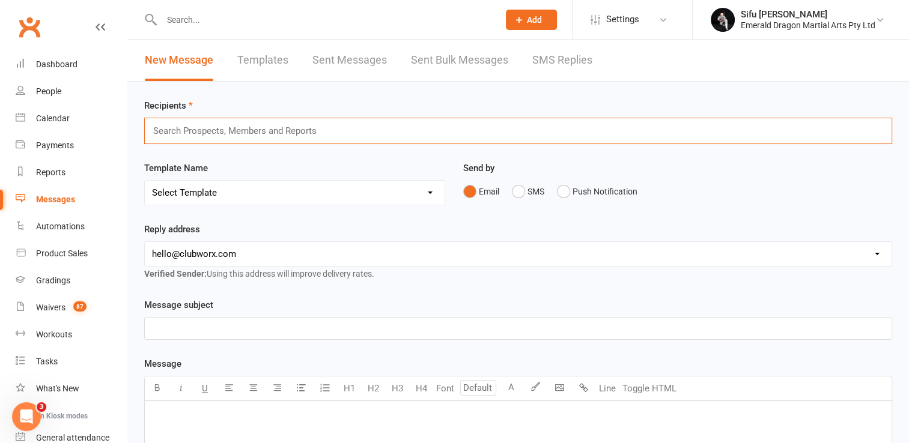
click at [209, 130] on input "text" at bounding box center [240, 131] width 176 height 16
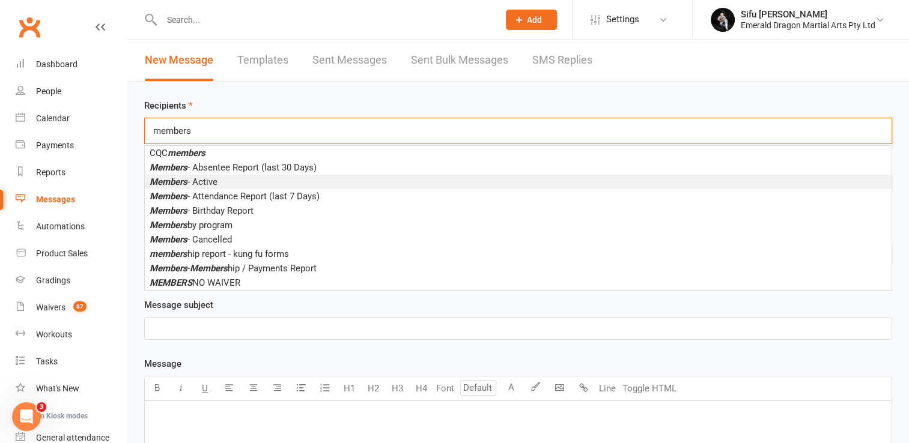
type input "members"
click at [217, 180] on span "Members - Active" at bounding box center [184, 182] width 68 height 11
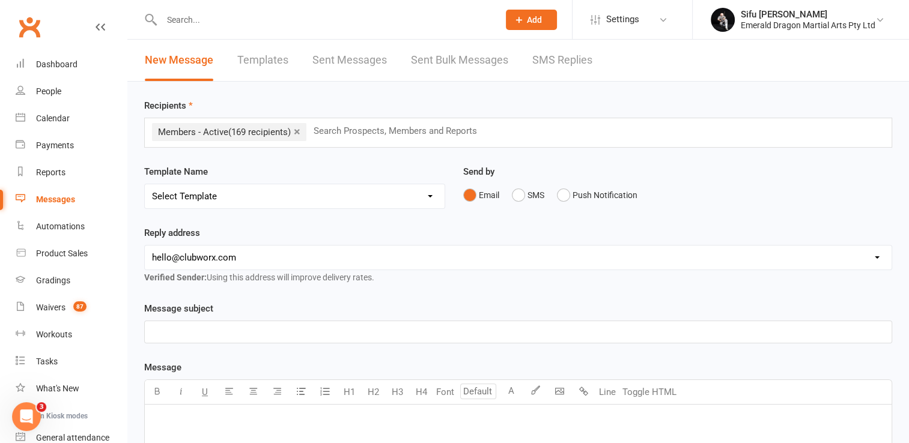
click at [256, 254] on select "[EMAIL_ADDRESS][DOMAIN_NAME] [EMAIL_ADDRESS][DOMAIN_NAME] [EMAIL_ADDRESS][DOMAI…" at bounding box center [518, 258] width 747 height 24
select select "1"
click at [145, 246] on select "[EMAIL_ADDRESS][DOMAIN_NAME] [EMAIL_ADDRESS][DOMAIN_NAME] [EMAIL_ADDRESS][DOMAI…" at bounding box center [518, 258] width 747 height 24
click at [187, 414] on p "﻿" at bounding box center [518, 420] width 732 height 14
click at [162, 419] on span "New Weapons Courses Starting Next Week at Emerald Dragon Martial Arts!" at bounding box center [303, 420] width 302 height 11
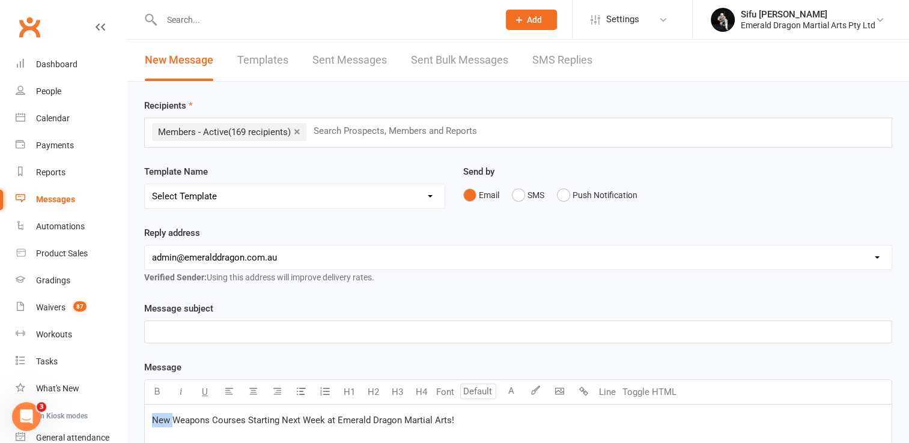
click at [162, 419] on span "New Weapons Courses Starting Next Week at Emerald Dragon Martial Arts!" at bounding box center [303, 420] width 302 height 11
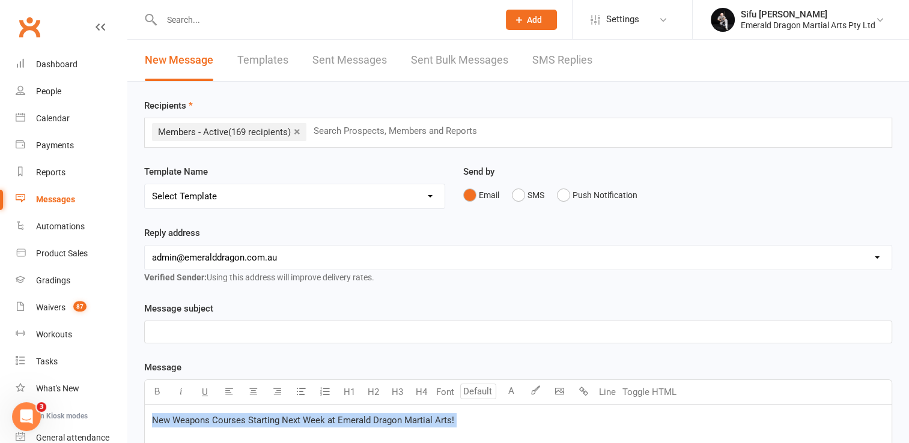
click at [162, 419] on span "New Weapons Courses Starting Next Week at Emerald Dragon Martial Arts!" at bounding box center [303, 420] width 302 height 11
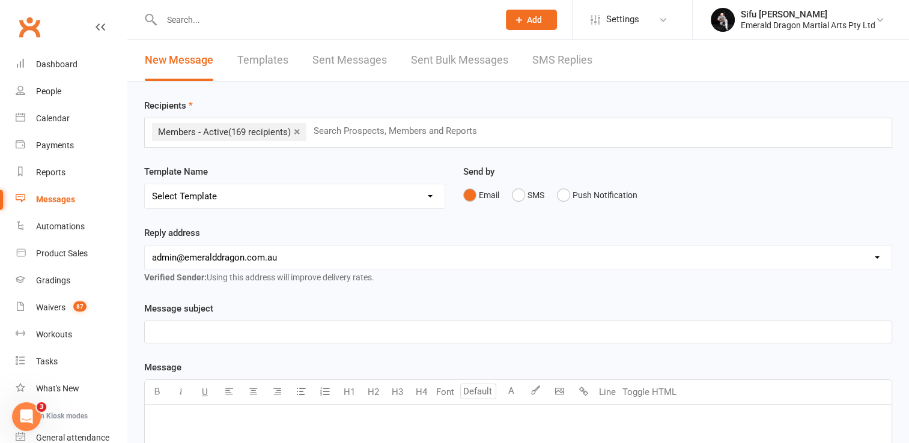
click at [181, 325] on p "﻿" at bounding box center [518, 332] width 732 height 14
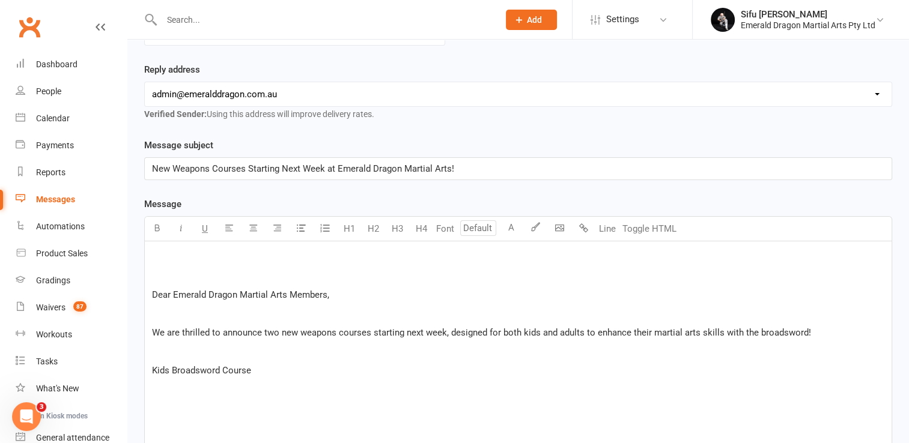
scroll to position [168, 0]
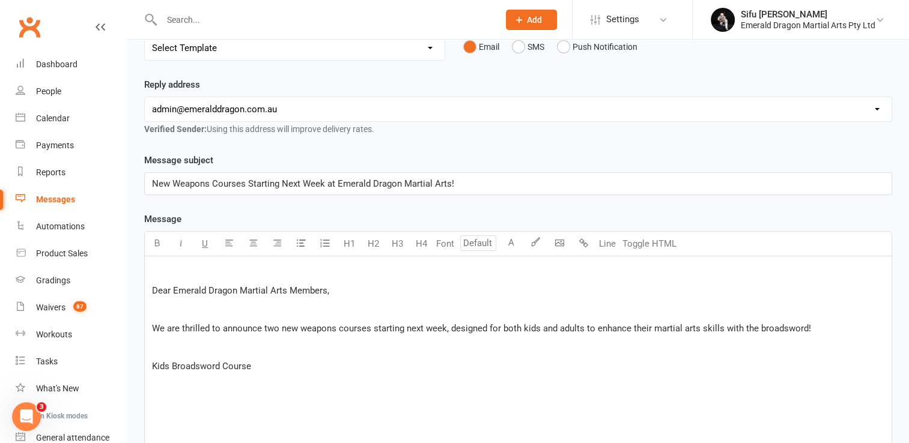
scroll to position [130, 0]
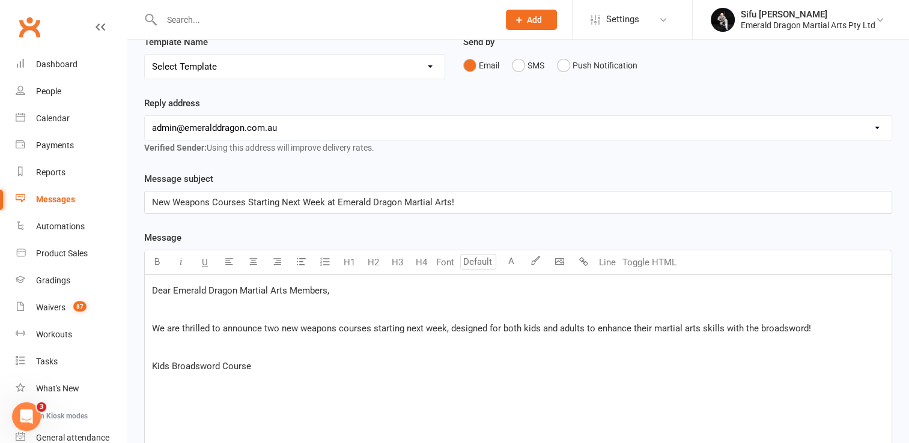
click at [174, 286] on span "Dear Emerald Dragon Martial Arts Members," at bounding box center [240, 290] width 177 height 11
click at [297, 359] on p "Kids Broadsword Course" at bounding box center [518, 366] width 732 height 14
click at [177, 368] on span "Kids Broadsword Course" at bounding box center [201, 366] width 99 height 11
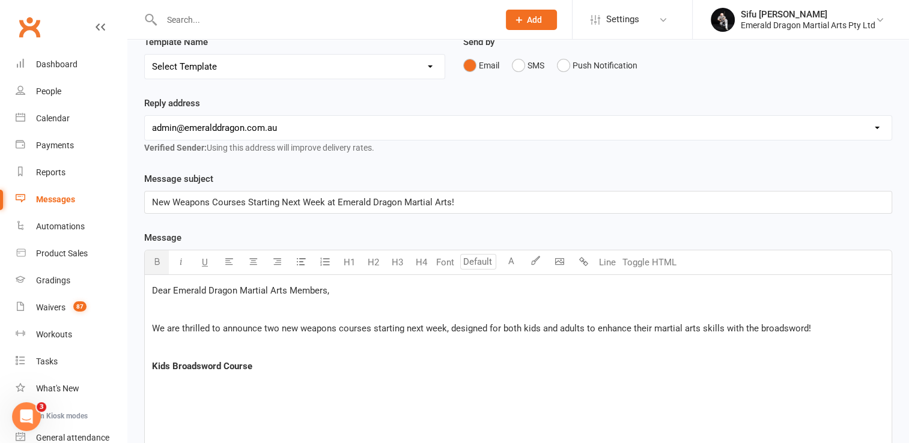
click at [158, 263] on icon "button" at bounding box center [157, 261] width 9 height 9
click at [262, 387] on p "﻿" at bounding box center [518, 385] width 732 height 14
click at [165, 382] on span "Duration: 8 weeks" at bounding box center [188, 385] width 72 height 11
click at [155, 267] on button "button" at bounding box center [157, 262] width 24 height 24
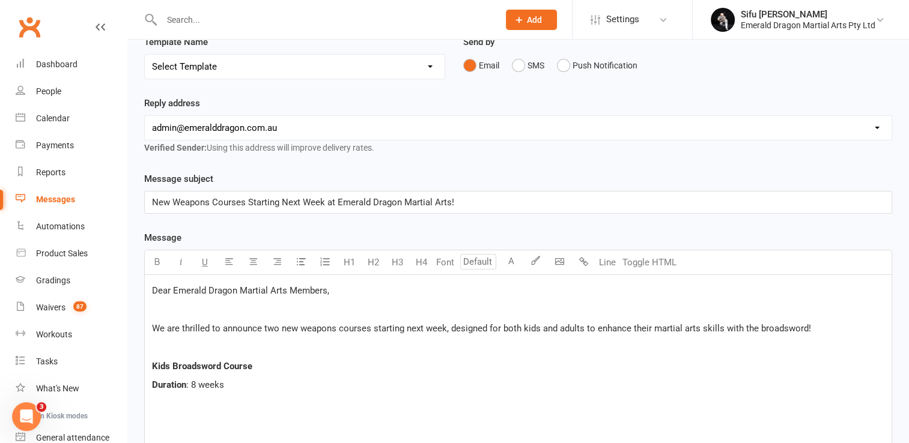
click at [162, 402] on p "﻿" at bounding box center [518, 404] width 732 height 14
click at [162, 402] on span "Schedule: Wednesdays, 4:45 PM – 5:15 PM" at bounding box center [238, 404] width 172 height 11
click at [156, 262] on icon "button" at bounding box center [157, 261] width 9 height 9
click at [181, 422] on p "﻿" at bounding box center [518, 423] width 732 height 14
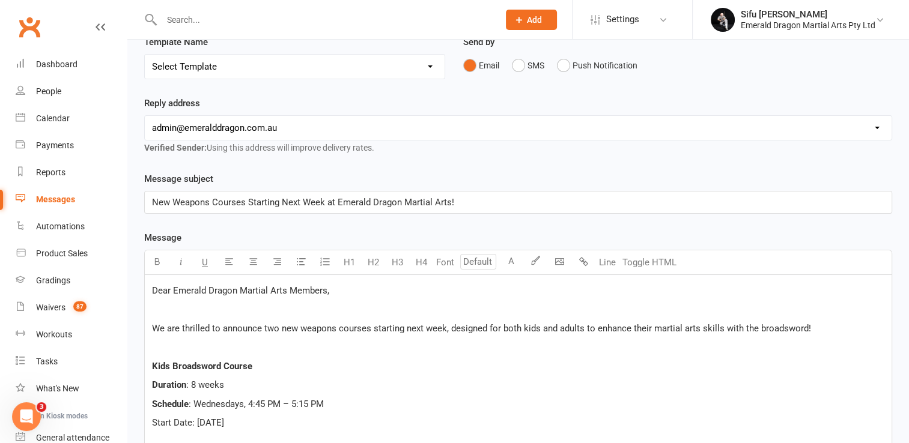
click at [159, 422] on span "Start Date: [DATE]" at bounding box center [188, 422] width 72 height 11
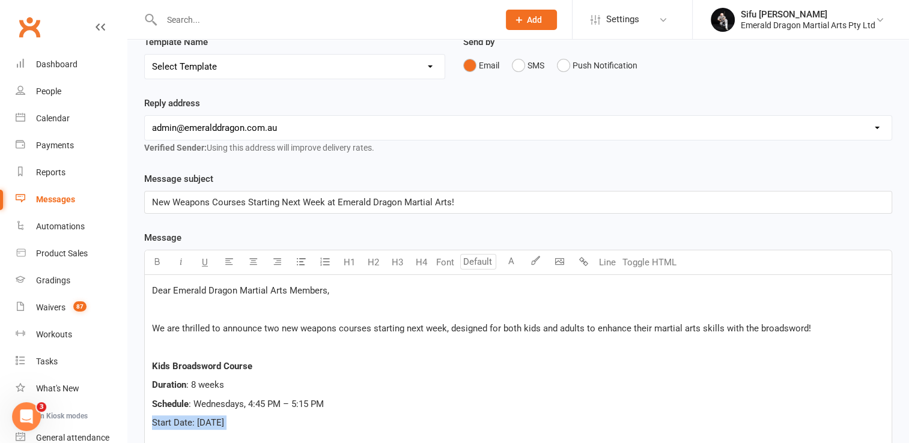
click at [159, 422] on span "Start Date: [DATE]" at bounding box center [188, 422] width 72 height 11
drag, startPoint x: 153, startPoint y: 422, endPoint x: 190, endPoint y: 416, distance: 37.0
click at [190, 417] on span "Start Date: [DATE]" at bounding box center [188, 422] width 72 height 11
click at [158, 262] on icon "button" at bounding box center [157, 261] width 9 height 9
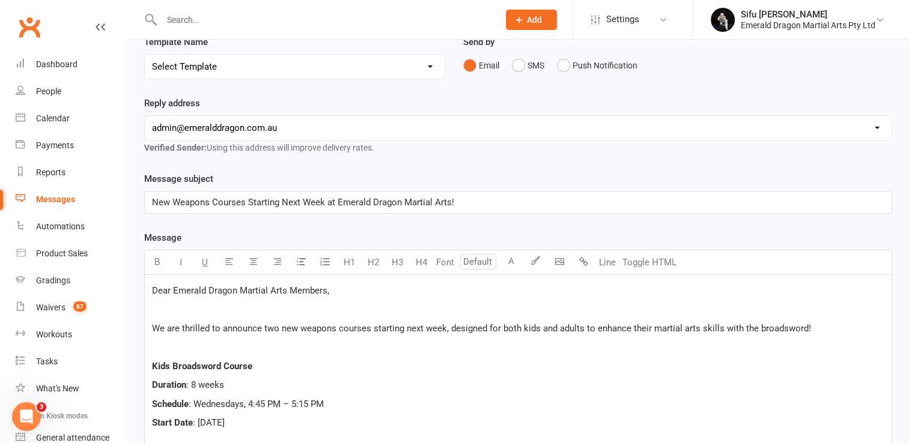
click at [362, 388] on p "Duration : 8 weeks" at bounding box center [518, 385] width 732 height 14
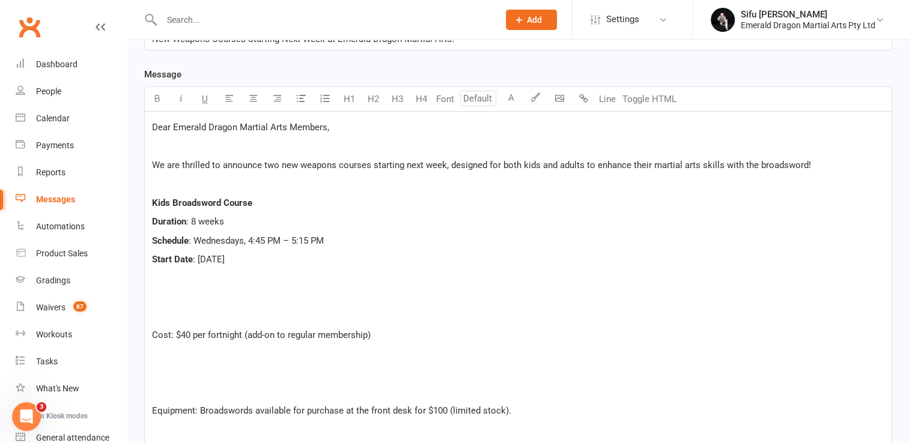
scroll to position [294, 0]
click at [156, 270] on p "﻿" at bounding box center [518, 277] width 732 height 14
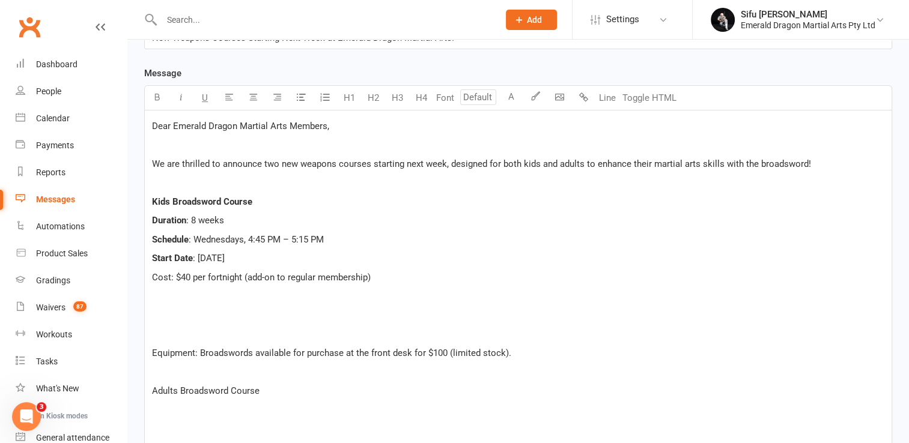
click at [156, 276] on span "Cost: $40 per fortnight (add-on to regular membership)" at bounding box center [261, 277] width 219 height 11
drag, startPoint x: 157, startPoint y: 99, endPoint x: 213, endPoint y: 312, distance: 220.3
click at [213, 312] on p "﻿" at bounding box center [518, 315] width 732 height 14
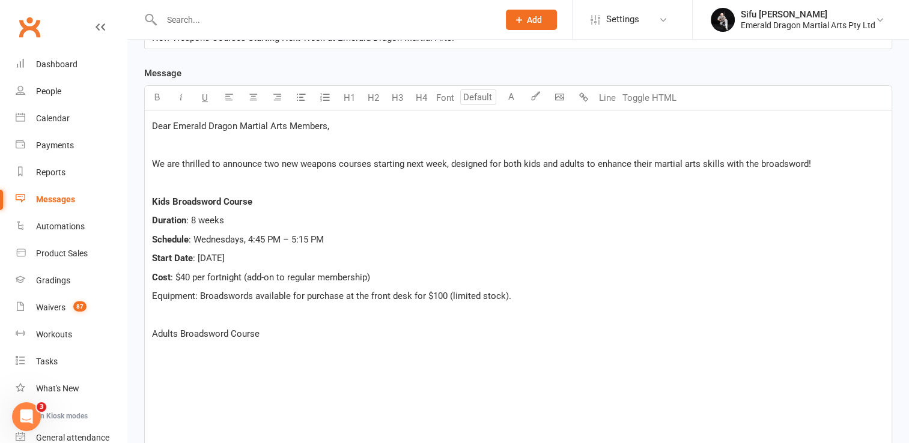
click at [168, 291] on span "Equipment: Broadswords available for purchase at the front desk for $100 (limit…" at bounding box center [331, 296] width 359 height 11
click at [150, 103] on button "button" at bounding box center [157, 98] width 24 height 24
drag, startPoint x: 150, startPoint y: 198, endPoint x: 258, endPoint y: 194, distance: 108.2
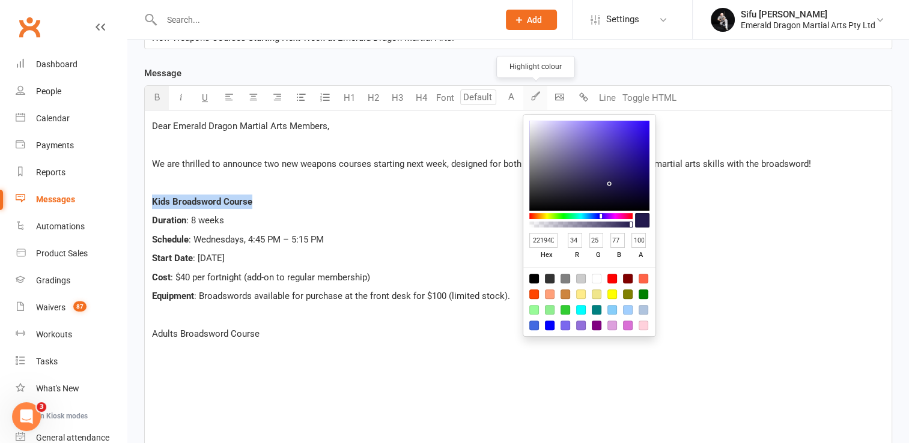
click at [531, 102] on button "button" at bounding box center [535, 98] width 24 height 24
click at [550, 310] on div at bounding box center [550, 310] width 10 height 10
type input "90EE90"
type input "144"
type input "238"
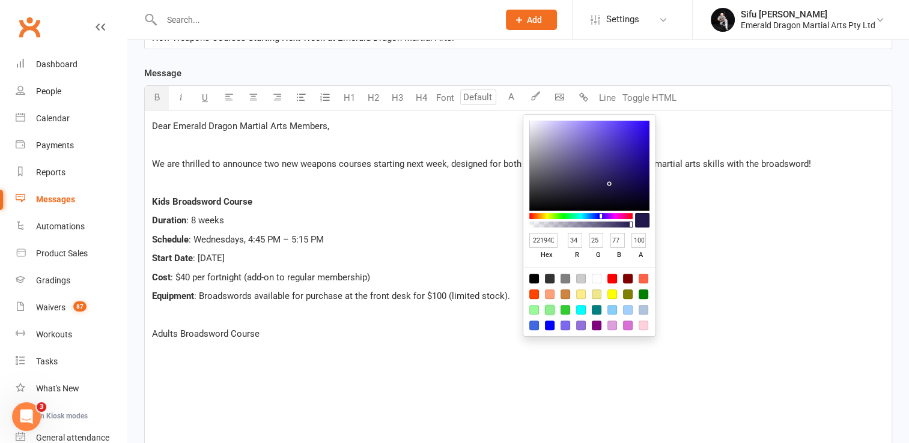
type input "144"
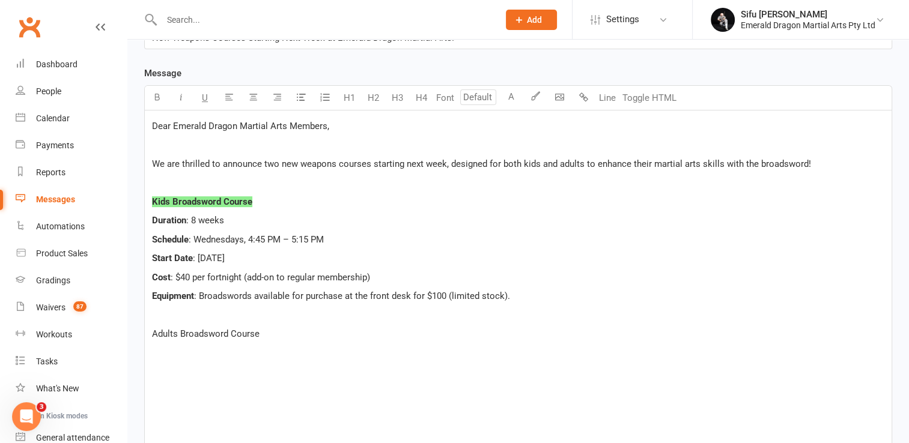
drag, startPoint x: 153, startPoint y: 334, endPoint x: 264, endPoint y: 341, distance: 111.9
drag, startPoint x: 264, startPoint y: 341, endPoint x: 166, endPoint y: 332, distance: 98.3
click at [166, 332] on span "Adults Broadsword Course" at bounding box center [206, 334] width 108 height 11
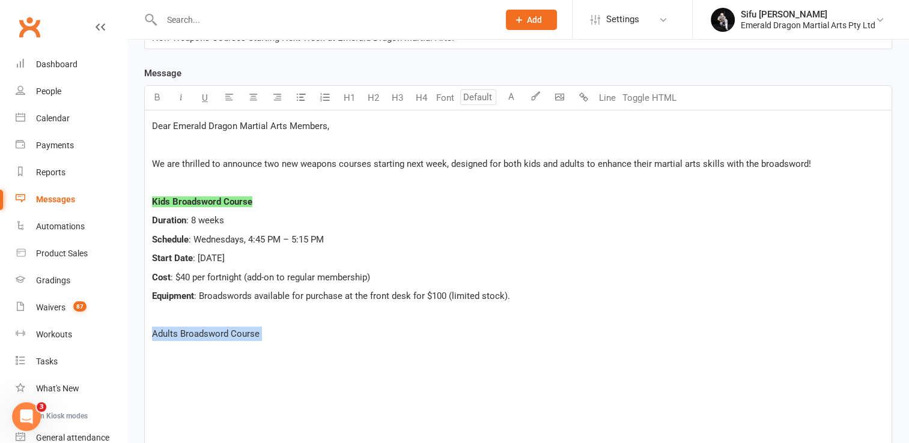
click at [166, 332] on span "Adults Broadsword Course" at bounding box center [206, 334] width 108 height 11
click at [157, 96] on icon "button" at bounding box center [157, 97] width 9 height 9
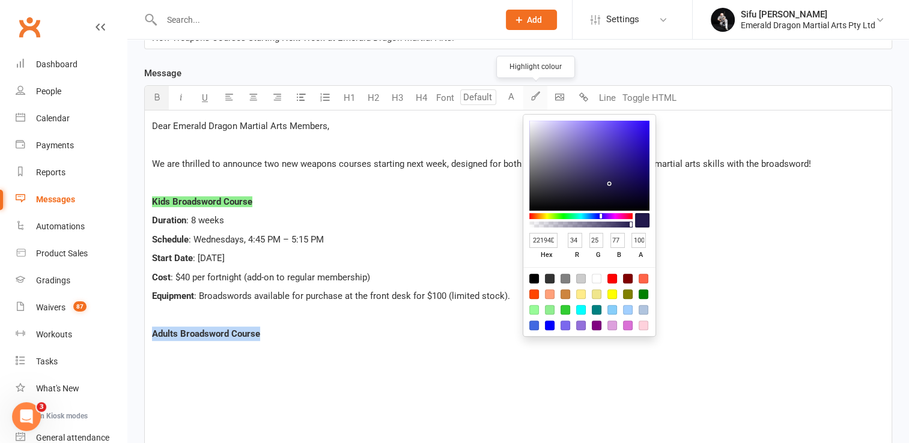
click at [532, 102] on button "button" at bounding box center [535, 98] width 24 height 24
click at [550, 308] on div at bounding box center [550, 310] width 10 height 10
type input "90EE90"
type input "144"
type input "238"
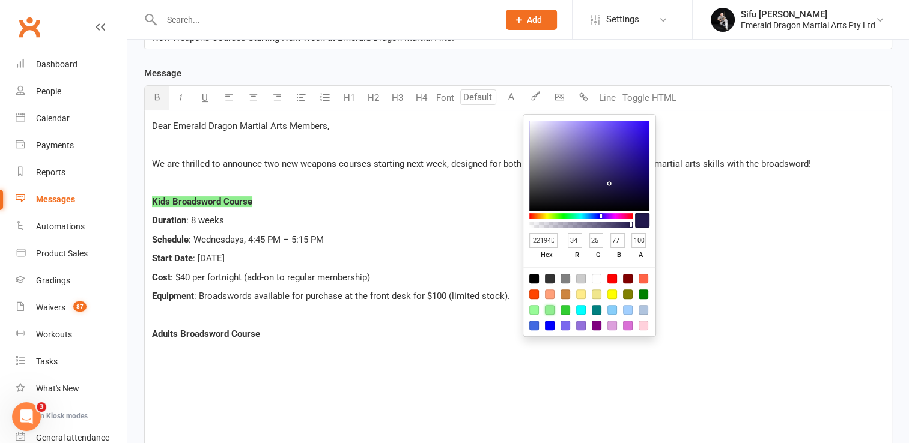
type input "144"
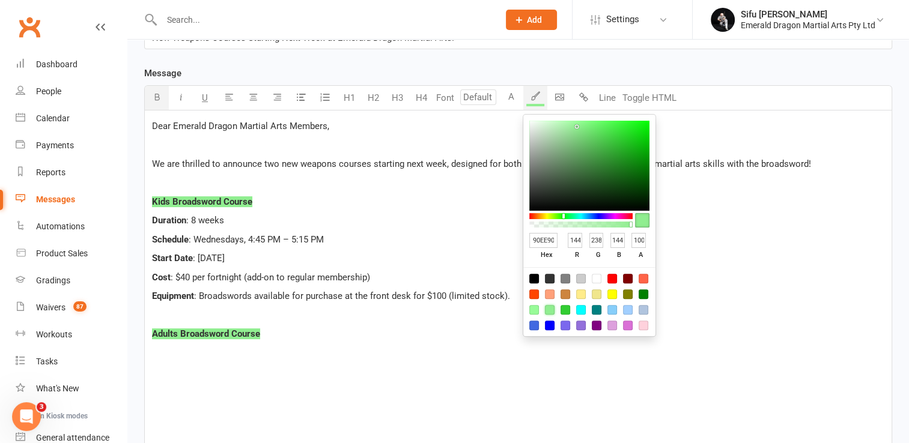
click at [276, 354] on p "﻿" at bounding box center [518, 353] width 732 height 14
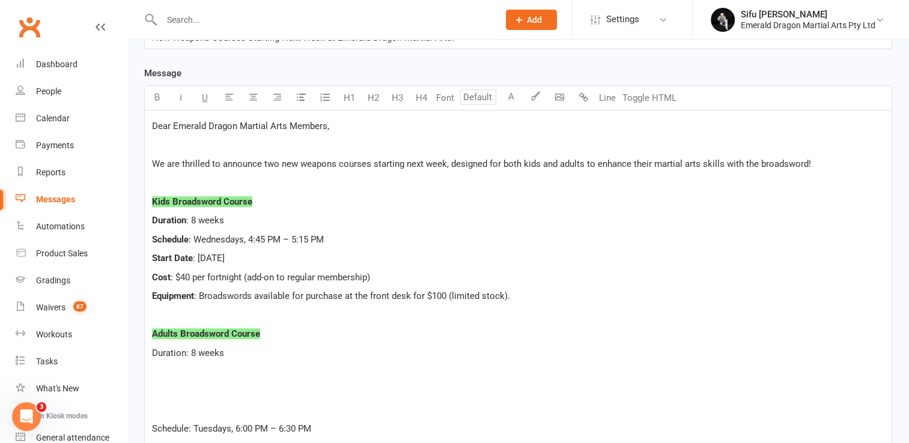
click at [164, 354] on span "Duration: 8 weeks" at bounding box center [188, 353] width 72 height 11
click at [163, 96] on button "button" at bounding box center [157, 98] width 24 height 24
click at [161, 373] on span "Schedule: Tuesdays, 6:00 PM – 6:30 PM" at bounding box center [231, 371] width 159 height 11
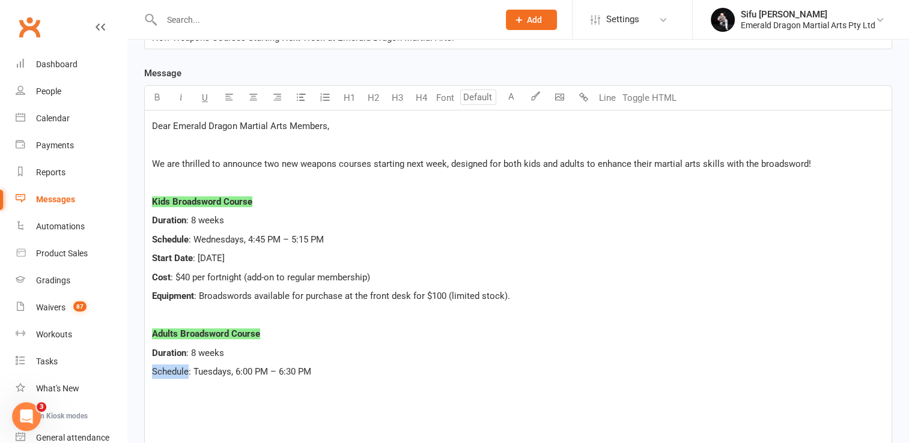
click at [161, 373] on span "Schedule: Tuesdays, 6:00 PM – 6:30 PM" at bounding box center [231, 371] width 159 height 11
click at [157, 103] on button "button" at bounding box center [157, 98] width 24 height 24
click at [160, 389] on p "﻿" at bounding box center [518, 391] width 732 height 14
click at [160, 389] on span "Start Date: [DATE]" at bounding box center [188, 391] width 72 height 11
drag, startPoint x: 153, startPoint y: 390, endPoint x: 191, endPoint y: 389, distance: 38.4
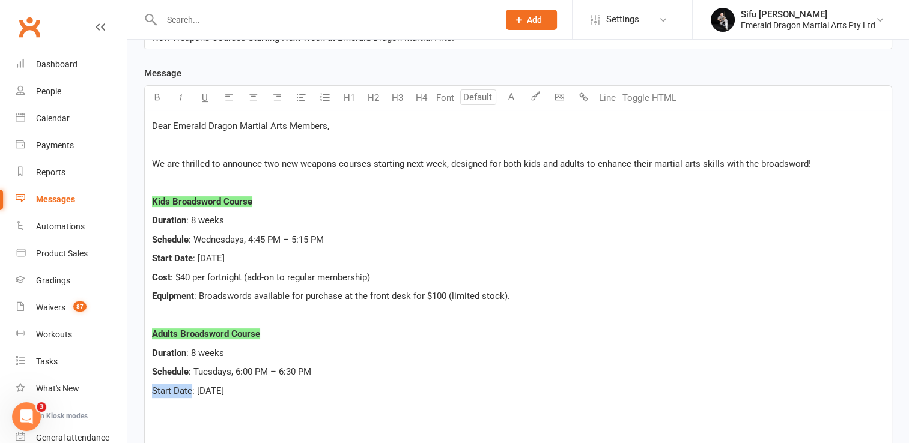
click at [191, 389] on span "Start Date: [DATE]" at bounding box center [188, 391] width 72 height 11
click at [156, 95] on icon "button" at bounding box center [157, 97] width 9 height 9
click at [210, 413] on p "﻿" at bounding box center [518, 409] width 732 height 14
click at [156, 408] on span "Cost: $40 per fortnight (add-on to regular membership)" at bounding box center [261, 409] width 219 height 11
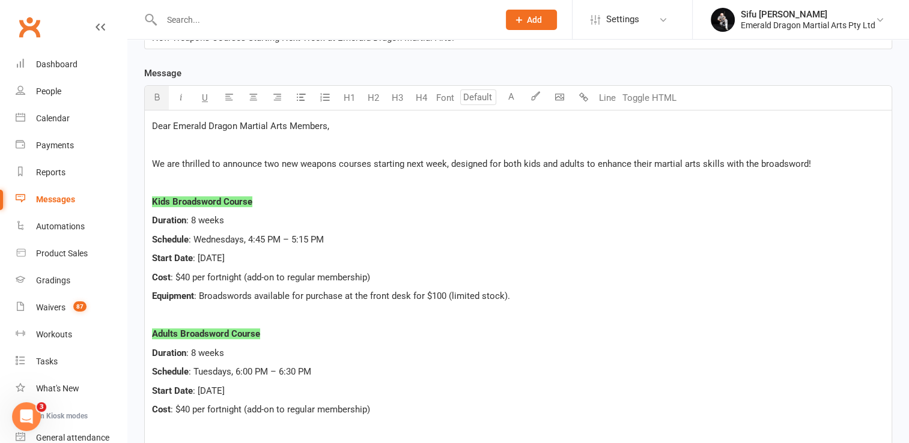
click at [159, 101] on button "button" at bounding box center [157, 98] width 24 height 24
click at [197, 426] on p "﻿" at bounding box center [518, 429] width 732 height 14
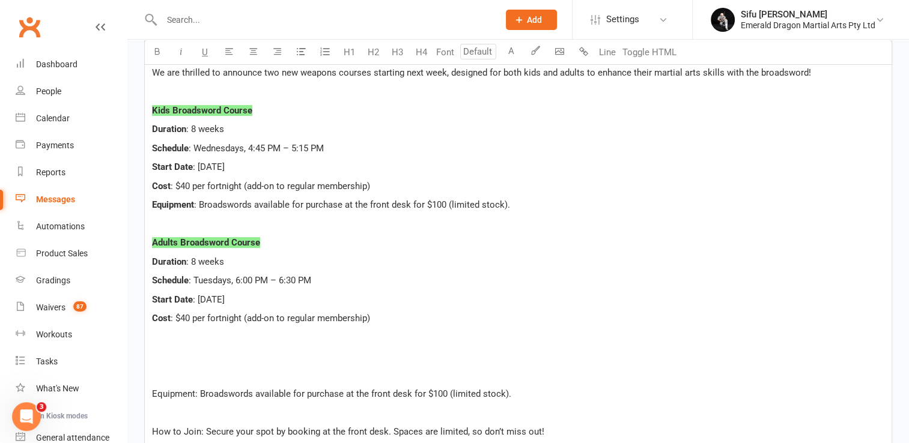
scroll to position [387, 0]
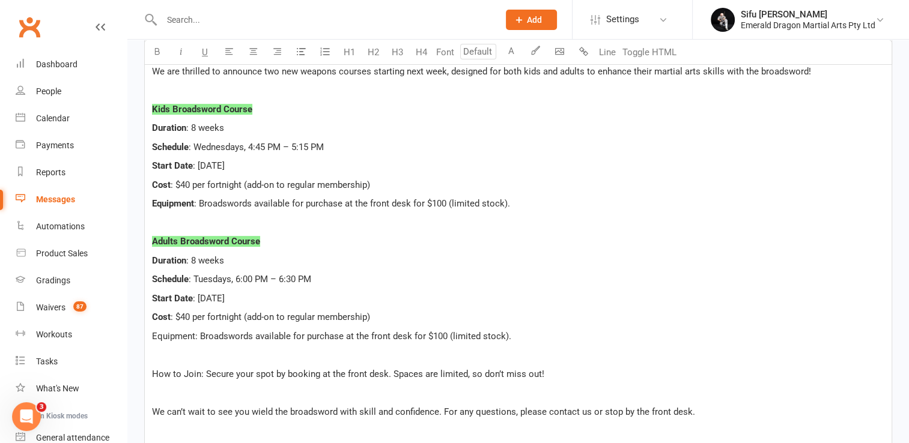
click at [169, 335] on span "Equipment: Broadswords available for purchase at the front desk for $100 (limit…" at bounding box center [331, 336] width 359 height 11
click at [159, 51] on icon "button" at bounding box center [157, 51] width 9 height 9
click at [193, 352] on p "﻿" at bounding box center [518, 355] width 732 height 14
drag, startPoint x: 154, startPoint y: 372, endPoint x: 201, endPoint y: 366, distance: 47.3
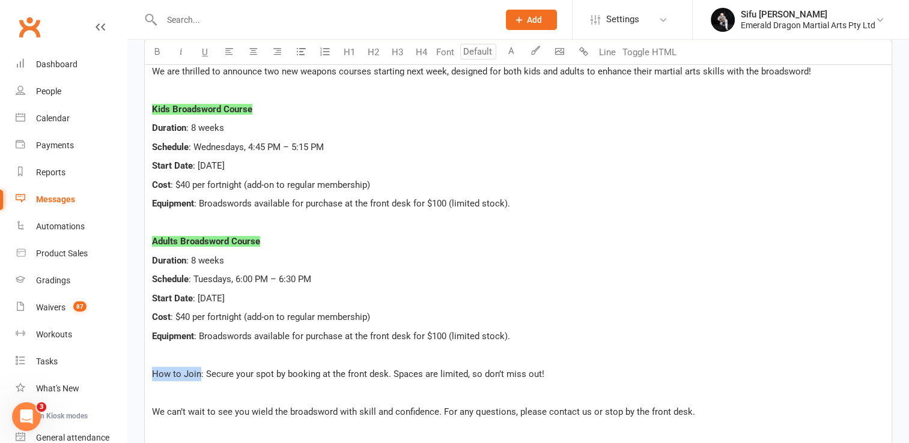
click at [201, 367] on p "How to Join: Secure your spot by booking at the front desk. Spaces are limited,…" at bounding box center [518, 374] width 732 height 14
click at [157, 52] on icon "button" at bounding box center [157, 51] width 9 height 9
click at [235, 392] on p "﻿" at bounding box center [518, 393] width 732 height 14
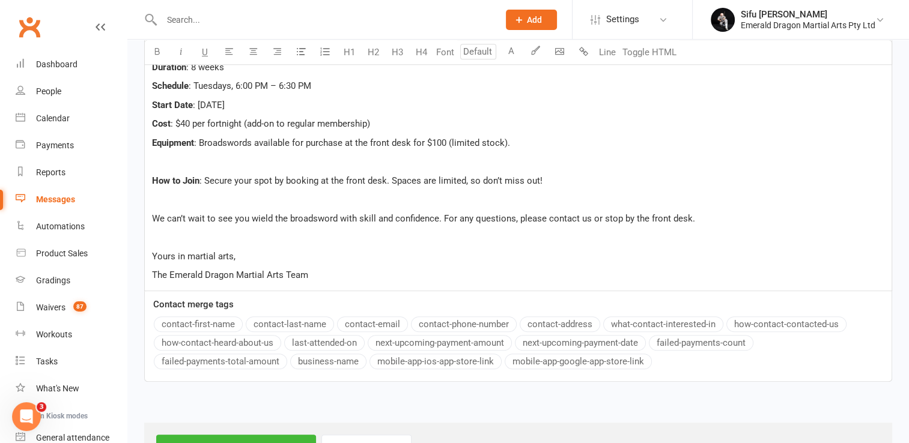
scroll to position [581, 0]
click at [325, 267] on p "The Emerald Dragon Martial Arts Team" at bounding box center [518, 274] width 732 height 14
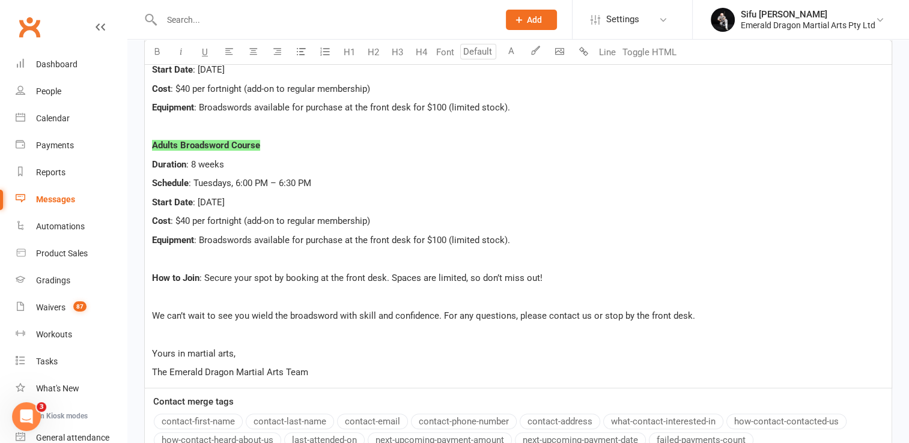
scroll to position [623, 0]
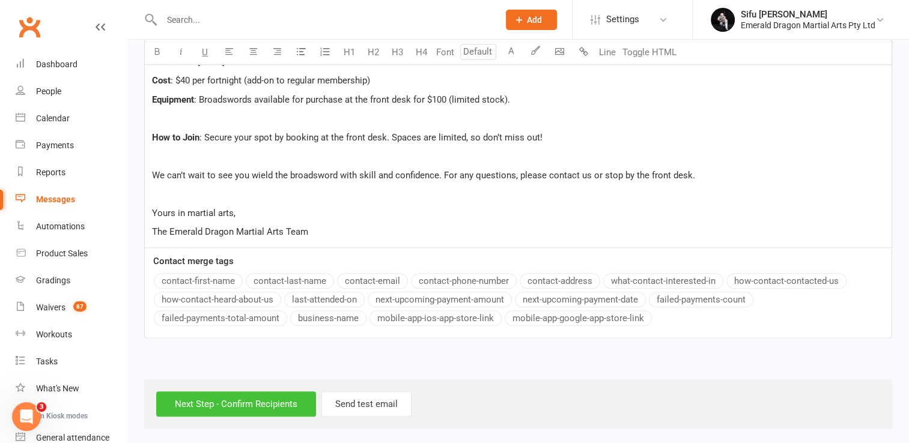
click at [257, 410] on input "Next Step - Confirm Recipients" at bounding box center [236, 404] width 160 height 25
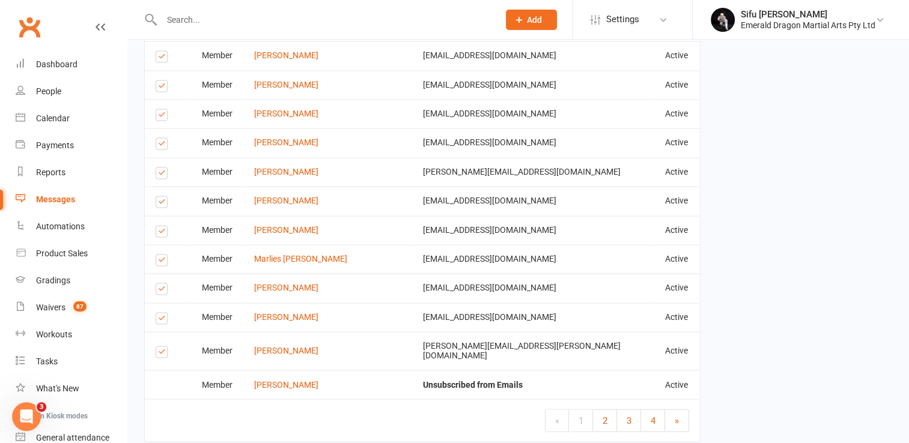
scroll to position [1955, 0]
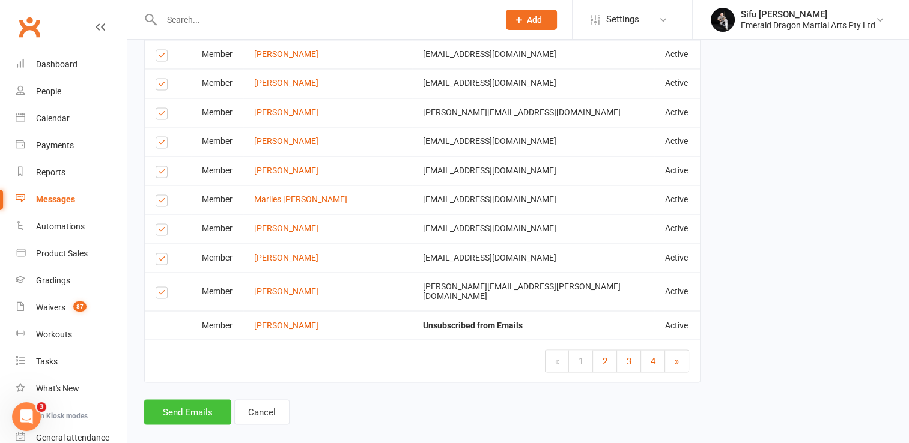
click at [190, 408] on button "Send Emails" at bounding box center [187, 411] width 87 height 25
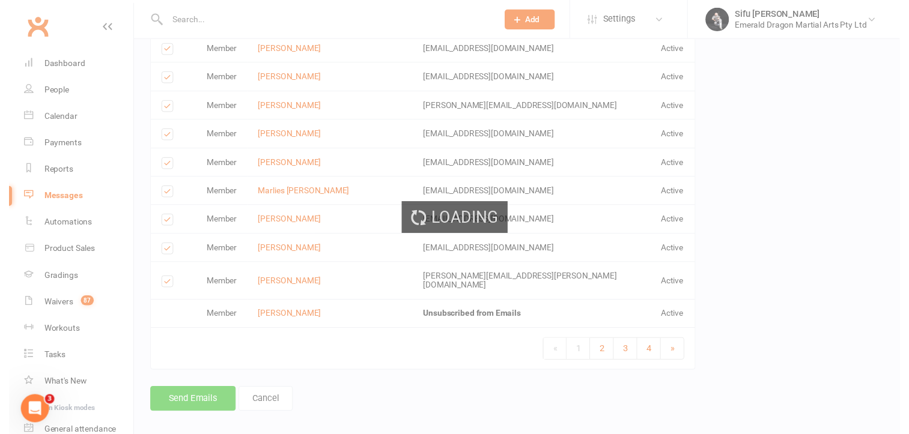
scroll to position [1950, 0]
